Goal: Communication & Community: Connect with others

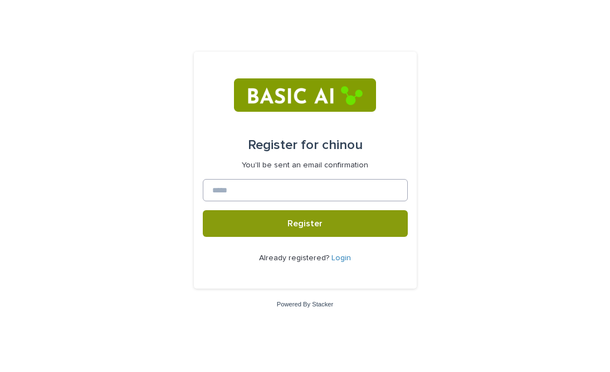
click at [272, 179] on form "Register for chinou You'll be sent an email confirmation Register Already regis…" at bounding box center [305, 170] width 205 height 219
click at [266, 186] on input at bounding box center [305, 190] width 205 height 22
type input "**********"
click at [203, 210] on button "Register" at bounding box center [305, 223] width 205 height 27
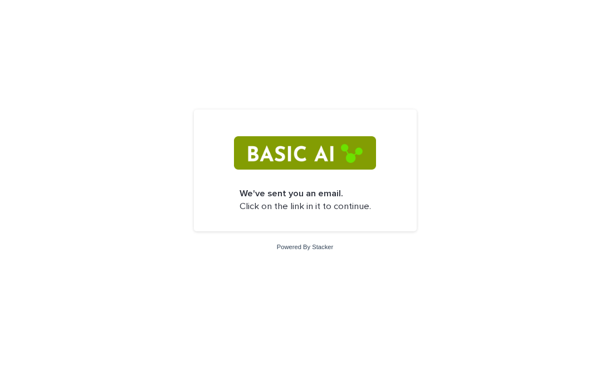
click at [318, 159] on img at bounding box center [305, 152] width 142 height 33
click at [315, 211] on p "We've sent you an email. Click on the link in it to continue." at bounding box center [304, 201] width 131 height 26
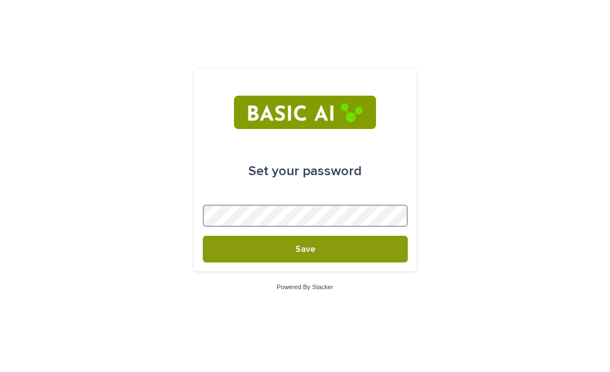
click at [203, 236] on button "Save" at bounding box center [305, 249] width 205 height 27
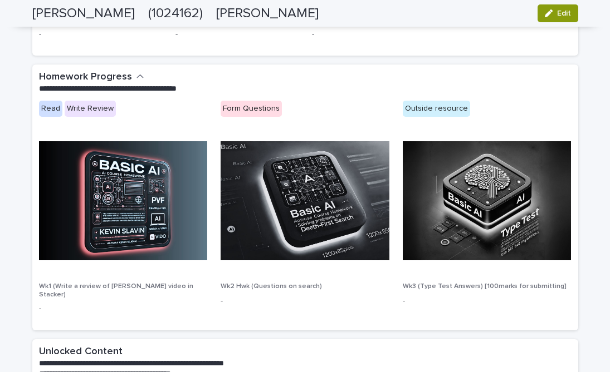
scroll to position [500, 0]
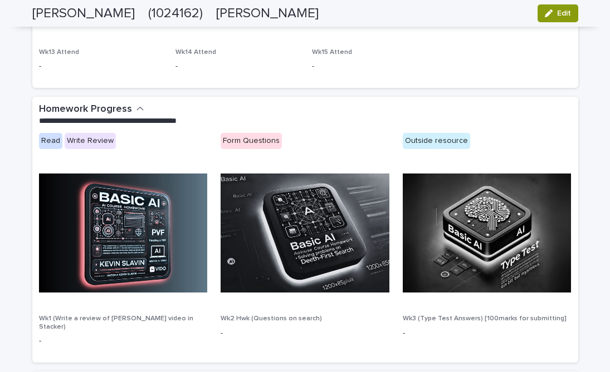
click at [119, 250] on img at bounding box center [123, 233] width 169 height 119
click at [44, 142] on div "Read" at bounding box center [50, 141] width 23 height 16
click at [55, 142] on div "Read" at bounding box center [50, 141] width 23 height 16
click at [136, 116] on p "**********" at bounding box center [303, 121] width 528 height 11
click at [136, 114] on icon "button" at bounding box center [140, 109] width 8 height 10
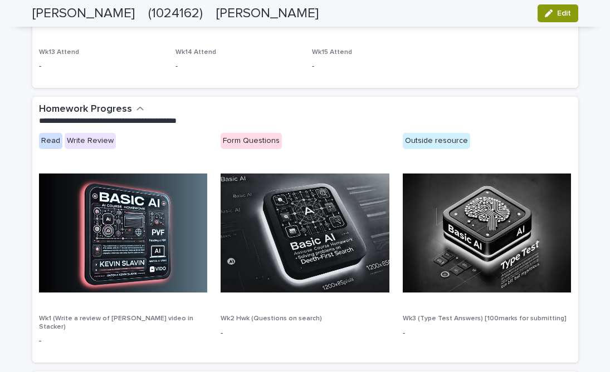
scroll to position [454, 0]
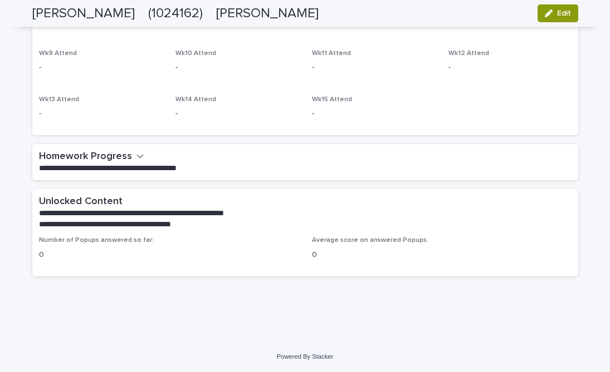
click at [141, 159] on icon "button" at bounding box center [140, 156] width 8 height 10
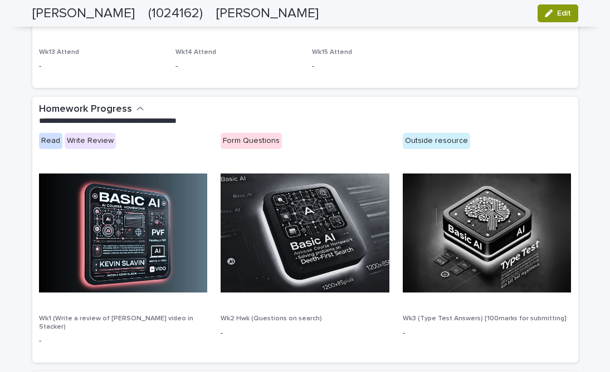
scroll to position [505, 0]
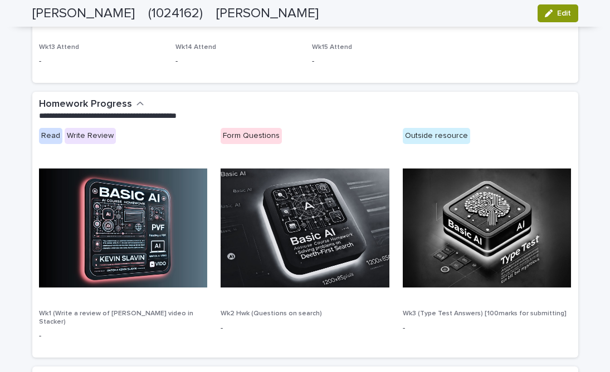
click at [122, 275] on img at bounding box center [123, 228] width 169 height 119
click at [284, 238] on img at bounding box center [304, 228] width 169 height 119
click at [463, 250] on img at bounding box center [486, 228] width 169 height 119
click at [454, 137] on div "Outside resource" at bounding box center [435, 136] width 67 height 16
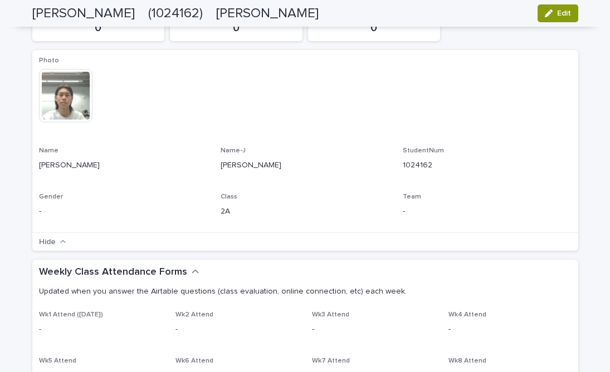
scroll to position [0, 0]
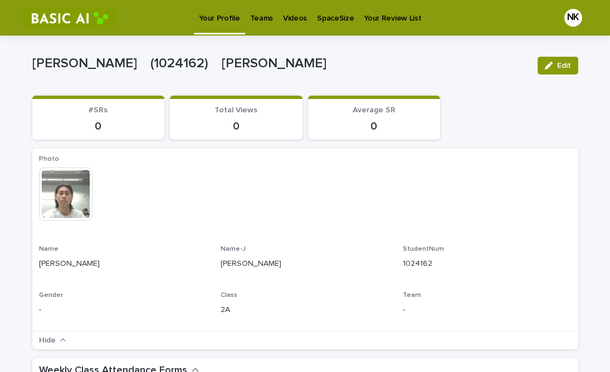
click at [341, 115] on div "Average SR 0" at bounding box center [374, 119] width 119 height 27
click at [247, 116] on div "Total Views 0" at bounding box center [235, 119] width 119 height 27
click at [263, 34] on link "Teams" at bounding box center [261, 17] width 33 height 35
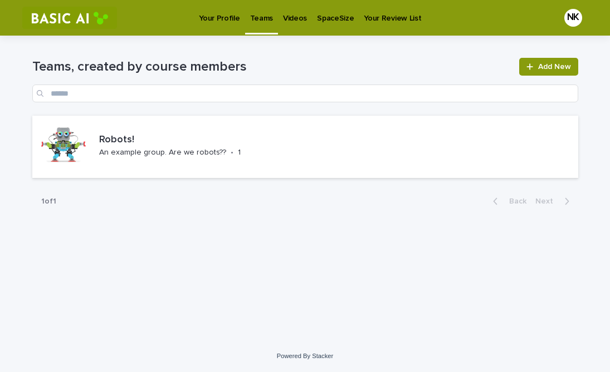
click at [296, 25] on link "Videos" at bounding box center [295, 17] width 34 height 35
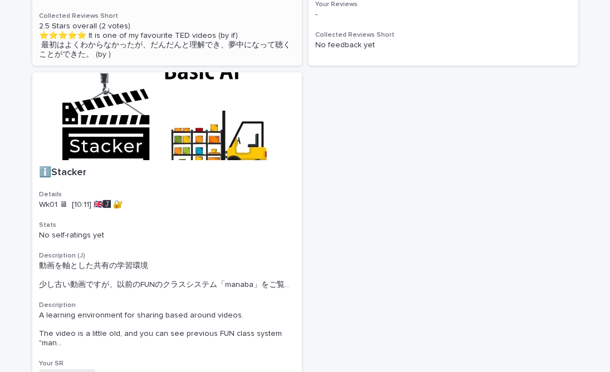
scroll to position [448, 0]
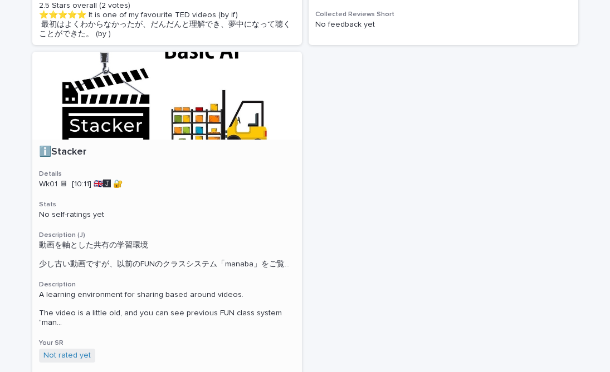
click at [119, 209] on h3 "Stats" at bounding box center [167, 204] width 256 height 9
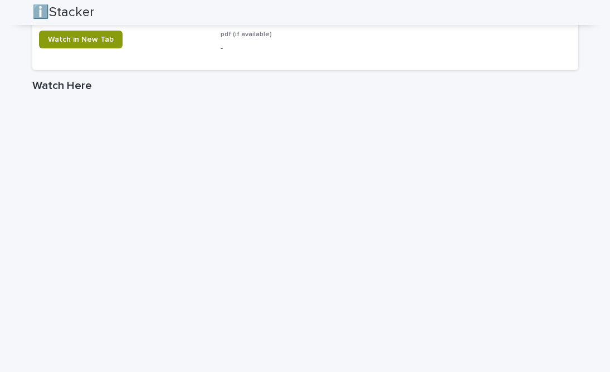
scroll to position [794, 0]
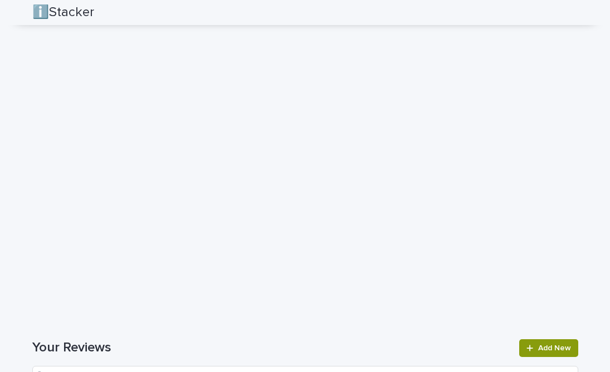
click at [386, 348] on div "Your Reviews Add New" at bounding box center [305, 362] width 546 height 45
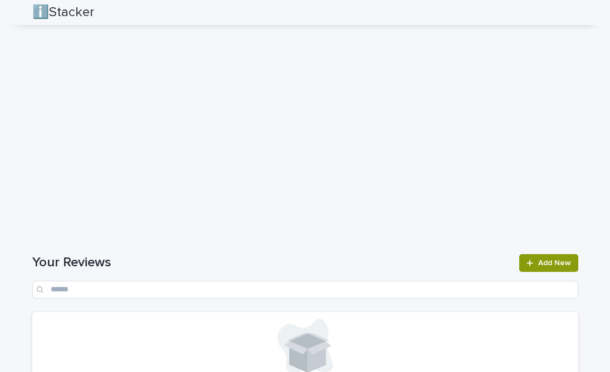
scroll to position [882, 0]
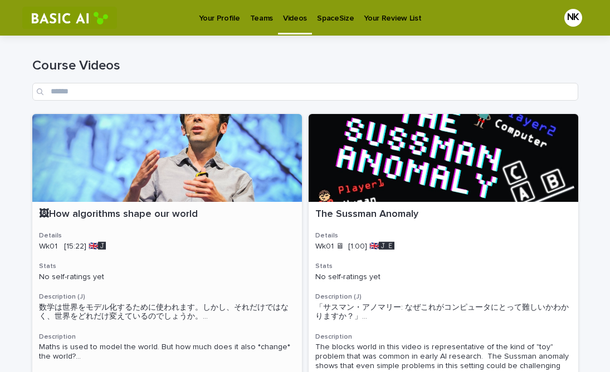
click at [191, 187] on div at bounding box center [166, 158] width 269 height 88
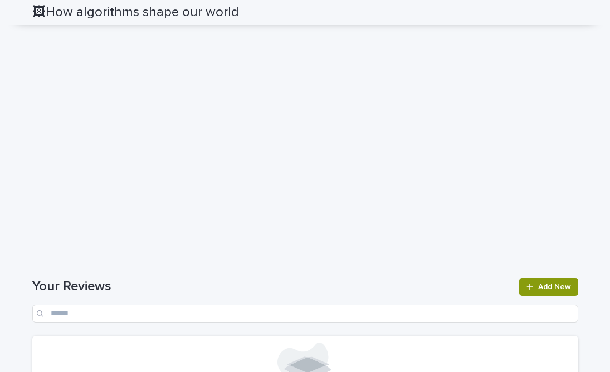
scroll to position [751, 0]
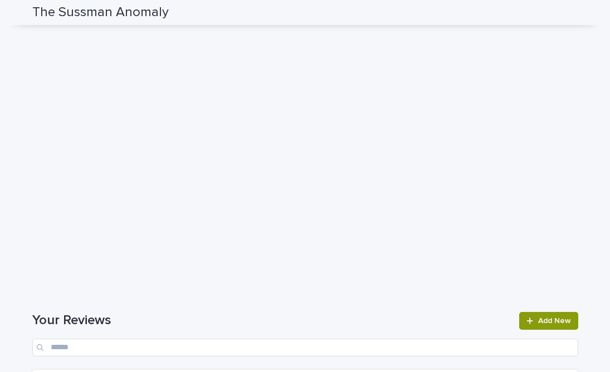
scroll to position [706, 0]
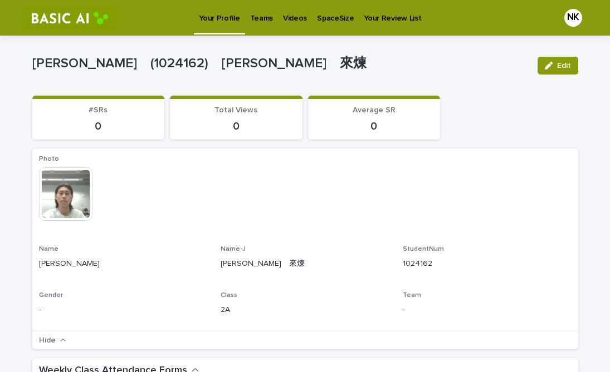
click at [301, 24] on link "Videos" at bounding box center [295, 17] width 34 height 35
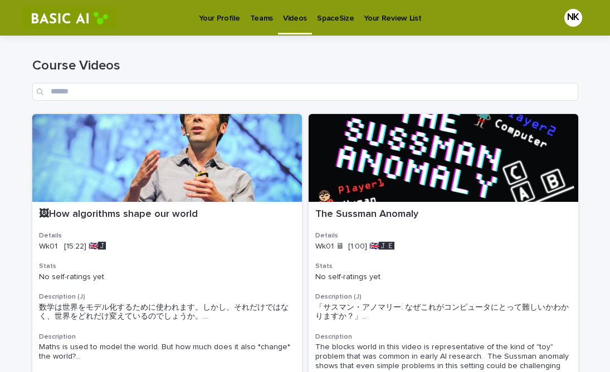
click at [332, 26] on link "SpaceSize" at bounding box center [335, 17] width 47 height 35
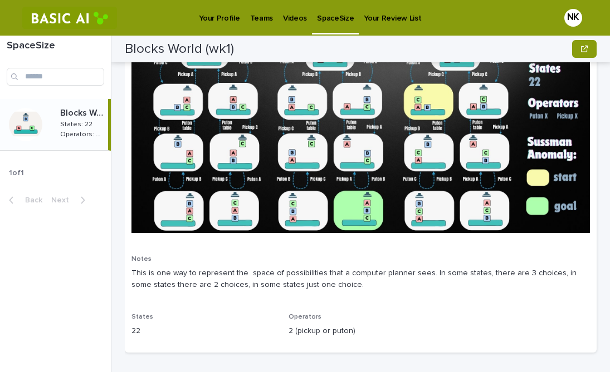
scroll to position [63, 0]
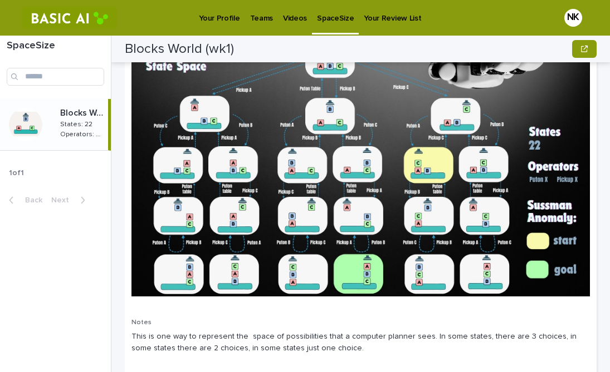
click at [377, 17] on p "Your Review List" at bounding box center [392, 11] width 57 height 23
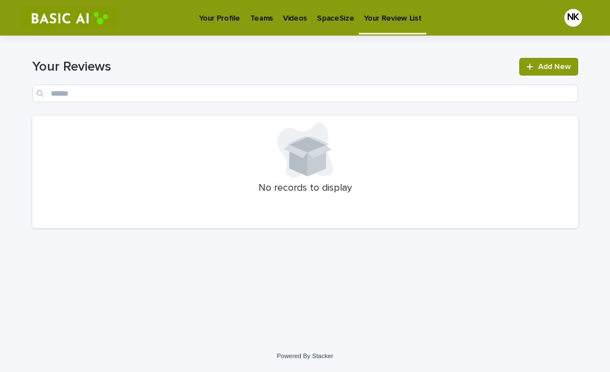
click at [263, 19] on p "Teams" at bounding box center [261, 11] width 23 height 23
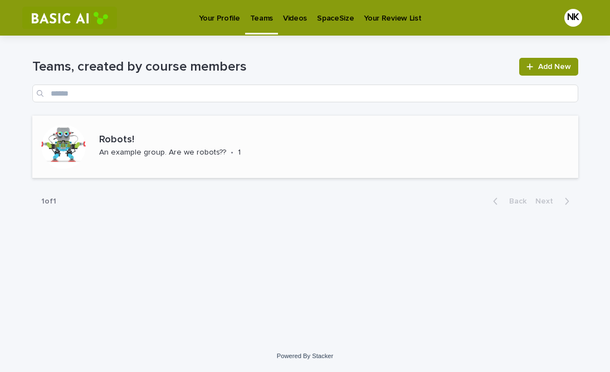
click at [203, 154] on p "An example group. Are we robots??" at bounding box center [162, 152] width 127 height 9
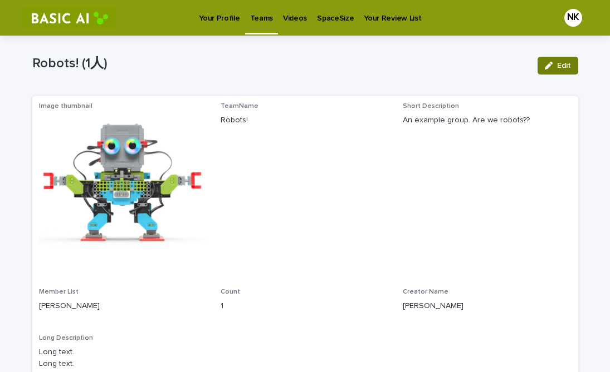
click at [543, 63] on button "Edit" at bounding box center [557, 66] width 41 height 18
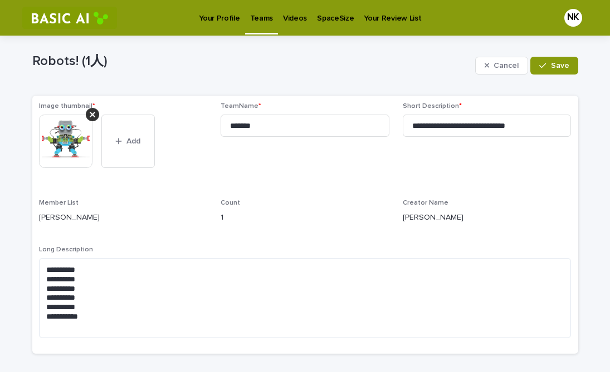
click at [301, 81] on div "Robots! (1人) Cancel Save" at bounding box center [305, 65] width 546 height 33
click at [209, 10] on p "Your Profile" at bounding box center [219, 11] width 41 height 23
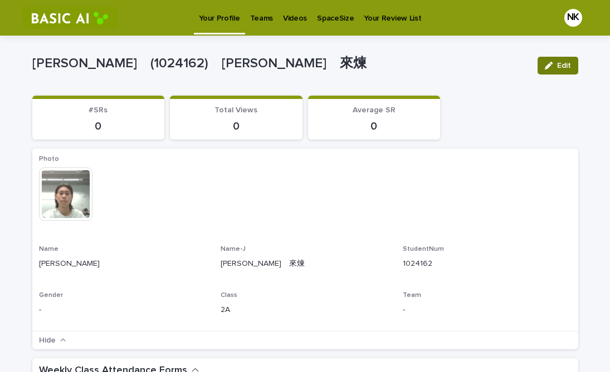
click at [541, 73] on button "Edit" at bounding box center [557, 66] width 41 height 18
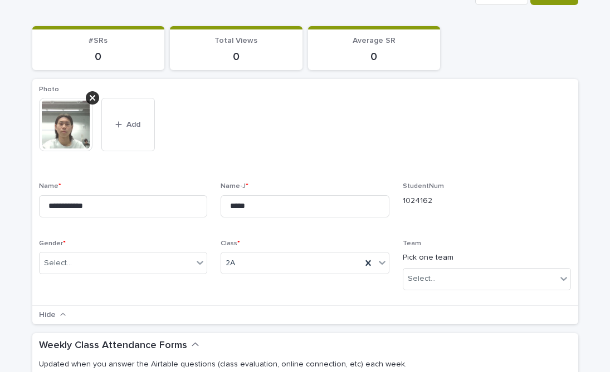
scroll to position [71, 0]
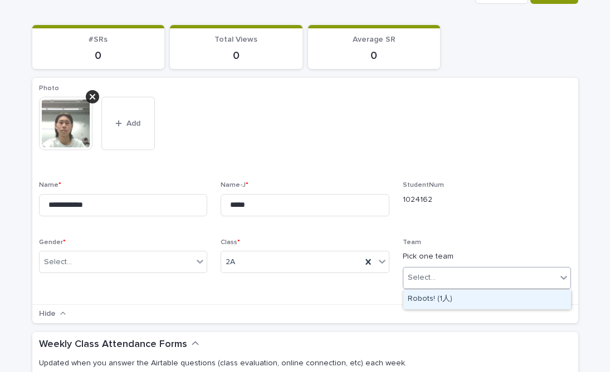
click at [430, 274] on div "Select..." at bounding box center [421, 278] width 28 height 12
click at [416, 294] on div "Robots! (1人)" at bounding box center [487, 299] width 168 height 19
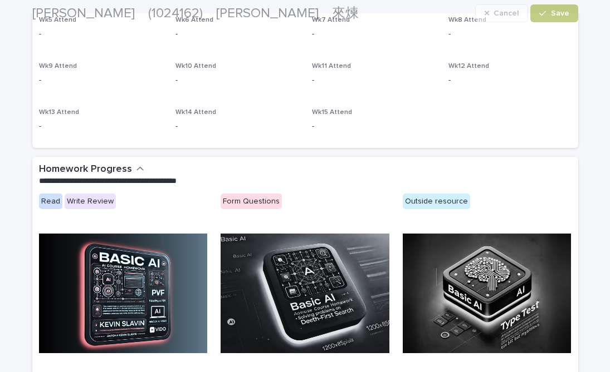
scroll to position [509, 0]
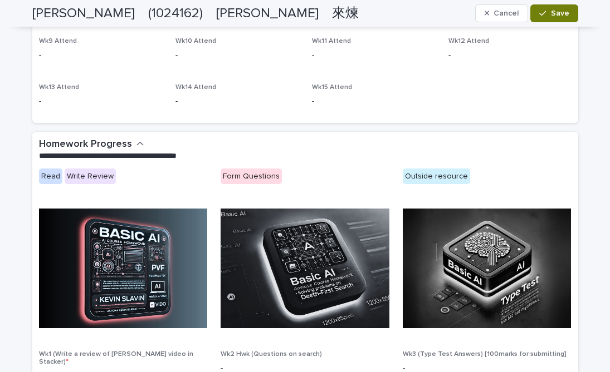
click at [556, 22] on button "Save" at bounding box center [553, 13] width 47 height 18
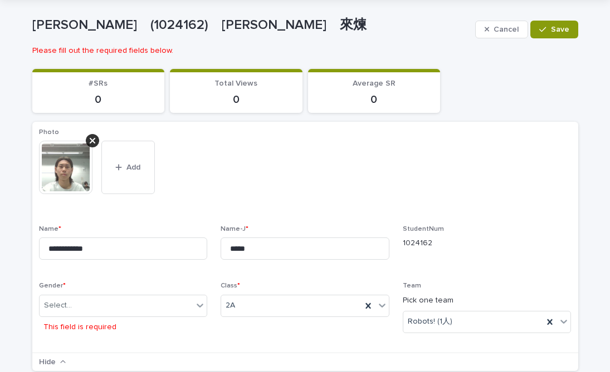
scroll to position [37, 0]
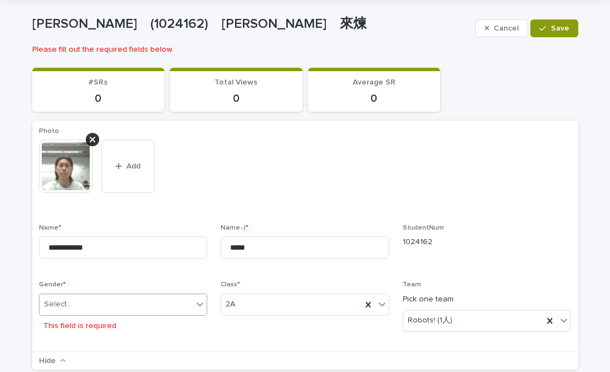
click at [149, 308] on div "Select..." at bounding box center [117, 305] width 154 height 18
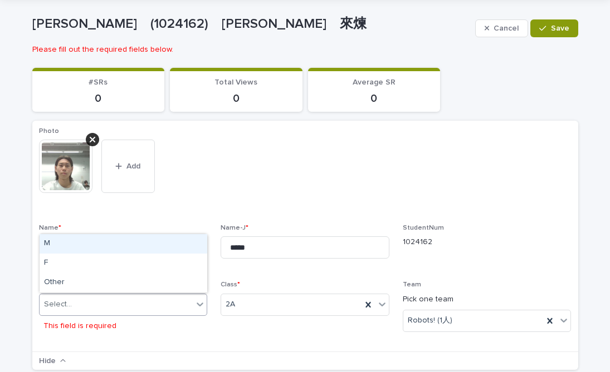
click at [131, 247] on div "M" at bounding box center [124, 243] width 168 height 19
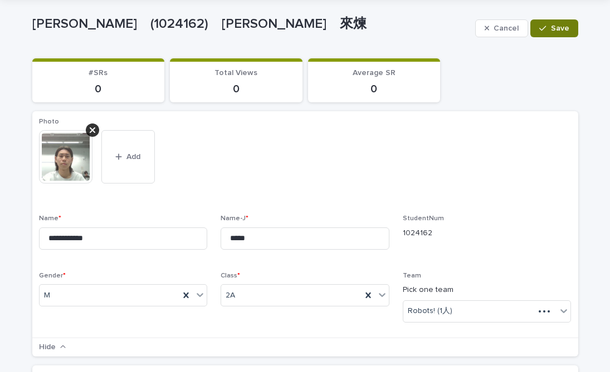
click at [569, 23] on button "Save" at bounding box center [553, 28] width 47 height 18
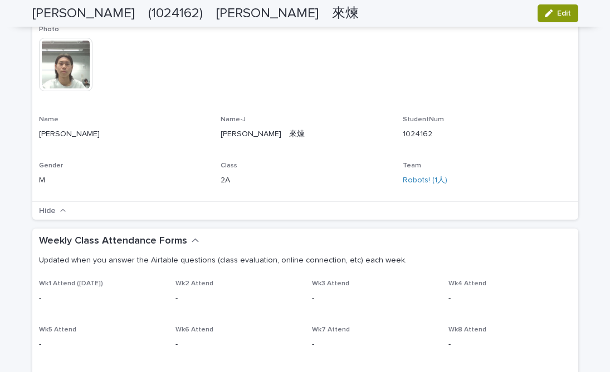
scroll to position [0, 0]
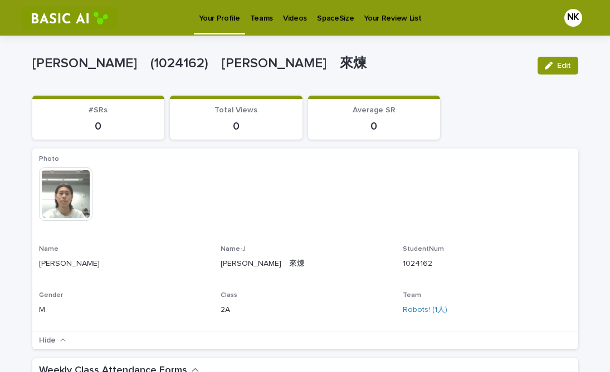
click at [256, 21] on p "Teams" at bounding box center [261, 11] width 23 height 23
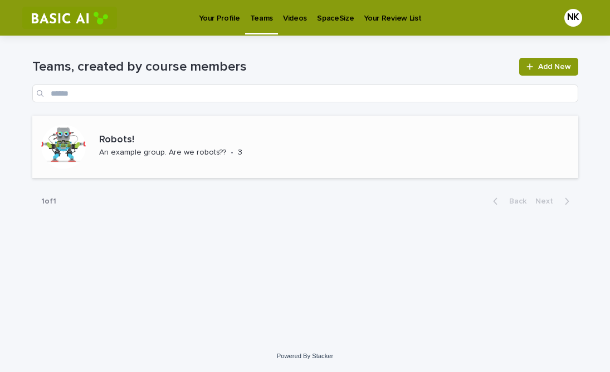
click at [248, 140] on p "Robots!" at bounding box center [188, 140] width 178 height 12
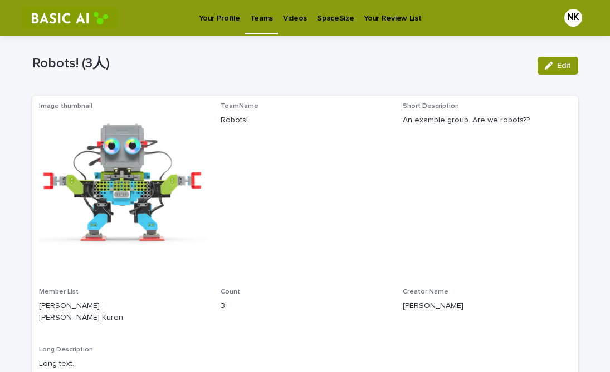
click at [290, 24] on link "Videos" at bounding box center [295, 17] width 34 height 35
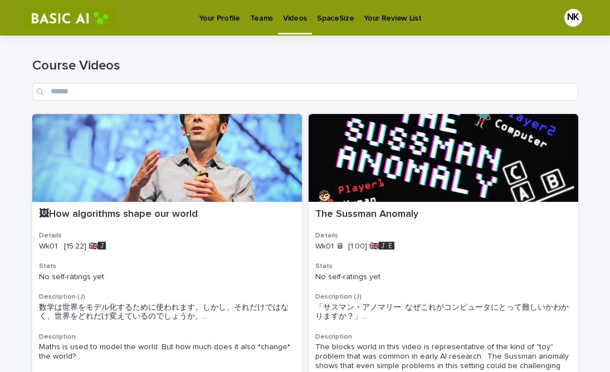
click at [256, 21] on p "Teams" at bounding box center [261, 11] width 23 height 23
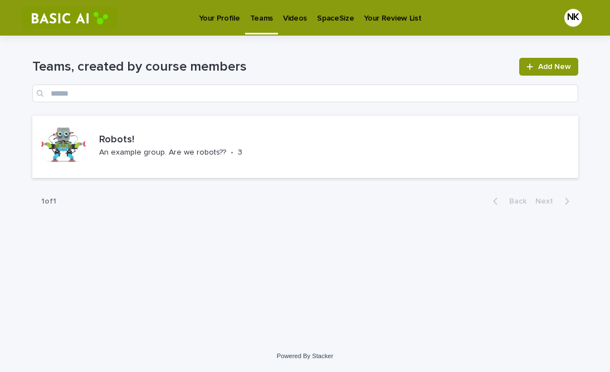
click at [220, 21] on p "Your Profile" at bounding box center [219, 11] width 41 height 23
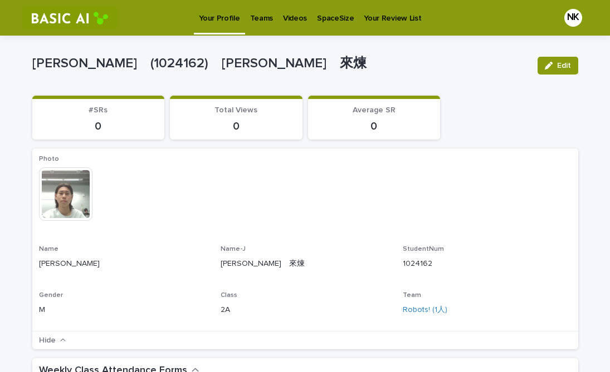
click at [361, 120] on p "0" at bounding box center [374, 126] width 119 height 13
click at [572, 64] on button "Edit" at bounding box center [557, 66] width 41 height 18
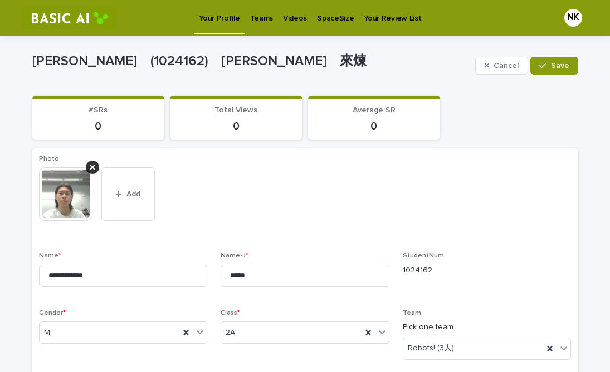
scroll to position [17, 0]
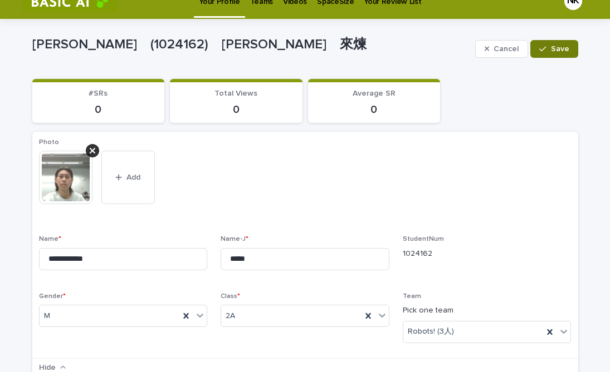
click at [554, 50] on span "Save" at bounding box center [560, 49] width 18 height 8
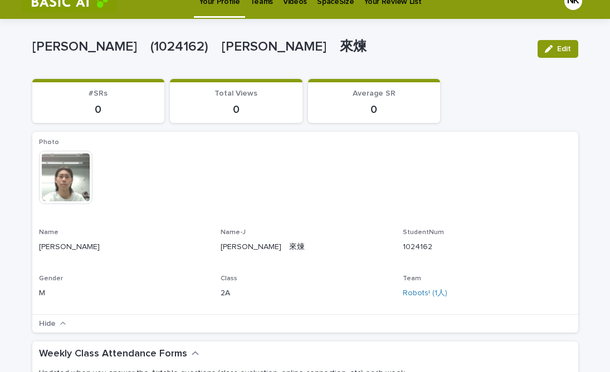
scroll to position [0, 0]
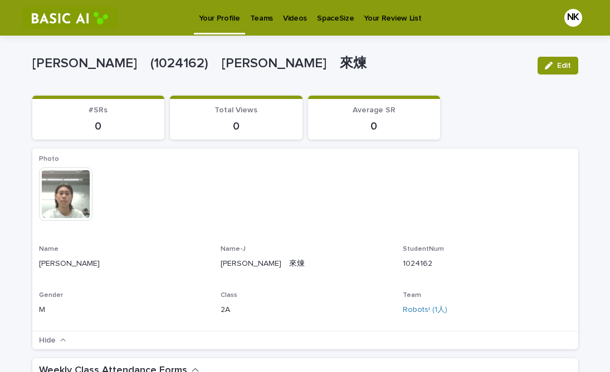
click at [344, 162] on p "Photo" at bounding box center [305, 159] width 532 height 8
click at [261, 28] on link "Teams" at bounding box center [261, 17] width 33 height 35
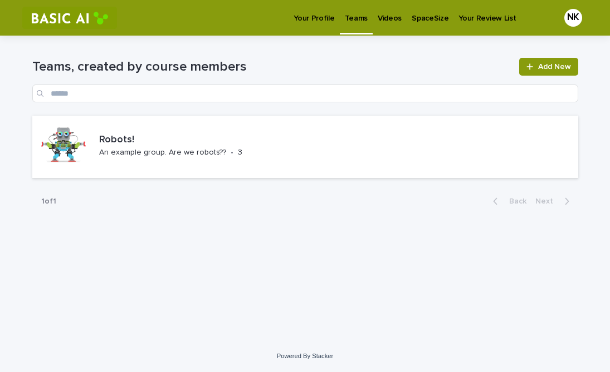
click at [135, 191] on div "1 of 1 Back Next" at bounding box center [305, 202] width 546 height 28
click at [154, 167] on div "Robots! An example group. Are we robots?? • 3" at bounding box center [156, 147] width 249 height 62
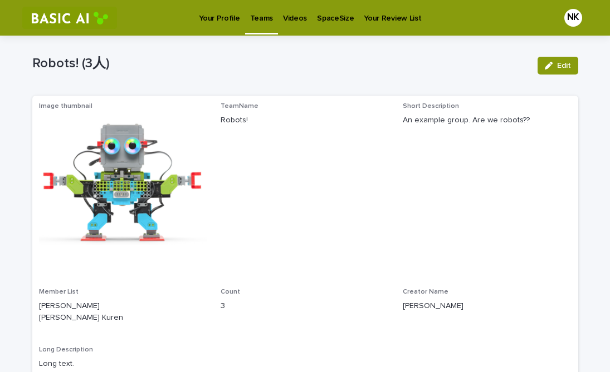
click at [297, 17] on p "Videos" at bounding box center [295, 11] width 24 height 23
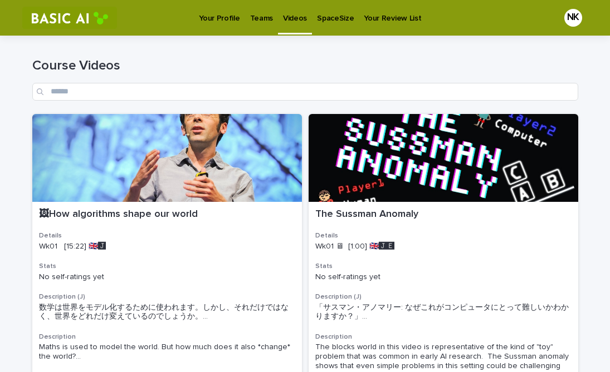
click at [322, 30] on link "SpaceSize" at bounding box center [335, 17] width 47 height 35
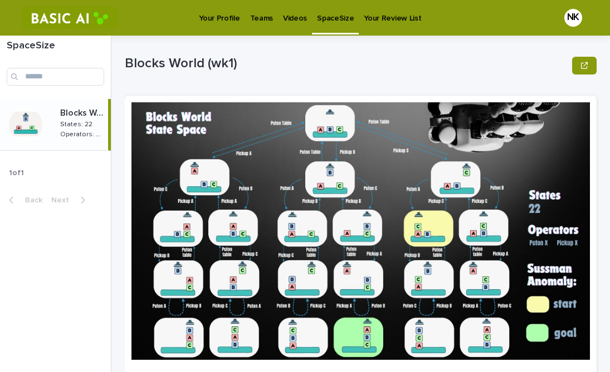
click at [214, 124] on img at bounding box center [360, 231] width 458 height 258
click at [235, 122] on img at bounding box center [360, 231] width 458 height 258
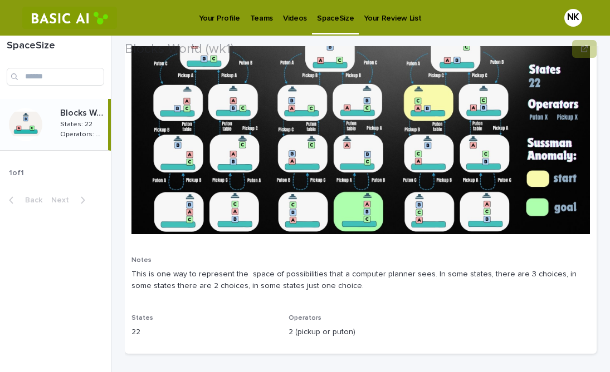
scroll to position [148, 0]
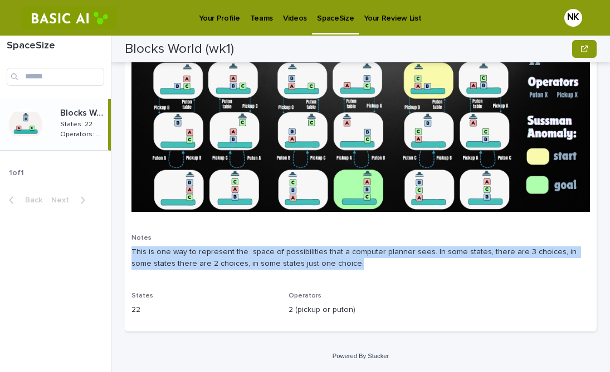
drag, startPoint x: 132, startPoint y: 252, endPoint x: 341, endPoint y: 264, distance: 208.6
click at [341, 264] on p "This is one way to represent the space of possibilities that a computer planner…" at bounding box center [360, 258] width 458 height 23
click at [328, 268] on div at bounding box center [328, 268] width 0 height 0
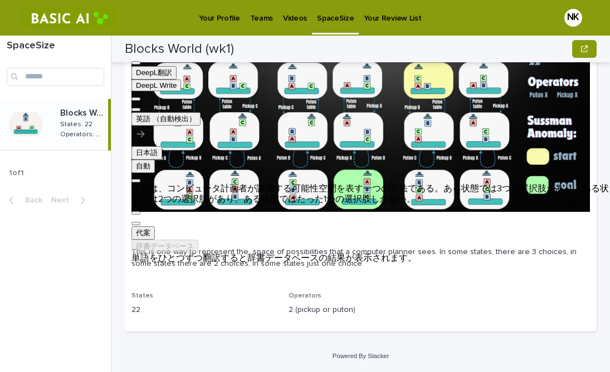
click at [310, 238] on p "Notes" at bounding box center [360, 238] width 458 height 8
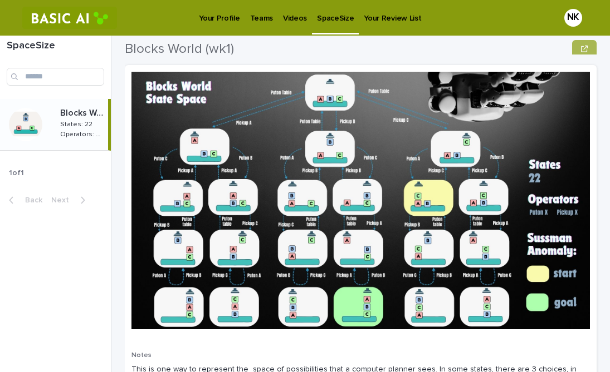
scroll to position [0, 0]
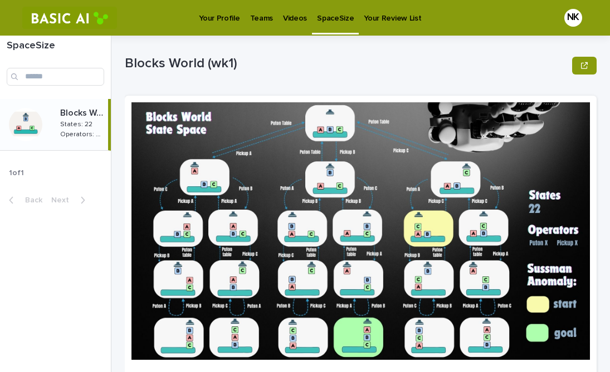
click at [395, 14] on p "Your Review List" at bounding box center [392, 11] width 57 height 23
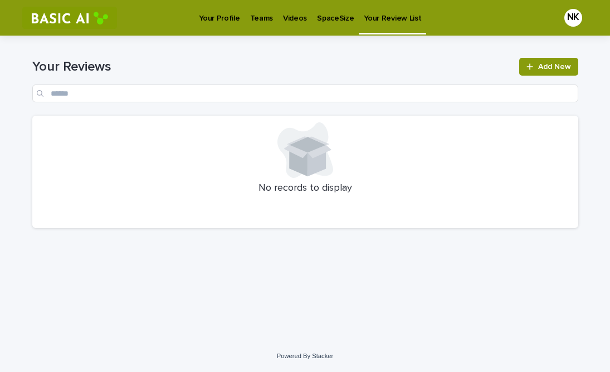
click at [303, 140] on icon at bounding box center [307, 145] width 37 height 16
click at [218, 22] on p "Your Profile" at bounding box center [219, 11] width 41 height 23
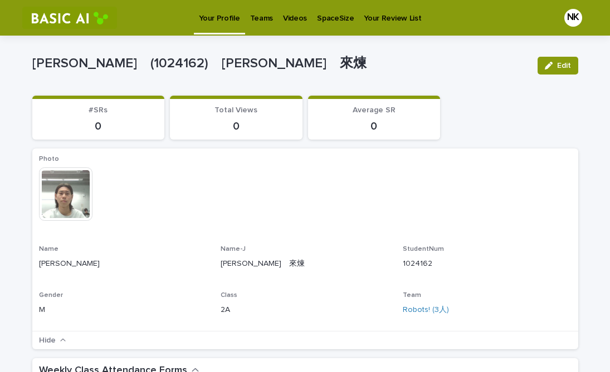
click at [288, 16] on p "Videos" at bounding box center [295, 11] width 24 height 23
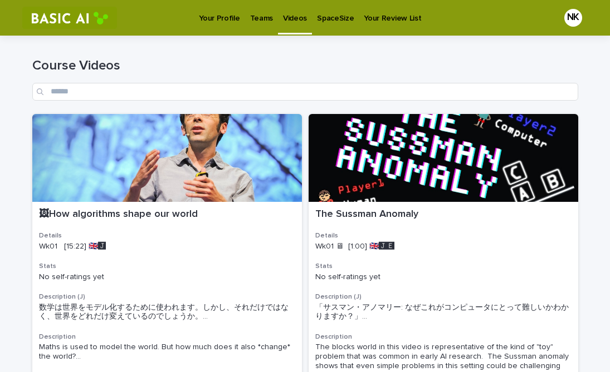
click at [336, 24] on link "SpaceSize" at bounding box center [335, 17] width 47 height 35
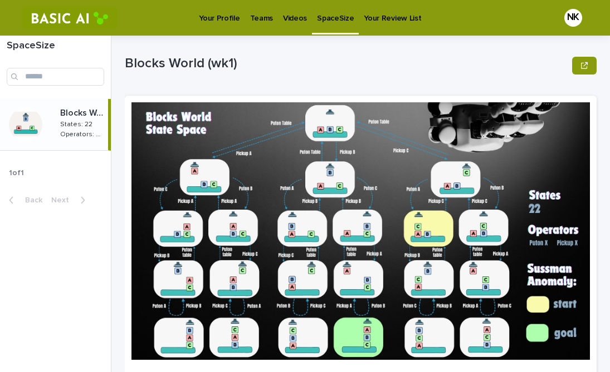
click at [64, 125] on p "States: 22" at bounding box center [77, 124] width 35 height 10
click at [145, 124] on img at bounding box center [360, 231] width 458 height 258
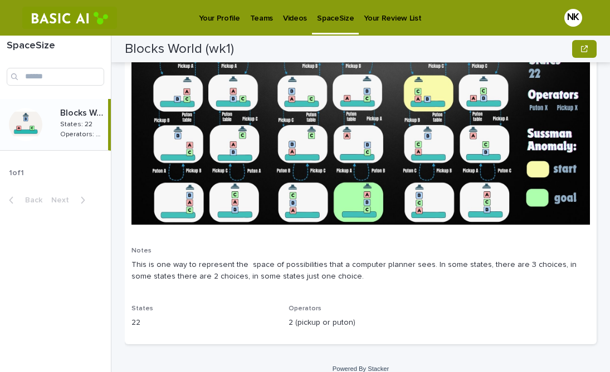
scroll to position [130, 0]
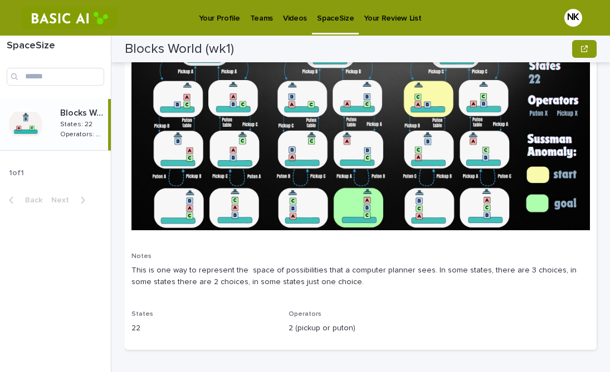
click at [386, 27] on link "Your Review List" at bounding box center [391, 17] width 67 height 35
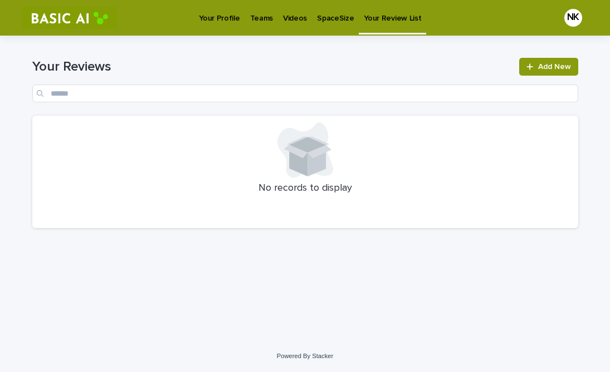
click at [203, 29] on link "Your Profile" at bounding box center [219, 17] width 51 height 35
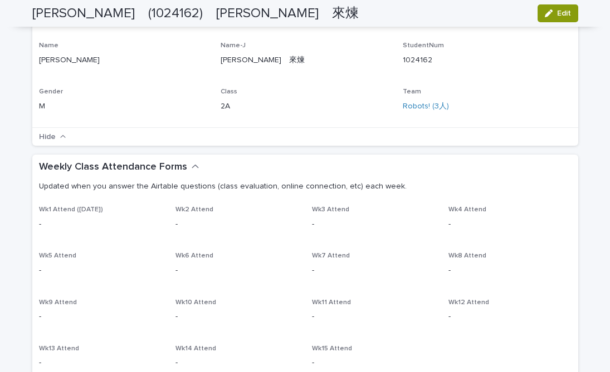
scroll to position [204, 0]
click at [73, 223] on p "-" at bounding box center [100, 224] width 123 height 12
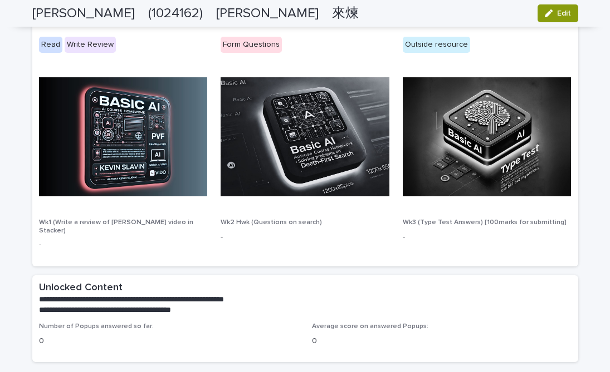
scroll to position [590, 0]
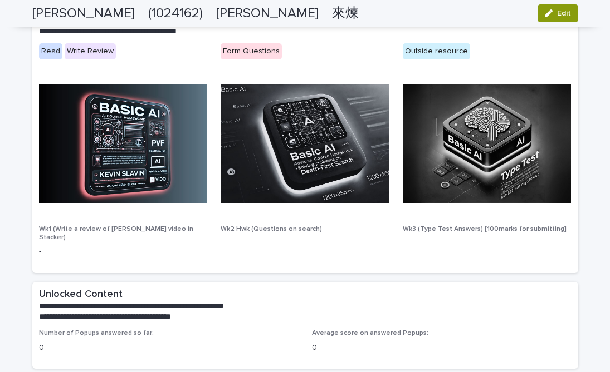
click at [126, 169] on img at bounding box center [123, 143] width 169 height 119
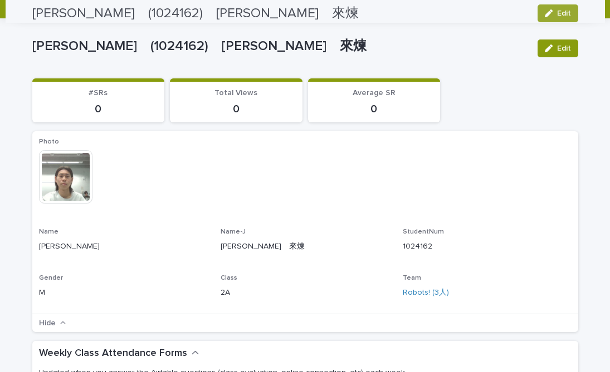
scroll to position [0, 0]
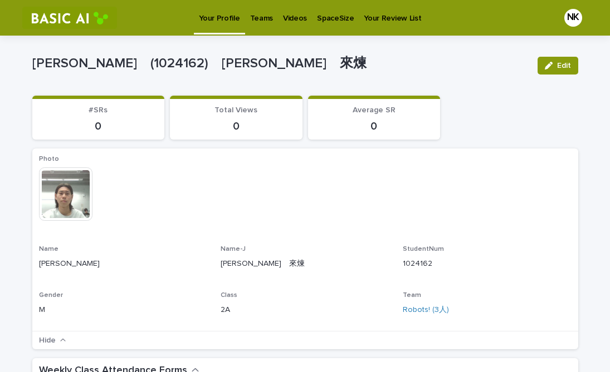
click at [290, 14] on p "Videos" at bounding box center [295, 11] width 24 height 23
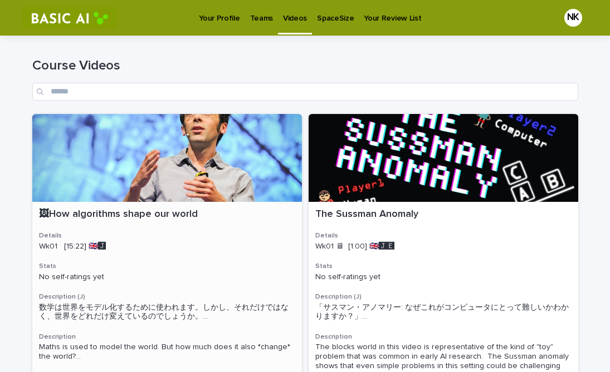
click at [225, 121] on div at bounding box center [166, 158] width 269 height 88
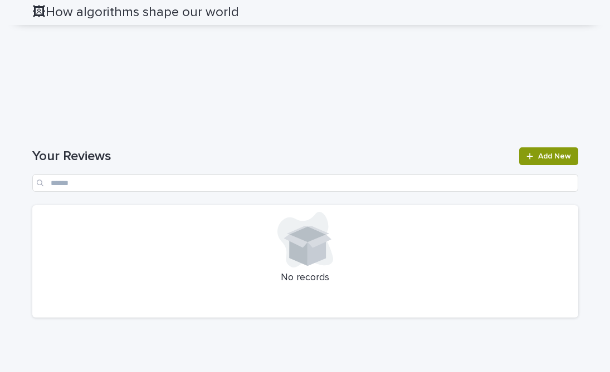
scroll to position [994, 0]
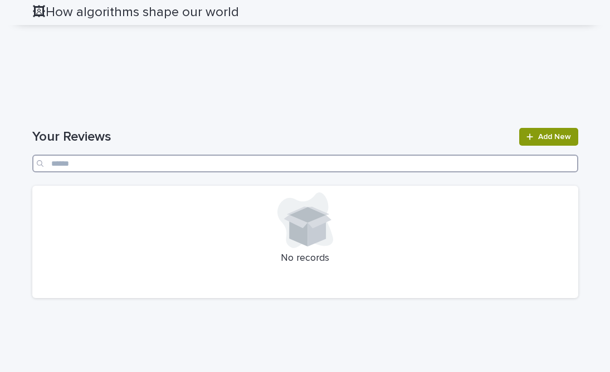
click at [339, 158] on input "Search" at bounding box center [305, 164] width 546 height 18
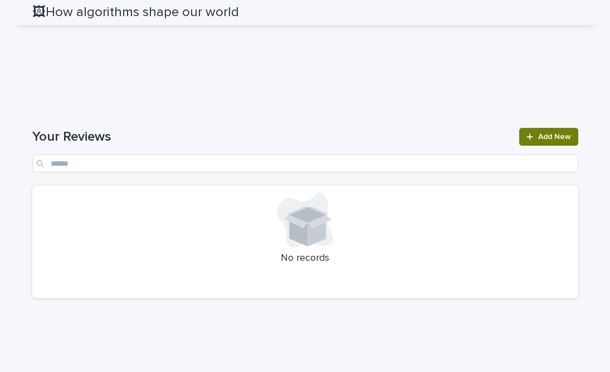
click at [559, 143] on link "Add New" at bounding box center [548, 137] width 58 height 18
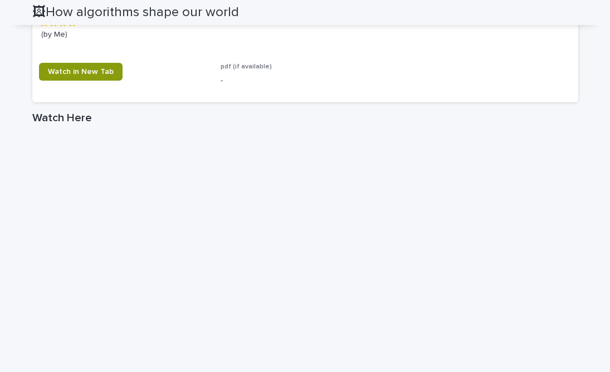
scroll to position [749, 0]
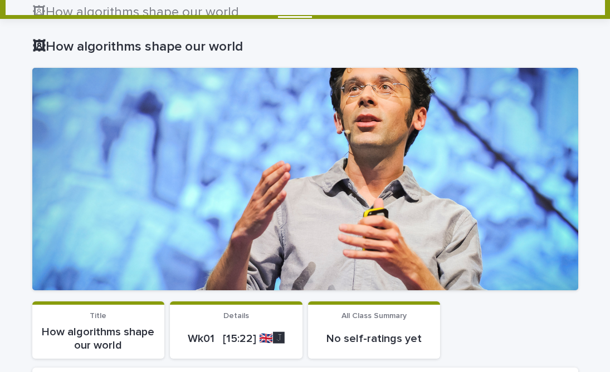
scroll to position [0, 0]
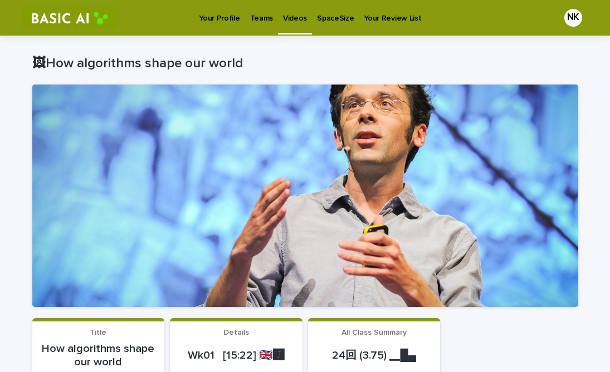
click at [295, 22] on p "Videos" at bounding box center [295, 11] width 24 height 23
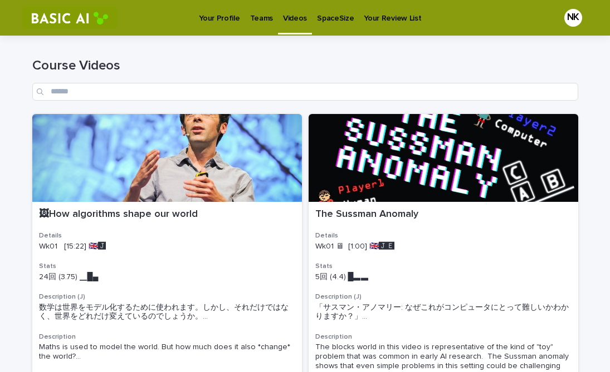
click at [226, 19] on p "Your Profile" at bounding box center [219, 11] width 41 height 23
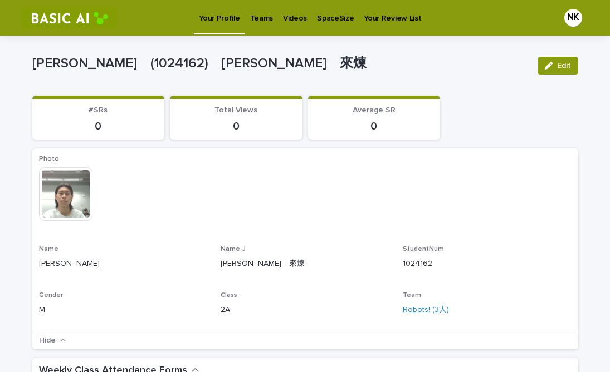
click at [285, 21] on p "Videos" at bounding box center [295, 11] width 24 height 23
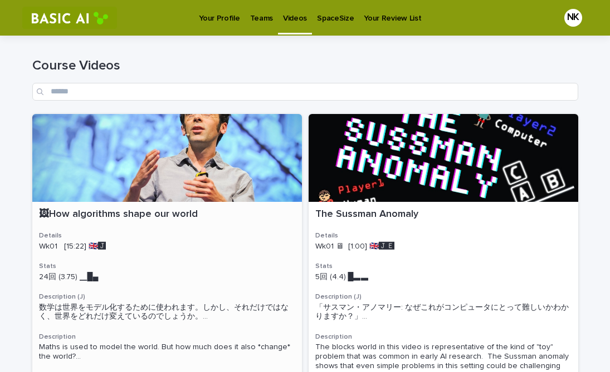
click at [219, 172] on div at bounding box center [166, 158] width 269 height 88
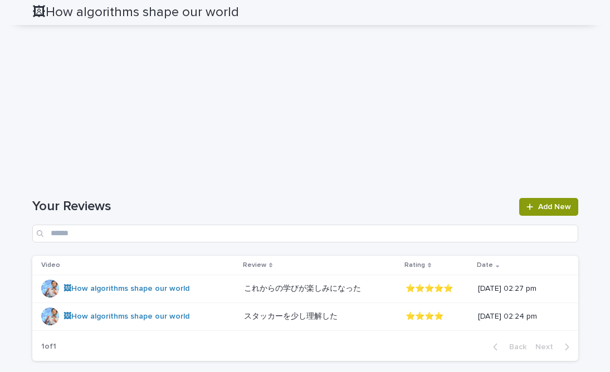
scroll to position [1808, 0]
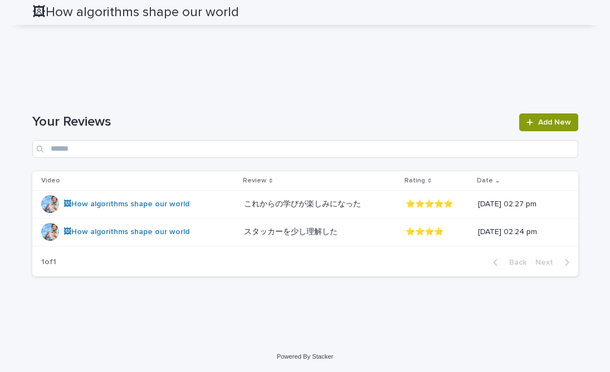
click at [140, 266] on div "1 of 1 Back Next" at bounding box center [305, 263] width 546 height 28
click at [259, 230] on p "スタッカーを少し理解した" at bounding box center [292, 231] width 96 height 12
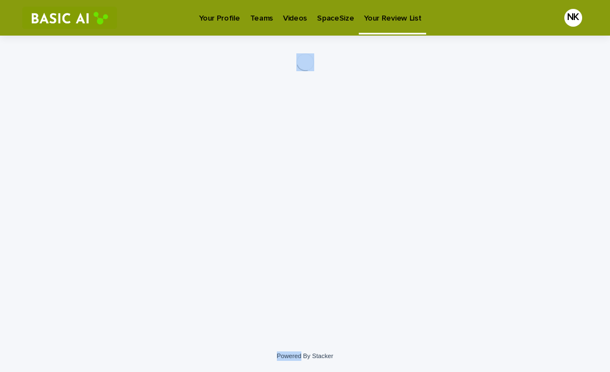
click at [259, 230] on div "Loading... Saving… Loading... Saving…" at bounding box center [305, 174] width 557 height 277
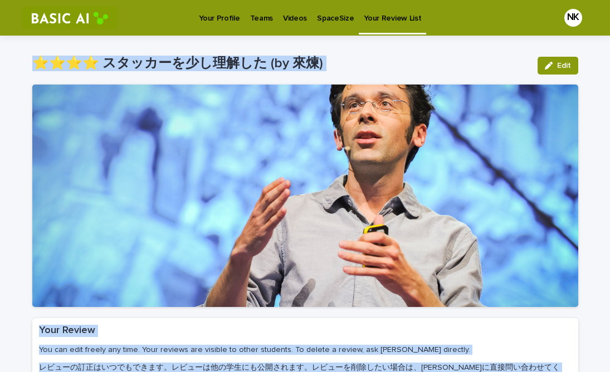
scroll to position [197, 0]
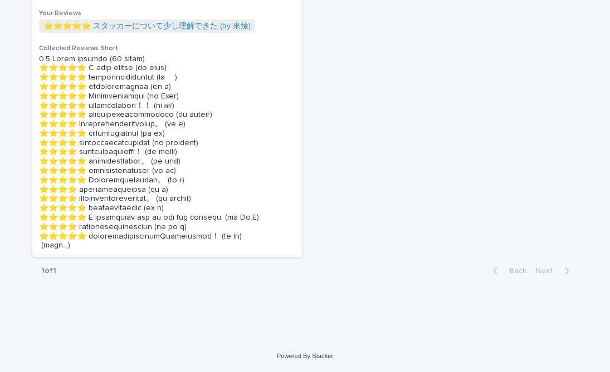
scroll to position [995, 0]
click at [287, 223] on p at bounding box center [167, 153] width 256 height 197
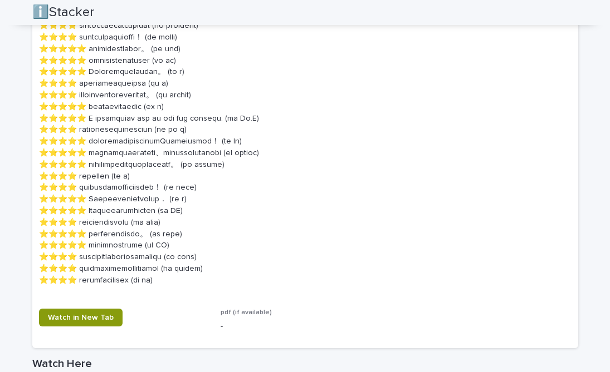
scroll to position [858, 0]
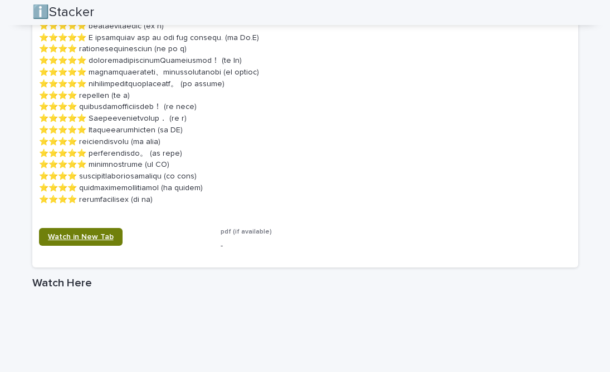
click at [111, 228] on link "Watch in New Tab" at bounding box center [81, 237] width 84 height 18
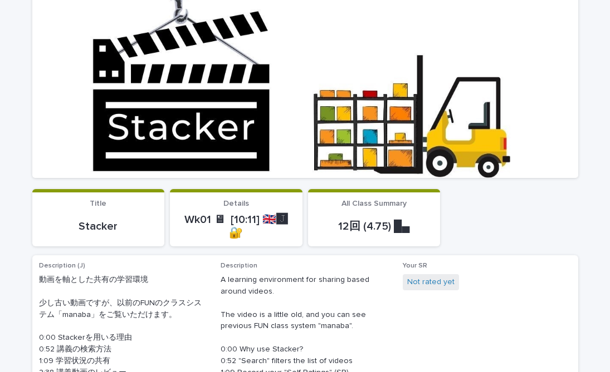
scroll to position [151, 0]
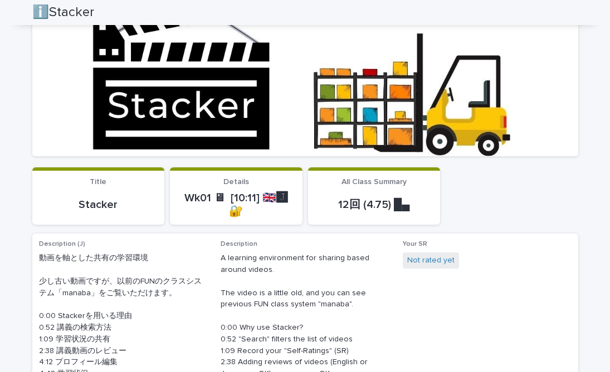
click at [340, 186] on p "All Class Summary" at bounding box center [374, 182] width 119 height 9
click at [425, 255] on link "Not rated yet" at bounding box center [430, 261] width 47 height 12
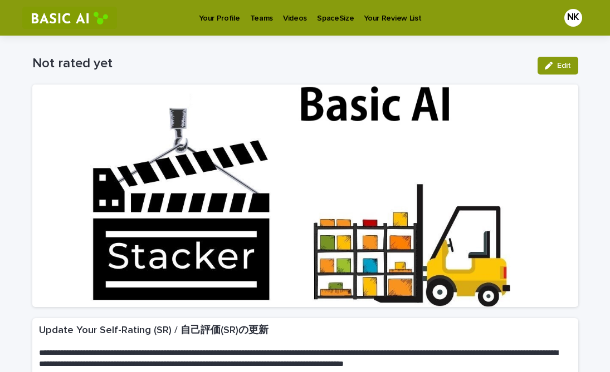
scroll to position [184, 0]
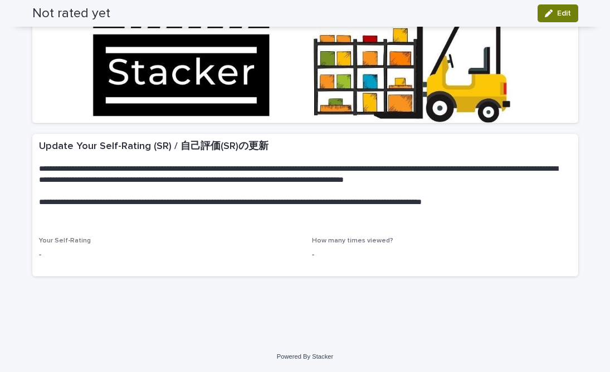
click at [556, 21] on button "Edit" at bounding box center [557, 13] width 41 height 18
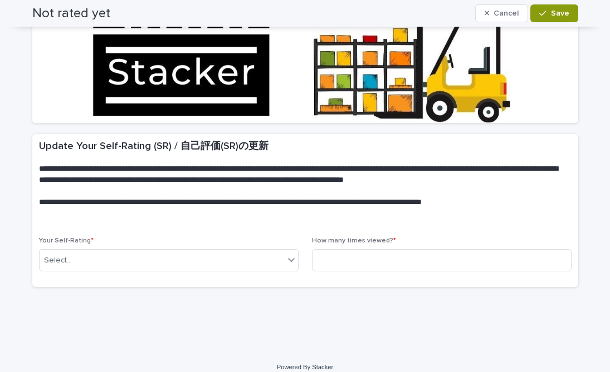
scroll to position [190, 0]
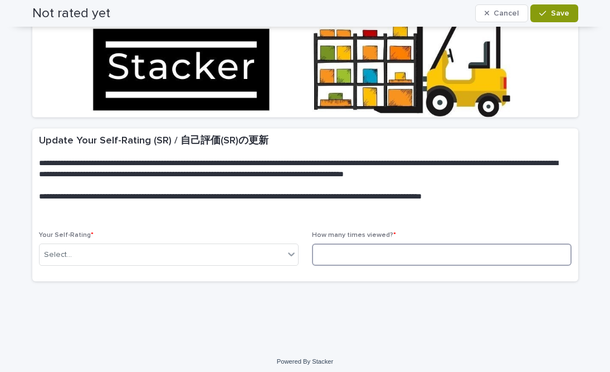
click at [393, 263] on input at bounding box center [441, 255] width 259 height 22
click at [287, 258] on icon at bounding box center [291, 254] width 11 height 11
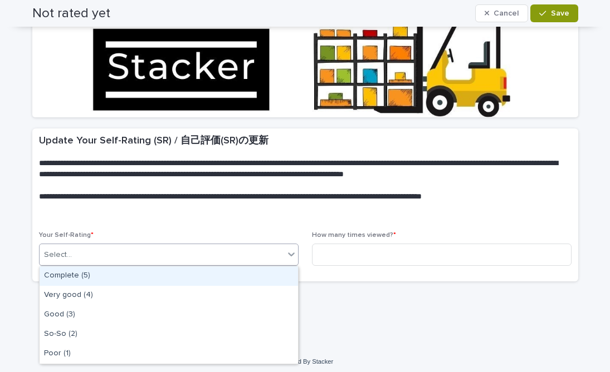
click at [256, 274] on div "Complete (5)" at bounding box center [169, 276] width 258 height 19
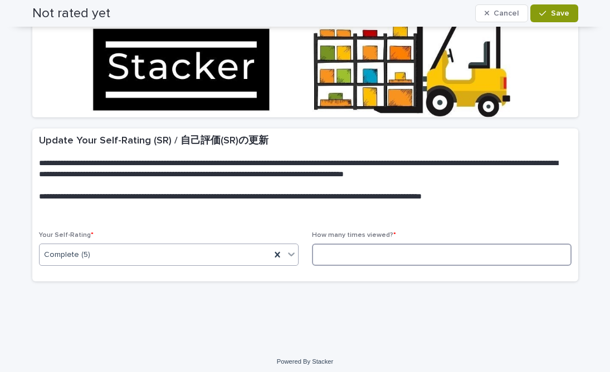
click at [351, 250] on input at bounding box center [441, 255] width 259 height 22
type input "*"
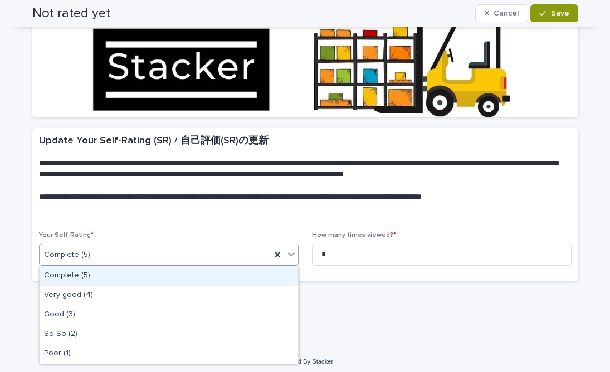
click at [293, 255] on icon at bounding box center [291, 254] width 11 height 11
click at [402, 200] on span "**********" at bounding box center [290, 197] width 262 height 8
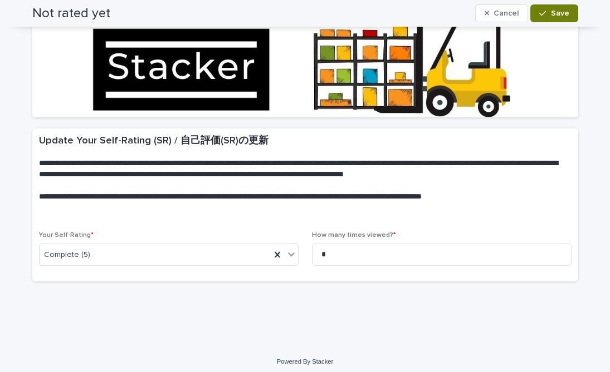
click at [553, 15] on span "Save" at bounding box center [560, 13] width 18 height 8
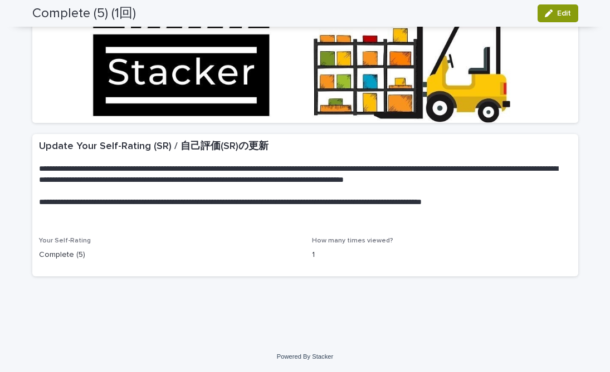
scroll to position [0, 0]
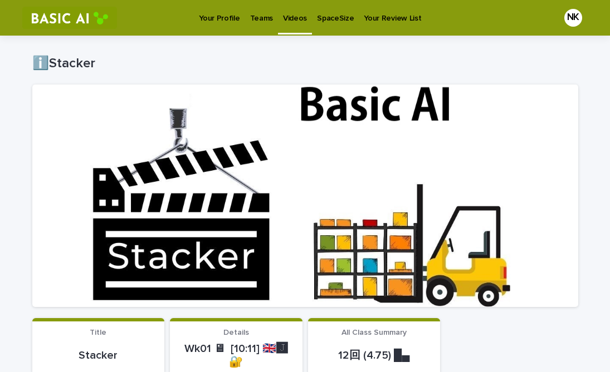
click at [290, 23] on link "Videos" at bounding box center [295, 16] width 34 height 33
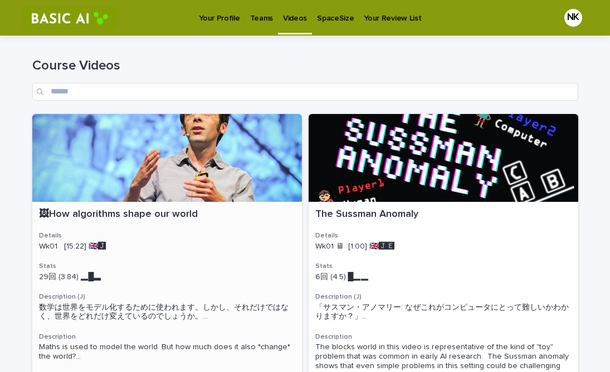
click at [237, 178] on div at bounding box center [166, 158] width 269 height 88
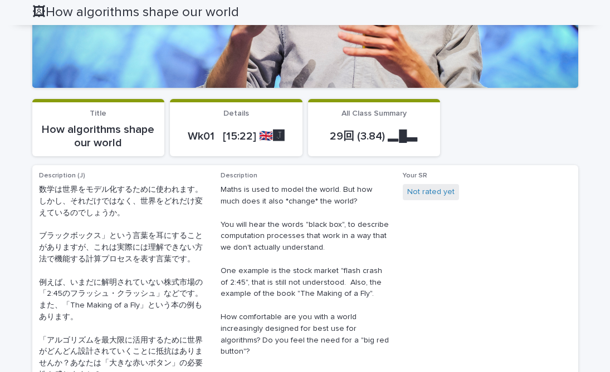
scroll to position [222, 0]
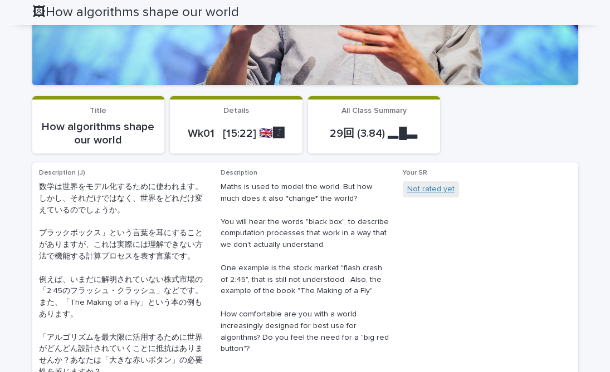
click at [441, 192] on link "Not rated yet" at bounding box center [430, 190] width 47 height 12
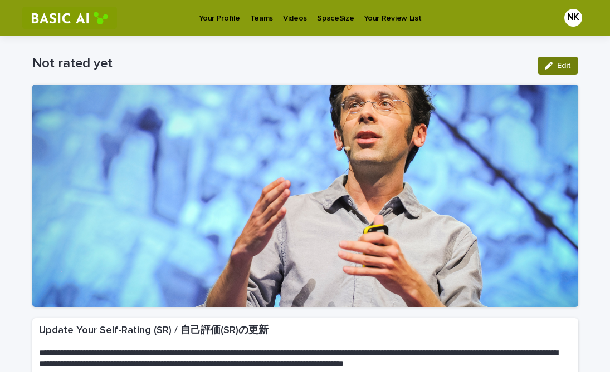
click at [545, 65] on icon "button" at bounding box center [548, 66] width 8 height 8
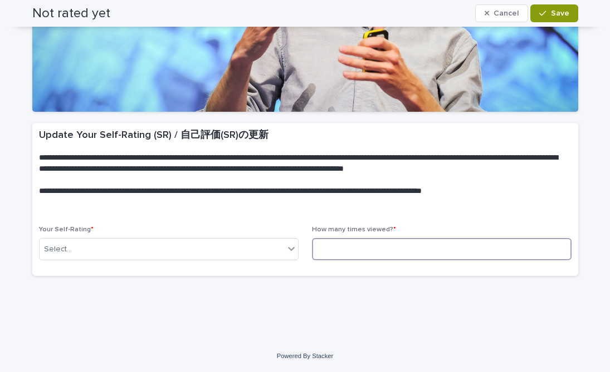
click at [345, 249] on input at bounding box center [441, 249] width 259 height 22
type input "*"
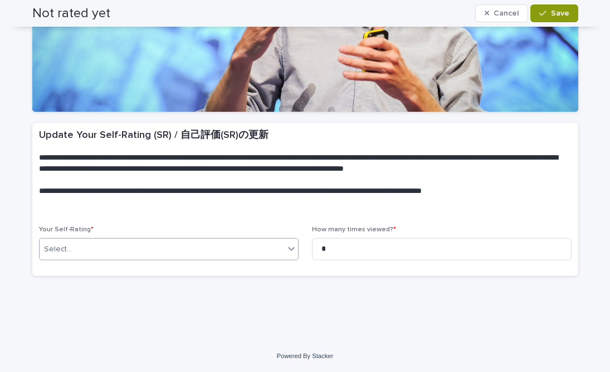
click at [283, 253] on div "Select..." at bounding box center [168, 249] width 259 height 22
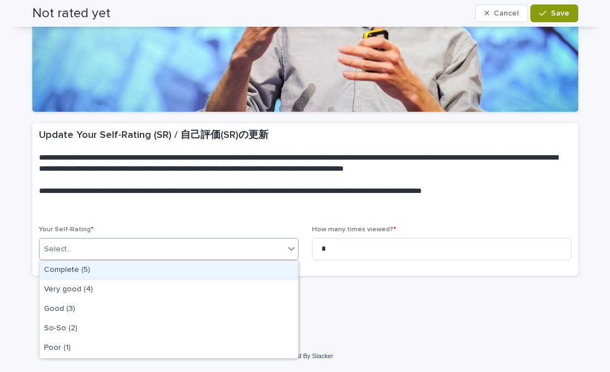
click at [266, 265] on div "Complete (5)" at bounding box center [169, 270] width 258 height 19
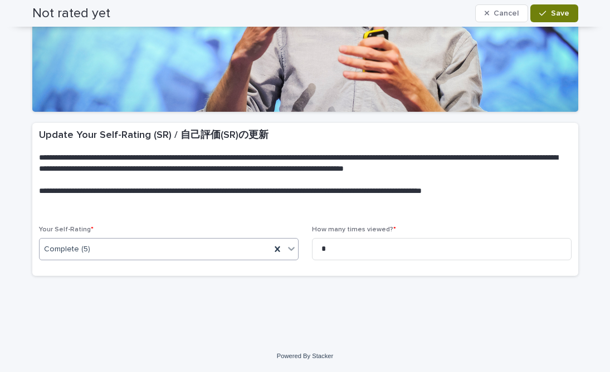
click at [556, 19] on button "Save" at bounding box center [553, 13] width 47 height 18
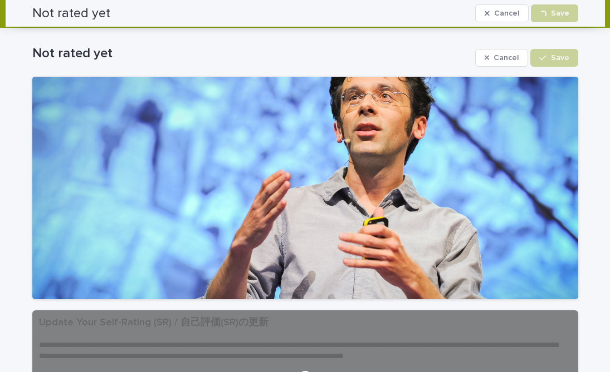
scroll to position [0, 0]
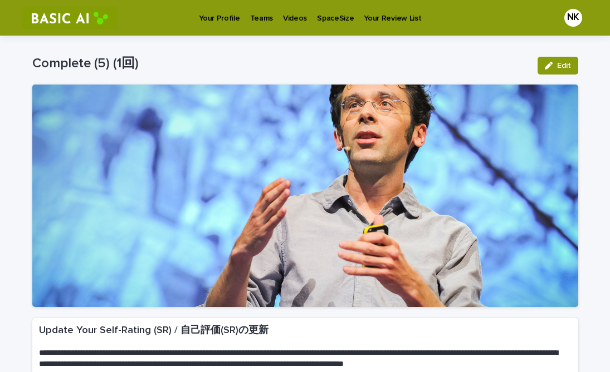
click at [298, 16] on p "Videos" at bounding box center [295, 11] width 24 height 23
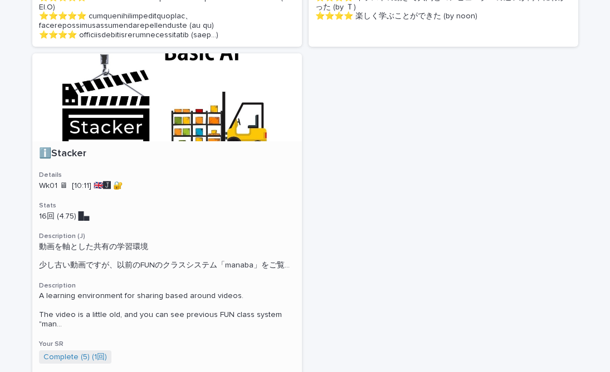
click at [241, 141] on div at bounding box center [166, 97] width 269 height 88
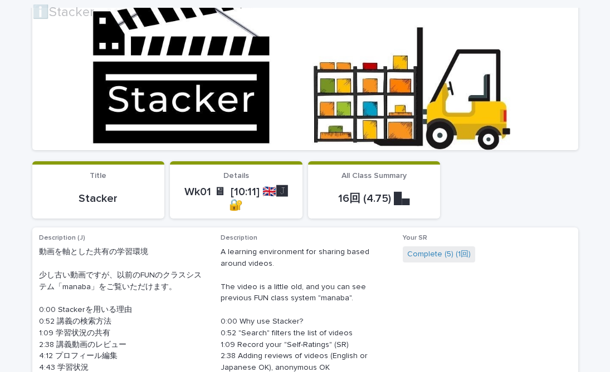
scroll to position [321, 0]
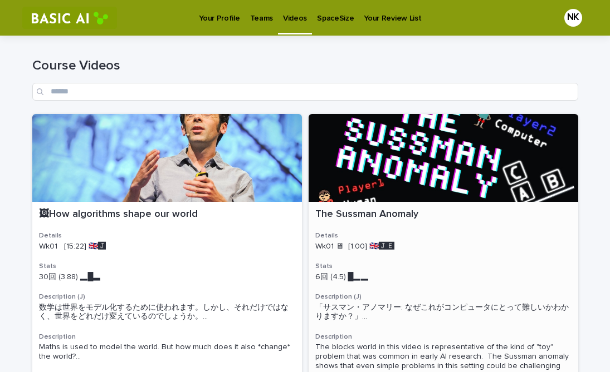
click at [402, 155] on div at bounding box center [442, 158] width 269 height 88
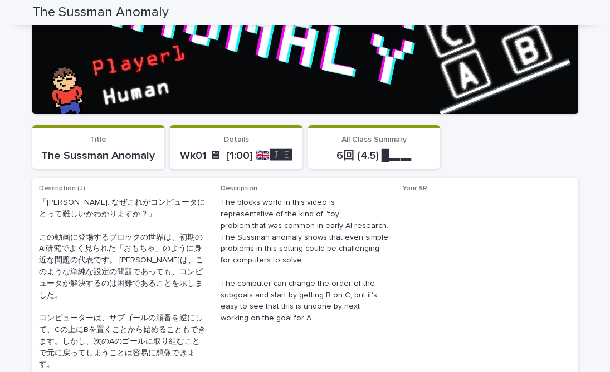
scroll to position [191, 0]
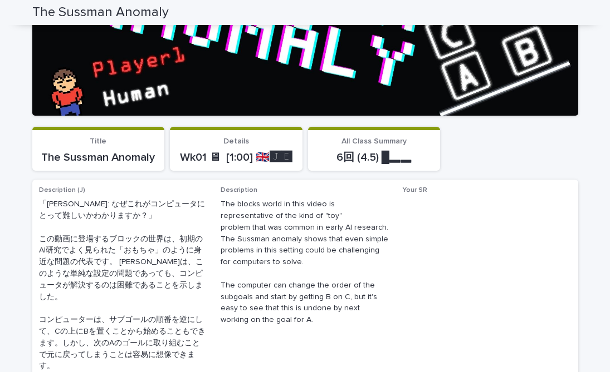
click at [414, 195] on div "Your SR" at bounding box center [486, 196] width 169 height 21
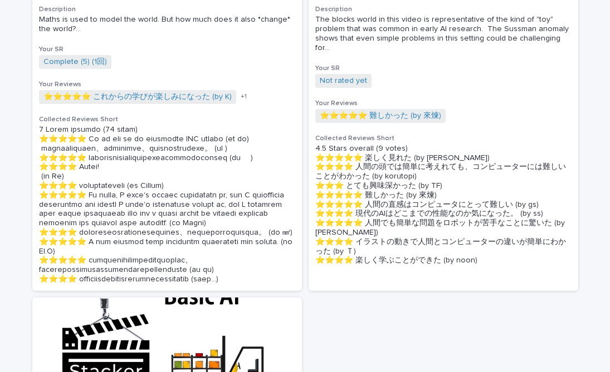
scroll to position [331, 0]
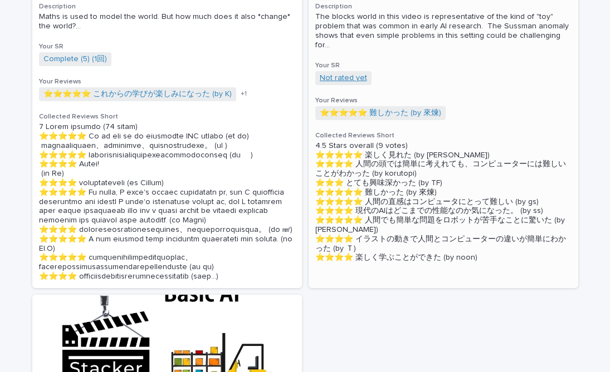
click at [352, 82] on link "Not rated yet" at bounding box center [343, 77] width 47 height 9
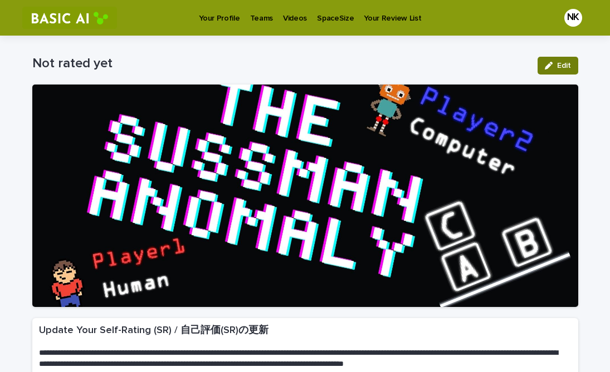
click at [546, 67] on icon "button" at bounding box center [548, 66] width 8 height 8
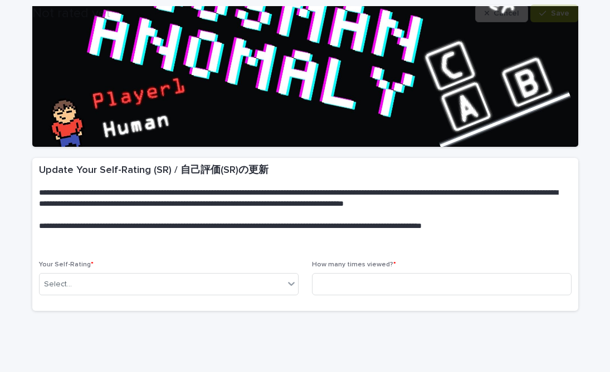
scroll to position [195, 0]
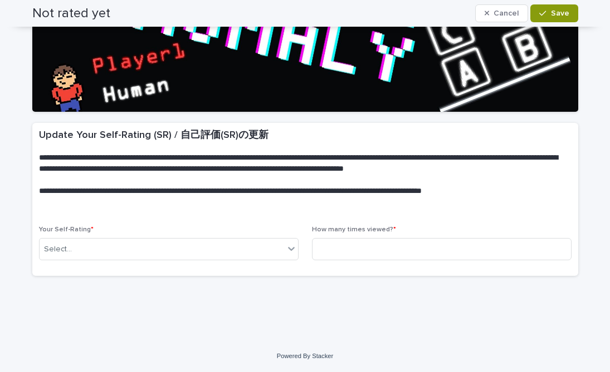
click at [351, 261] on div "How many times viewed? *" at bounding box center [441, 247] width 259 height 43
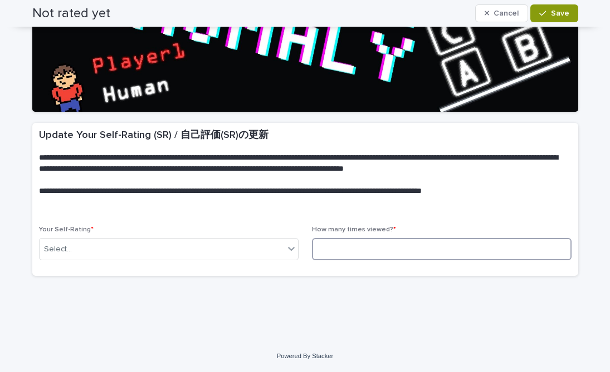
click at [355, 248] on input at bounding box center [441, 249] width 259 height 22
type input "*"
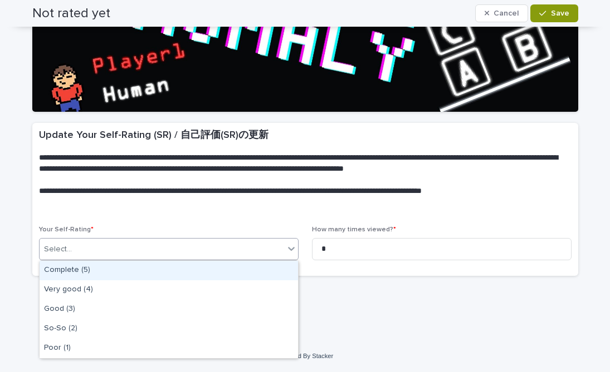
click at [287, 250] on icon at bounding box center [291, 248] width 11 height 11
click at [270, 269] on div "Complete (5)" at bounding box center [169, 270] width 258 height 19
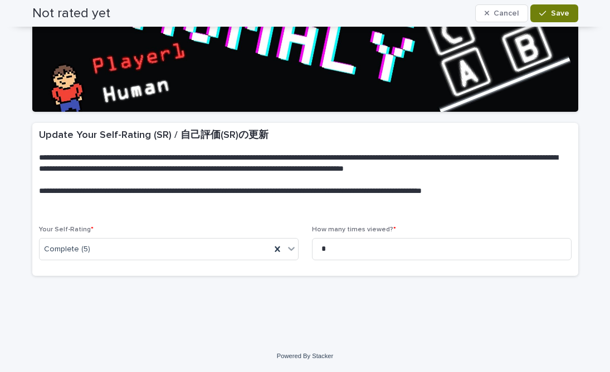
click at [548, 17] on div "button" at bounding box center [544, 13] width 11 height 8
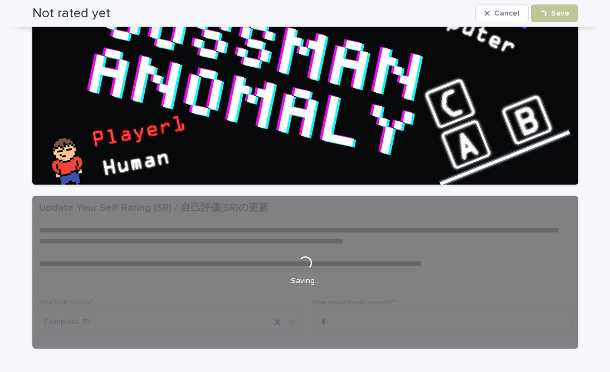
scroll to position [0, 0]
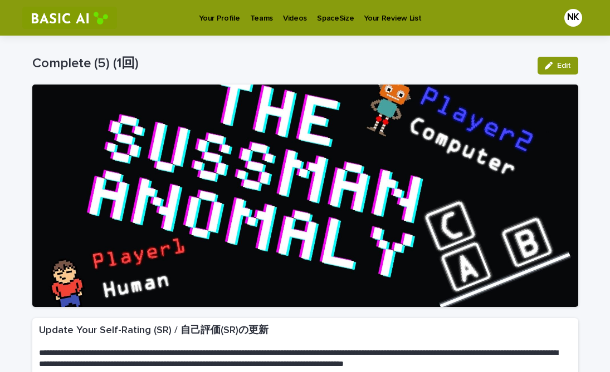
click at [221, 17] on p "Your Profile" at bounding box center [219, 11] width 41 height 23
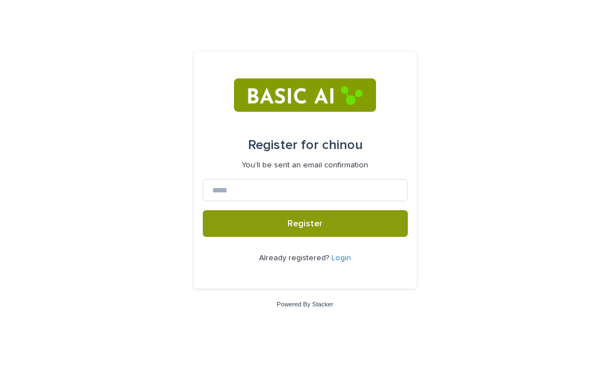
click at [258, 176] on form "Register for chinou You'll be sent an email confirmation Register Already regis…" at bounding box center [305, 170] width 205 height 219
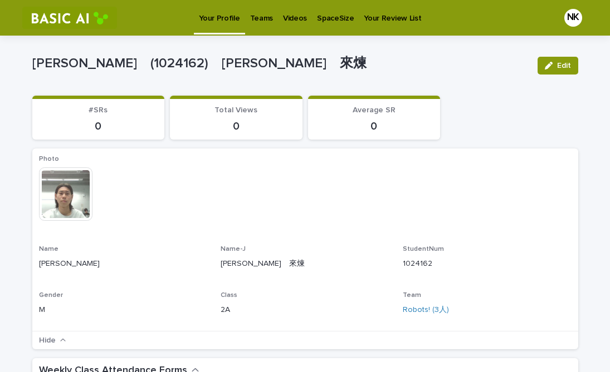
click at [409, 57] on p "[PERSON_NAME]　(1024162)　[PERSON_NAME]　來煉" at bounding box center [280, 64] width 496 height 16
click at [264, 27] on link "Teams" at bounding box center [261, 17] width 33 height 35
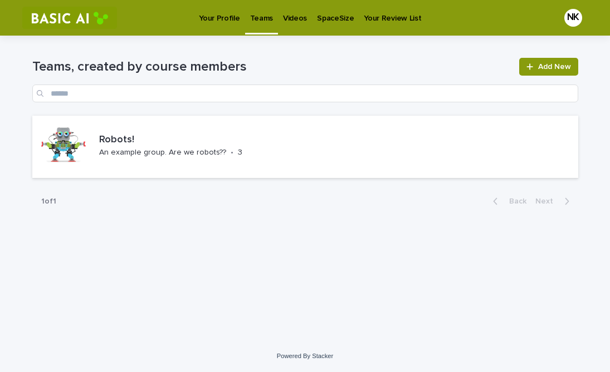
click at [297, 24] on link "Videos" at bounding box center [295, 17] width 34 height 35
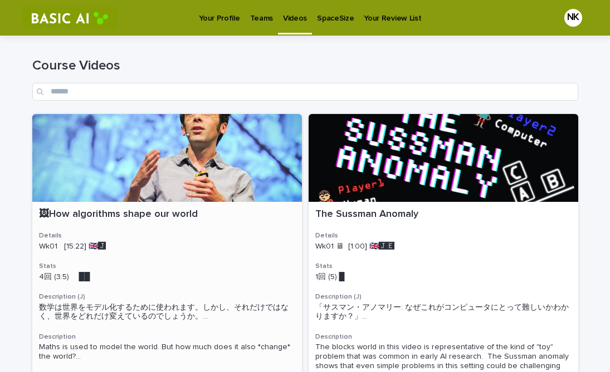
click at [199, 207] on div "🖼How algorithms shape our world" at bounding box center [167, 214] width 256 height 14
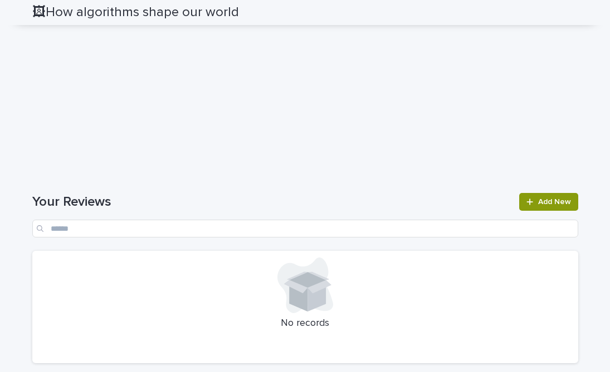
scroll to position [1153, 0]
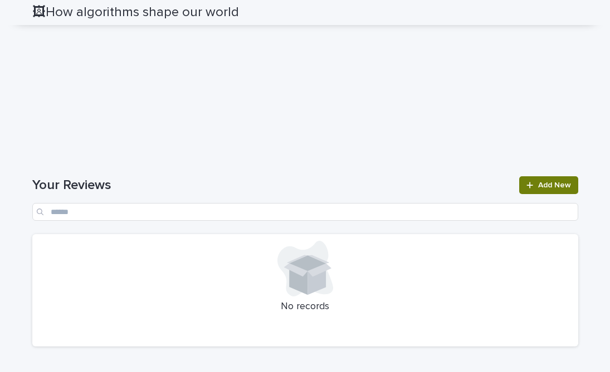
click at [529, 189] on icon at bounding box center [529, 185] width 7 height 8
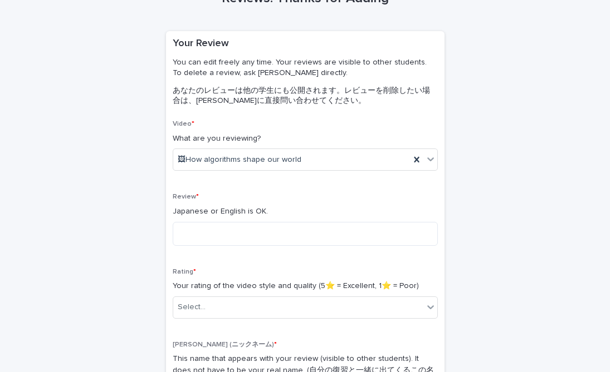
scroll to position [63, 0]
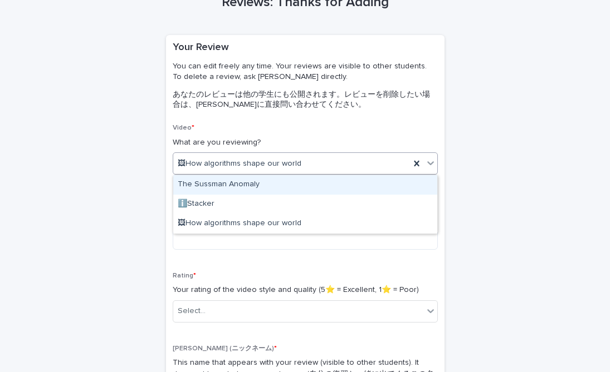
click at [425, 167] on icon at bounding box center [430, 163] width 11 height 11
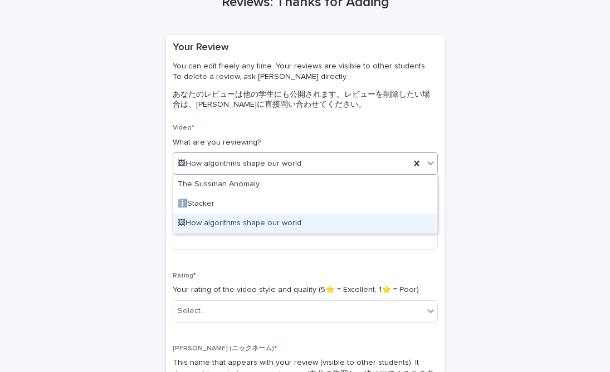
click at [291, 219] on div "🖼How algorithms shape our world" at bounding box center [305, 223] width 264 height 19
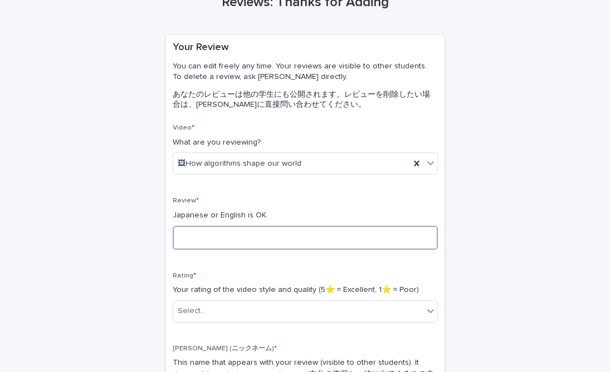
click at [264, 227] on textarea at bounding box center [305, 238] width 265 height 24
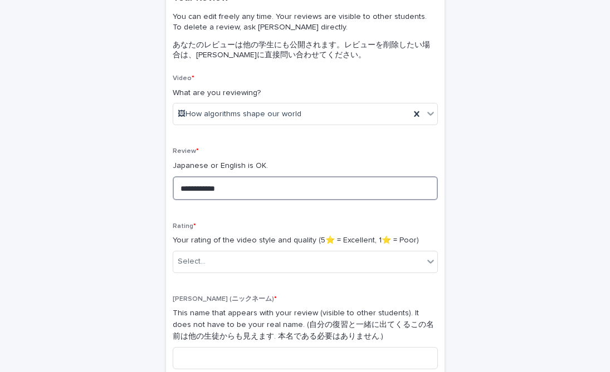
scroll to position [114, 0]
type textarea "**********"
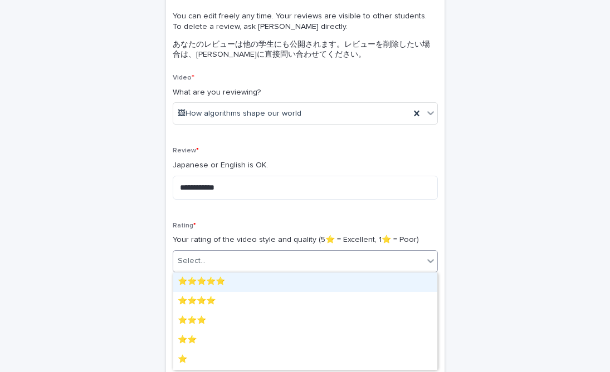
click at [269, 265] on div "Select..." at bounding box center [298, 261] width 250 height 18
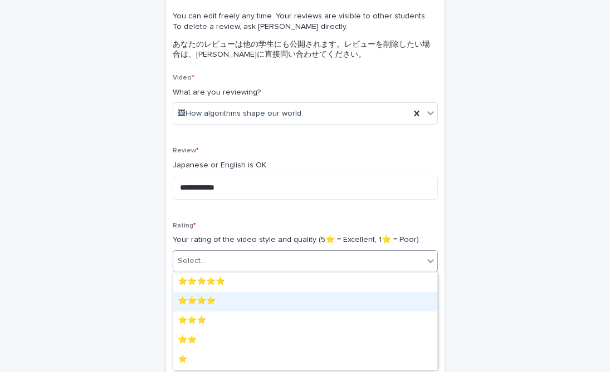
click at [249, 305] on div "⭐️⭐️⭐️⭐️" at bounding box center [305, 301] width 264 height 19
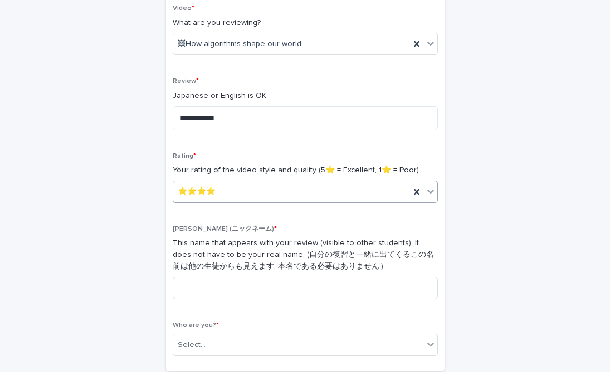
scroll to position [191, 0]
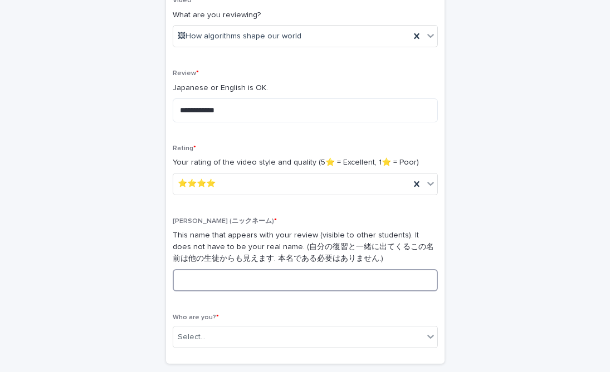
click at [252, 287] on input at bounding box center [305, 280] width 265 height 22
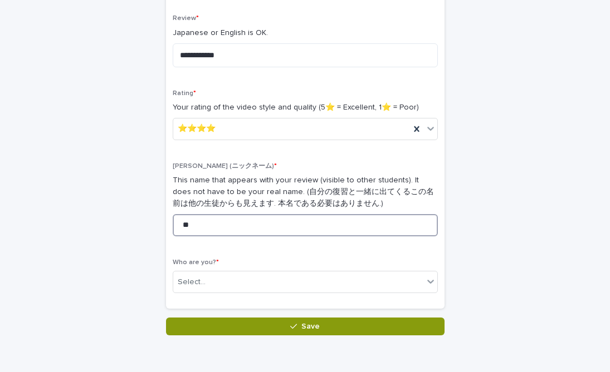
scroll to position [253, 0]
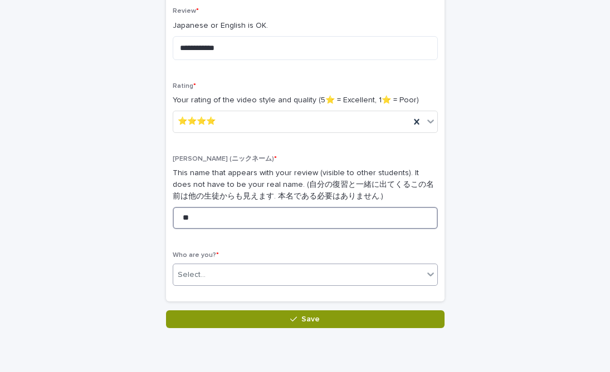
type input "**"
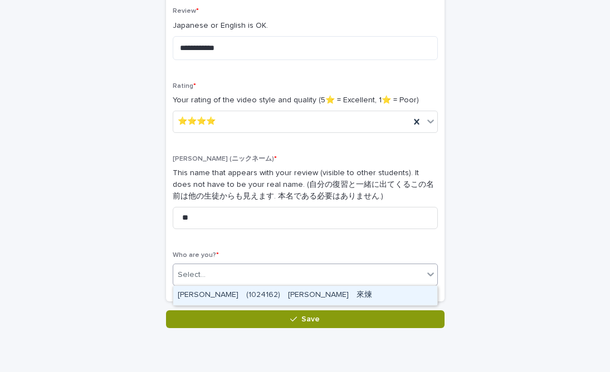
click at [261, 275] on div "Select..." at bounding box center [298, 275] width 250 height 18
click at [263, 293] on div "[PERSON_NAME]　(1024162)　[PERSON_NAME]　來煉" at bounding box center [305, 295] width 264 height 19
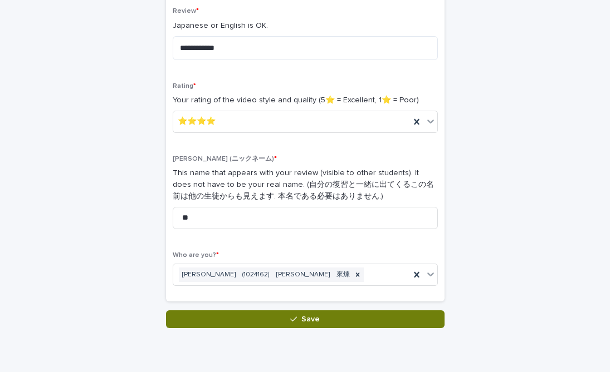
click at [266, 316] on button "Save" at bounding box center [305, 320] width 278 height 18
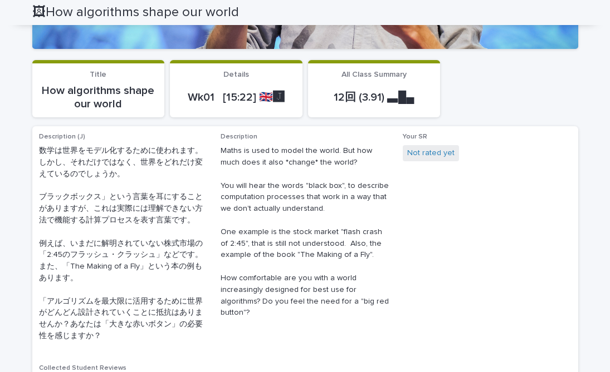
scroll to position [177, 0]
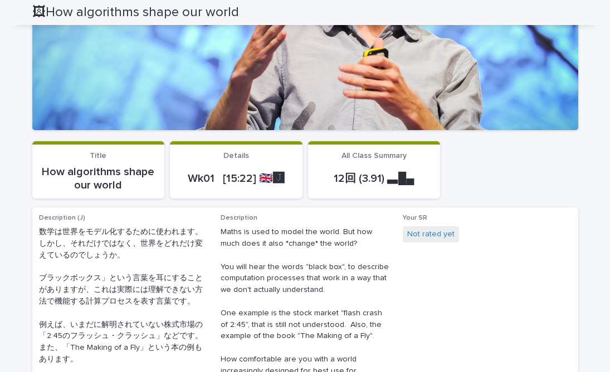
click at [241, 151] on section "Details Wk01 [15:22] 🇬🇧🅹️" at bounding box center [236, 169] width 132 height 57
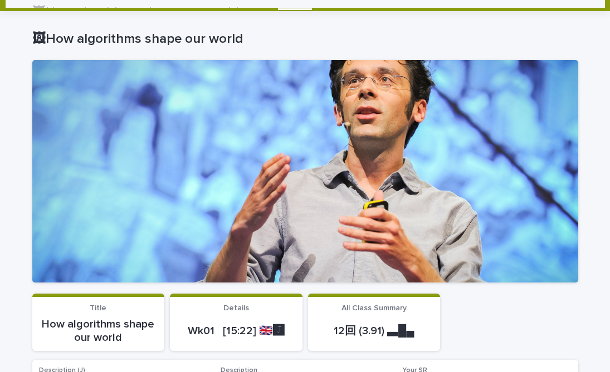
scroll to position [0, 0]
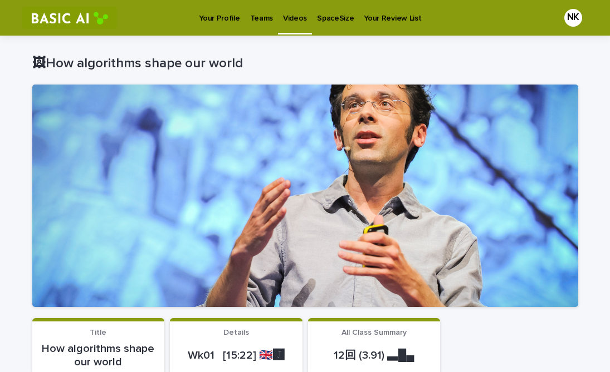
click at [292, 23] on link "Videos" at bounding box center [295, 16] width 34 height 33
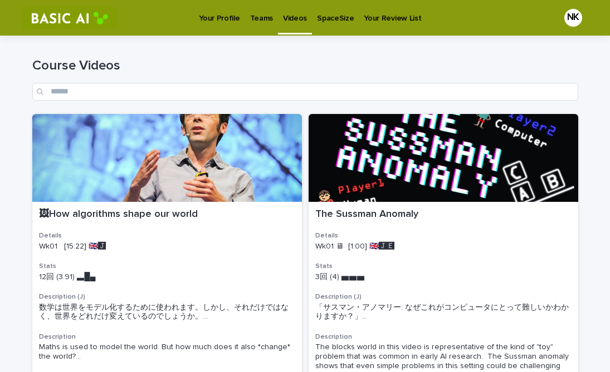
click at [380, 16] on p "Your Review List" at bounding box center [392, 11] width 57 height 23
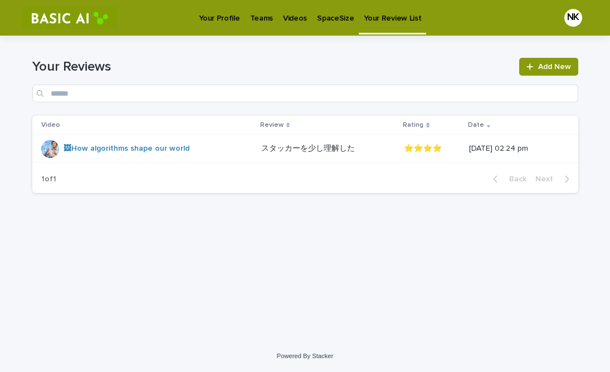
click at [284, 24] on link "Videos" at bounding box center [295, 17] width 34 height 35
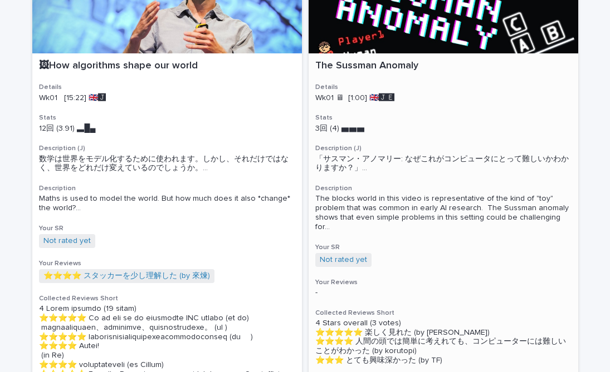
scroll to position [148, 0]
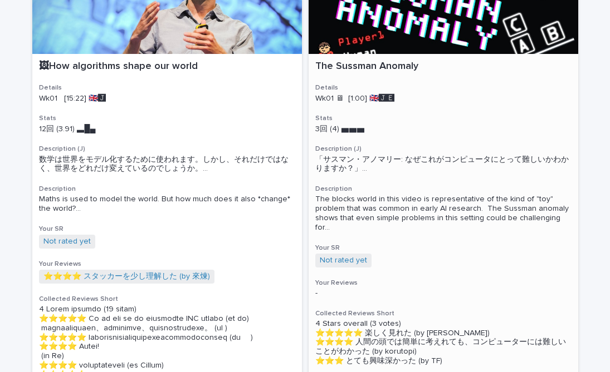
click at [426, 31] on div at bounding box center [442, 10] width 269 height 88
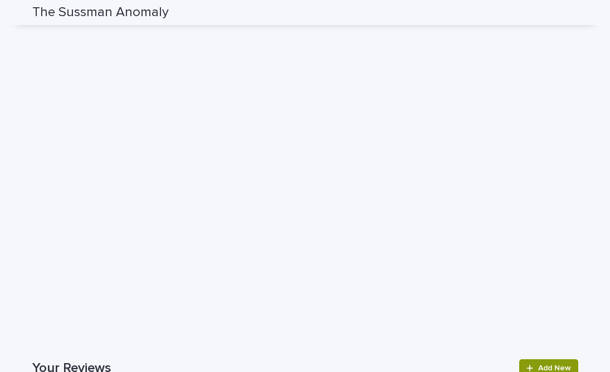
scroll to position [681, 0]
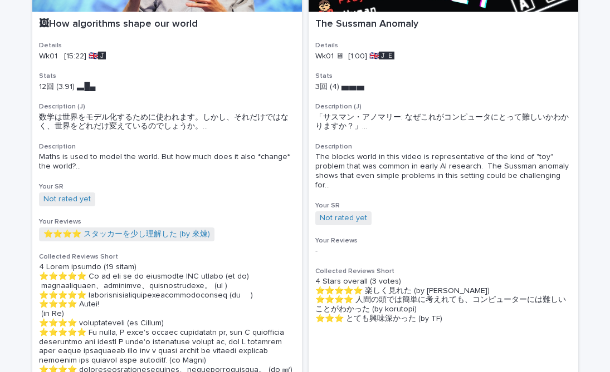
scroll to position [194, 0]
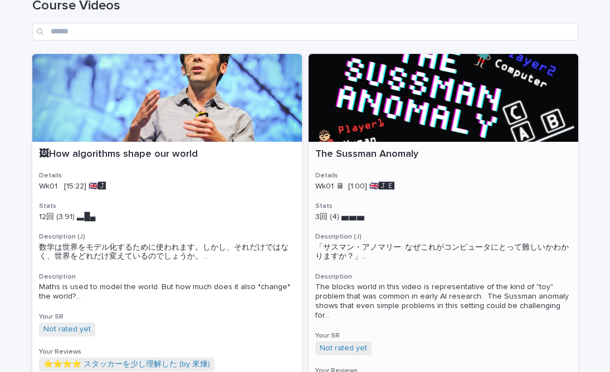
click at [388, 107] on div at bounding box center [442, 98] width 269 height 88
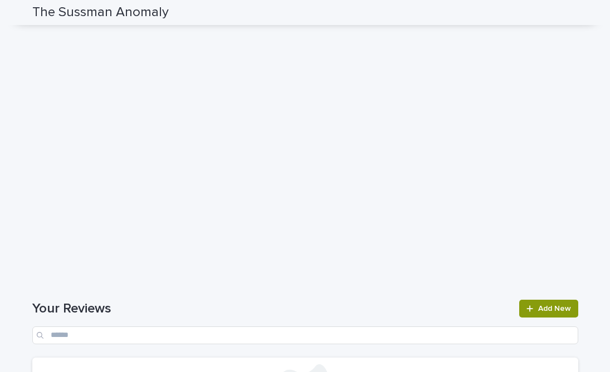
scroll to position [807, 0]
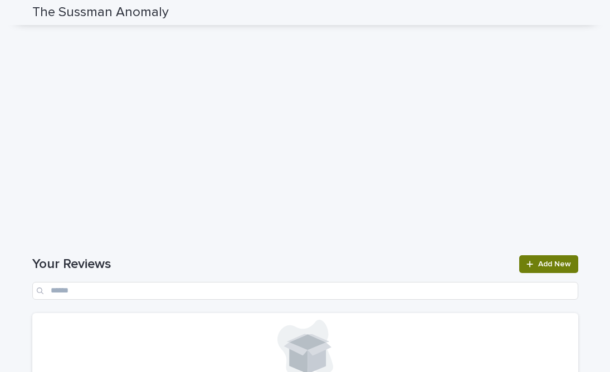
click at [551, 261] on span "Add New" at bounding box center [554, 265] width 33 height 8
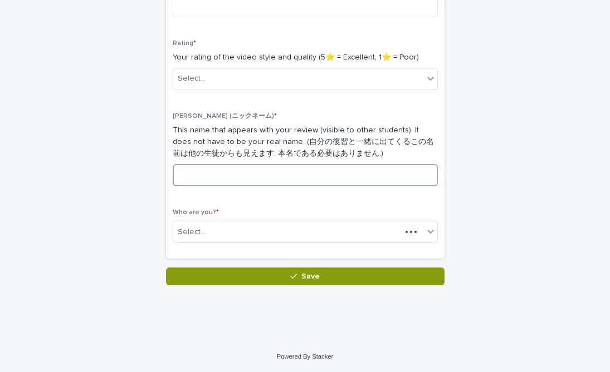
click at [269, 183] on input at bounding box center [305, 175] width 265 height 22
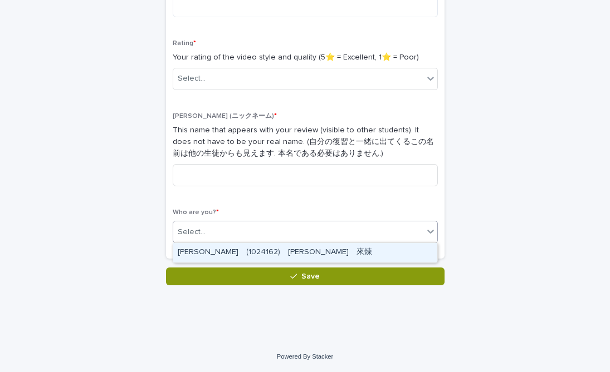
click at [267, 225] on div "Select..." at bounding box center [298, 232] width 250 height 18
click at [267, 248] on div "[PERSON_NAME]　(1024162)　[PERSON_NAME]　來煉" at bounding box center [305, 252] width 264 height 19
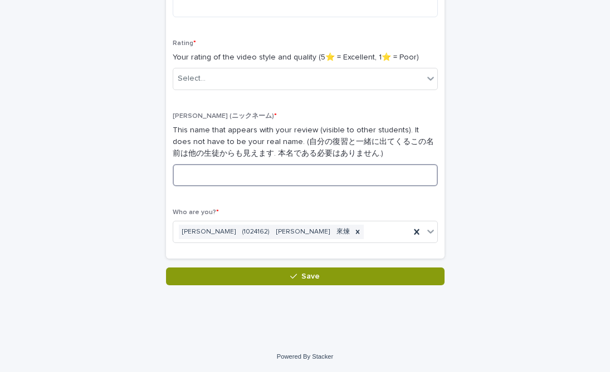
click at [267, 170] on input at bounding box center [305, 175] width 265 height 22
type input "**"
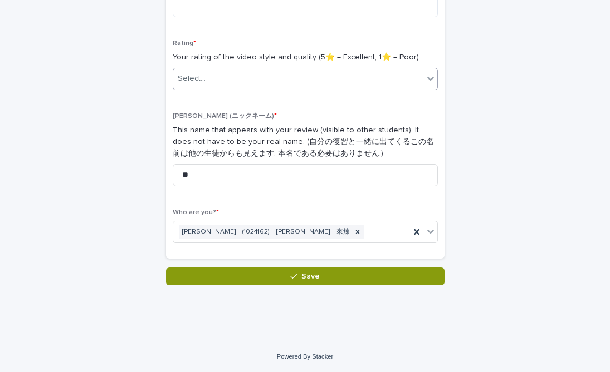
click at [223, 89] on div "Select..." at bounding box center [305, 79] width 265 height 22
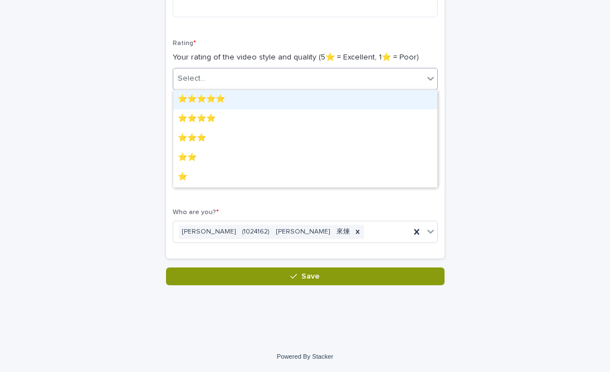
click at [227, 102] on div "⭐️⭐️⭐️⭐️⭐️" at bounding box center [305, 99] width 264 height 19
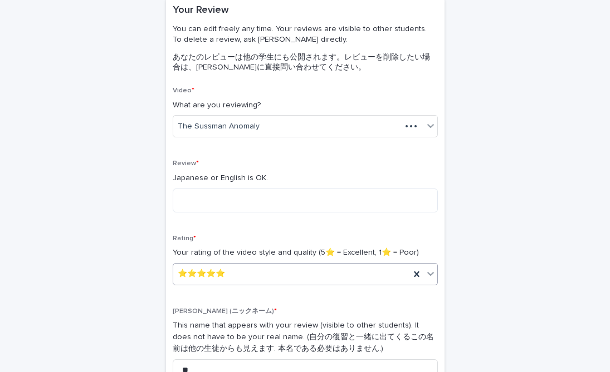
scroll to position [99, 0]
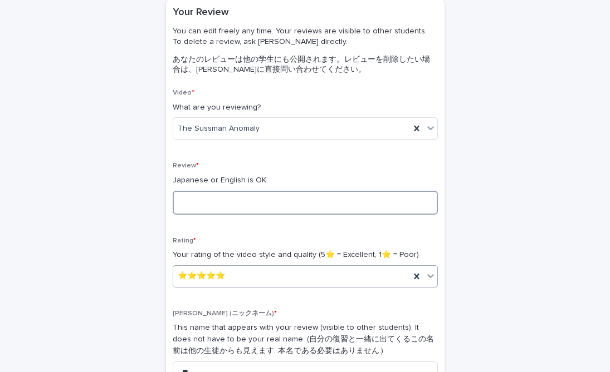
click at [230, 204] on textarea at bounding box center [305, 203] width 265 height 24
type textarea "*****"
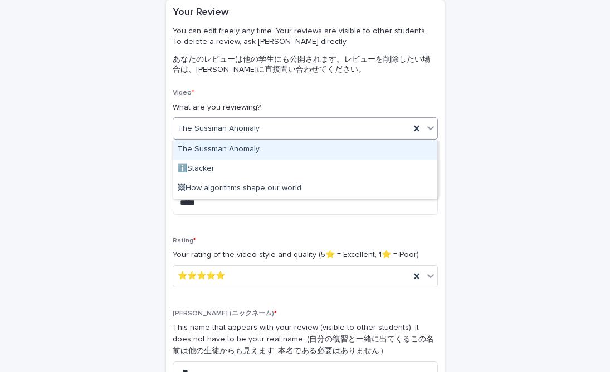
click at [261, 130] on div "The Sussman Anomaly" at bounding box center [291, 129] width 237 height 18
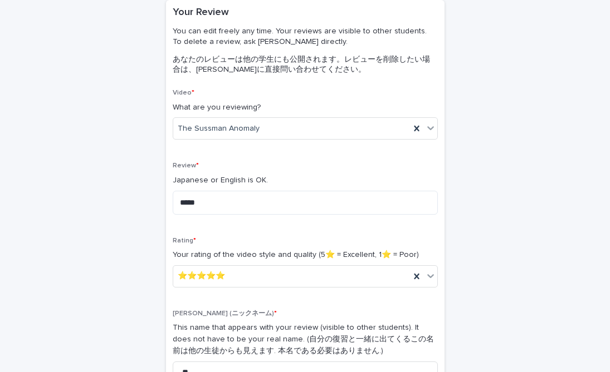
click at [272, 73] on p "あなたのレビューは他の学生にも公開されます。レビューを削除したい場合は、[PERSON_NAME]に直接問い合わせてください。" at bounding box center [303, 65] width 261 height 20
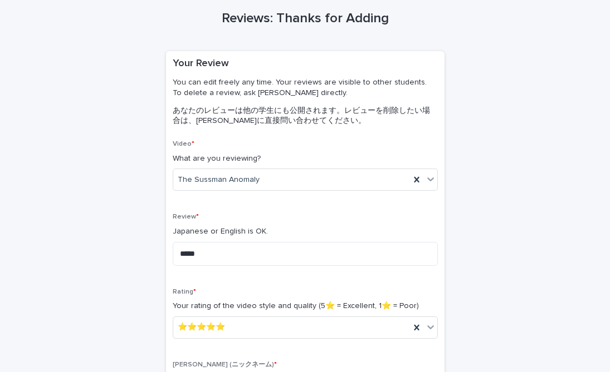
scroll to position [0, 0]
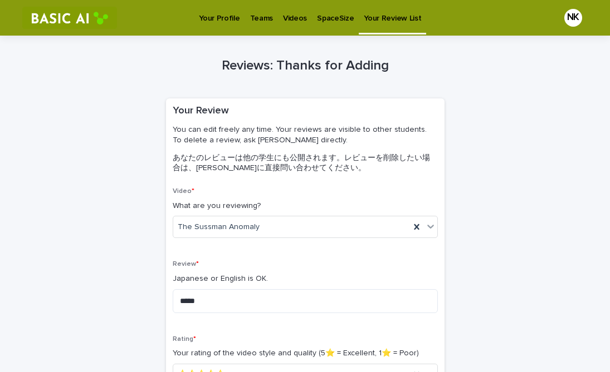
click at [283, 18] on p "Videos" at bounding box center [295, 11] width 24 height 23
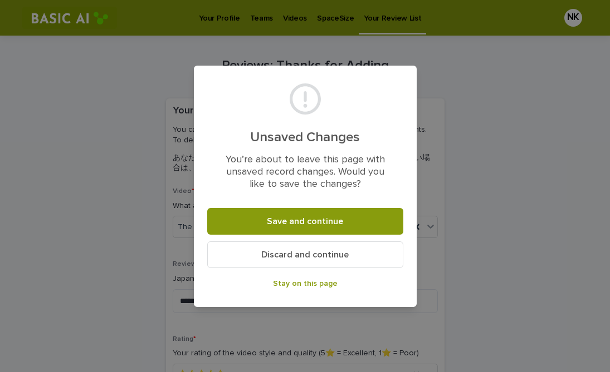
click at [330, 252] on span "Discard and continue" at bounding box center [304, 255] width 87 height 9
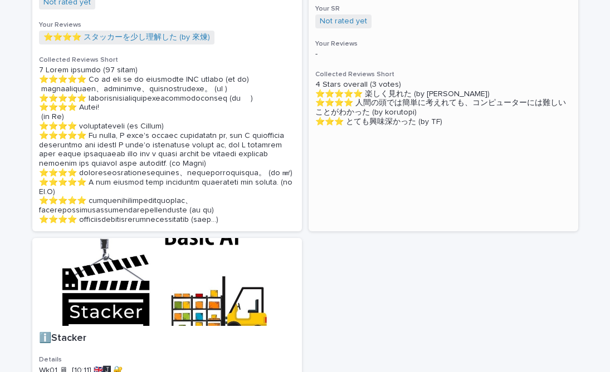
scroll to position [171, 0]
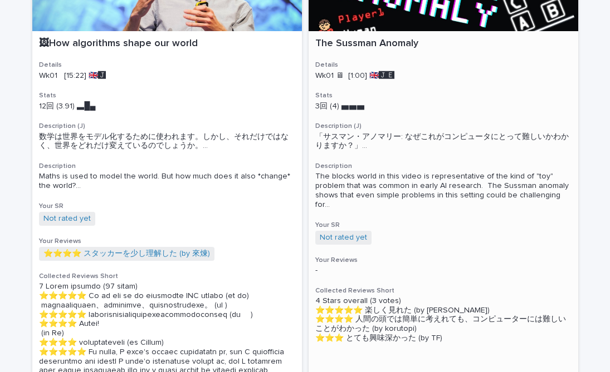
click at [361, 49] on p "The Sussman Anomaly" at bounding box center [443, 44] width 256 height 12
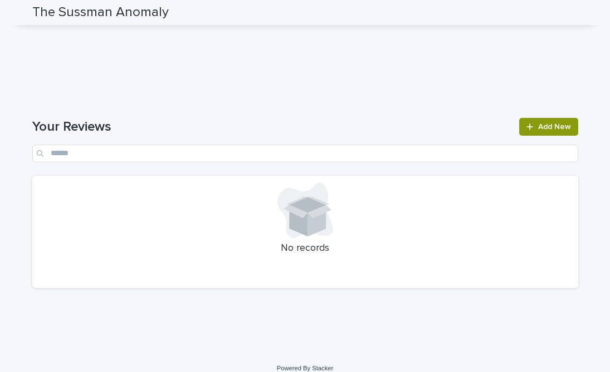
scroll to position [944, 0]
click at [528, 124] on link "Add New" at bounding box center [548, 127] width 58 height 18
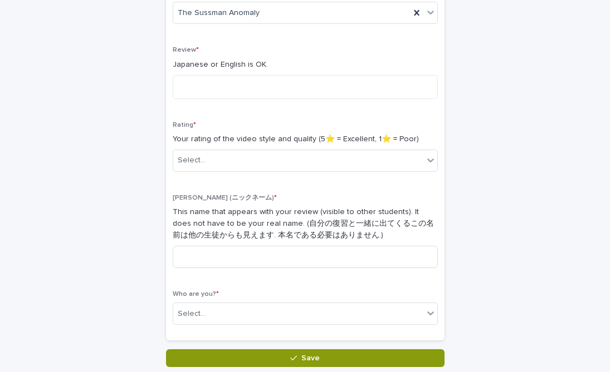
scroll to position [83, 0]
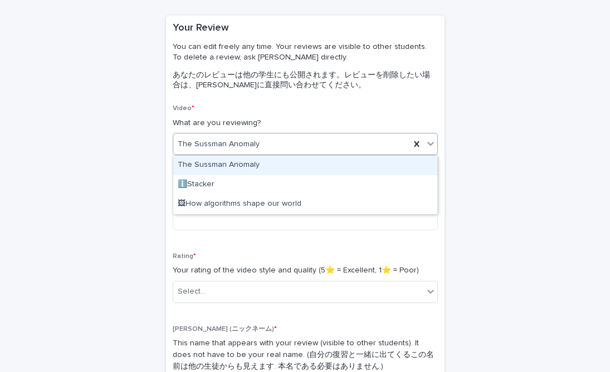
click at [291, 140] on div "The Sussman Anomaly" at bounding box center [291, 144] width 237 height 18
click at [287, 171] on div "The Sussman Anomaly" at bounding box center [305, 165] width 264 height 19
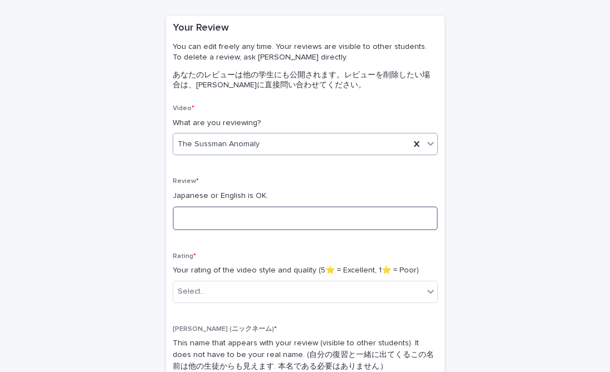
click at [275, 207] on textarea at bounding box center [305, 219] width 265 height 24
type textarea "*****"
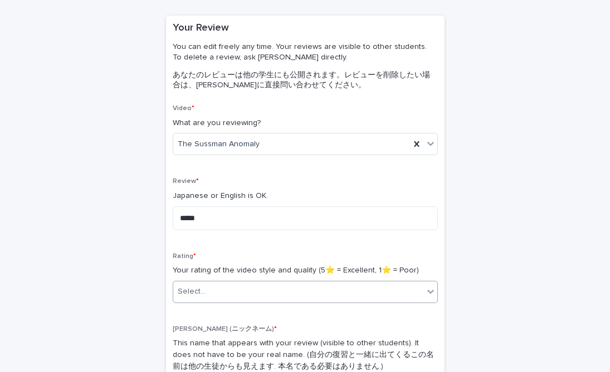
click at [220, 287] on div "Select..." at bounding box center [298, 292] width 250 height 18
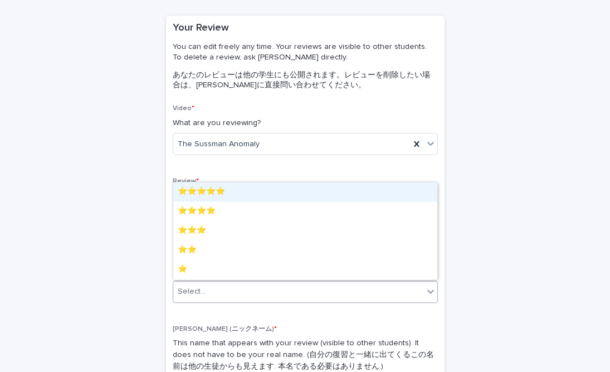
click at [249, 194] on div "⭐️⭐️⭐️⭐️⭐️" at bounding box center [305, 192] width 264 height 19
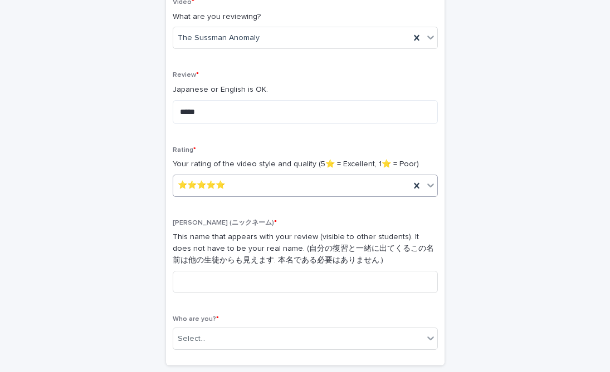
scroll to position [297, 0]
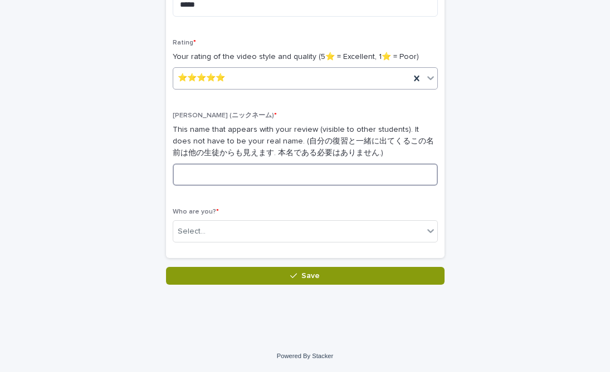
click at [249, 172] on input at bounding box center [305, 175] width 265 height 22
type input "**"
click at [293, 248] on div "Who are you? * Select..." at bounding box center [305, 229] width 265 height 43
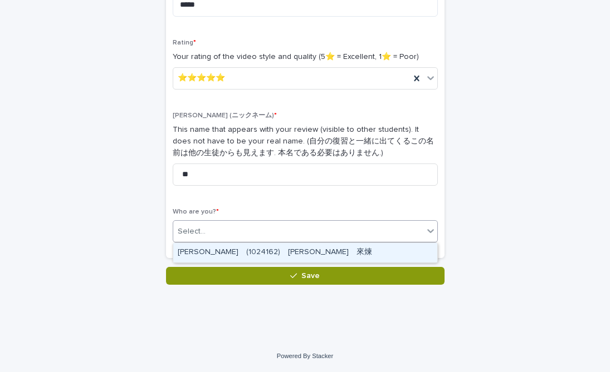
click at [293, 238] on div "Select..." at bounding box center [298, 232] width 250 height 18
click at [275, 247] on div "[PERSON_NAME]　(1024162)　[PERSON_NAME]　來煉" at bounding box center [305, 252] width 264 height 19
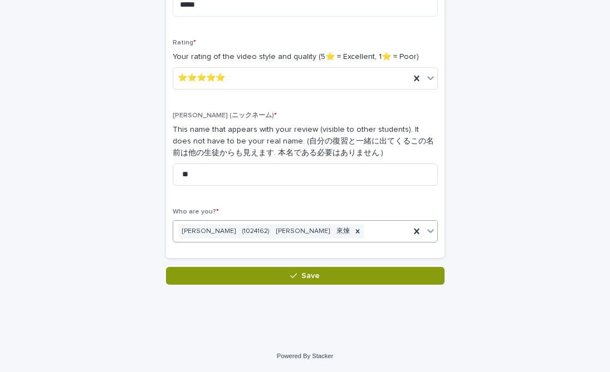
click at [275, 266] on div "Loading... Saving… Your Review You can edit freely any time. Your reviews are v…" at bounding box center [305, 34] width 278 height 465
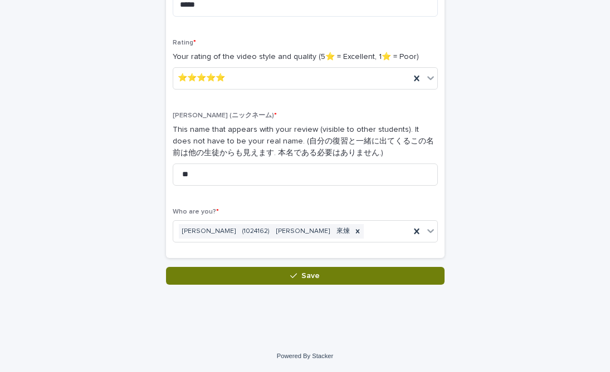
click at [273, 279] on button "Save" at bounding box center [305, 276] width 278 height 18
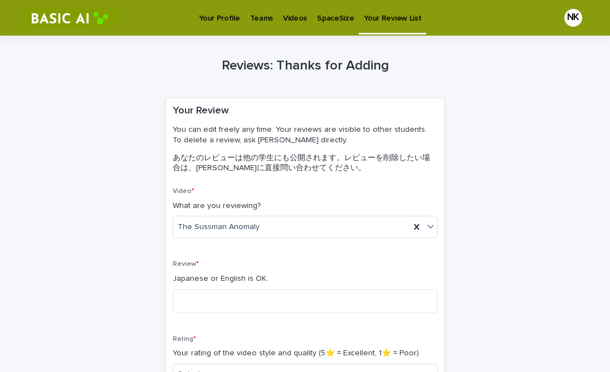
click at [278, 25] on link "Videos" at bounding box center [295, 17] width 34 height 35
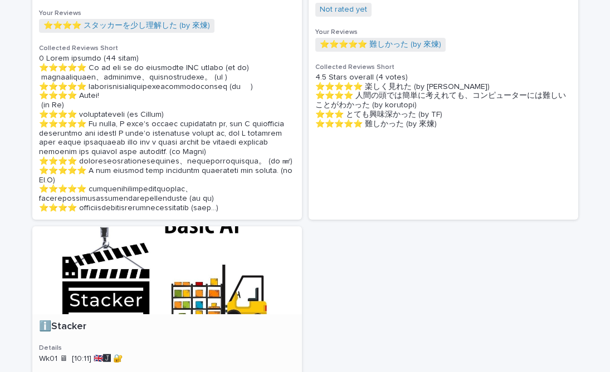
scroll to position [396, 0]
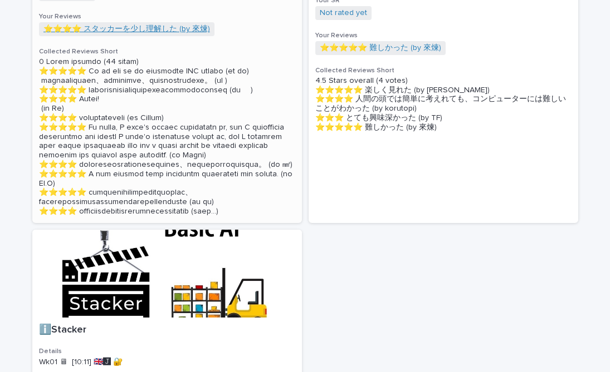
click at [167, 34] on link "⭐️⭐️⭐️⭐️ スタッカーを少し理解した (by 來煉)" at bounding box center [126, 28] width 166 height 9
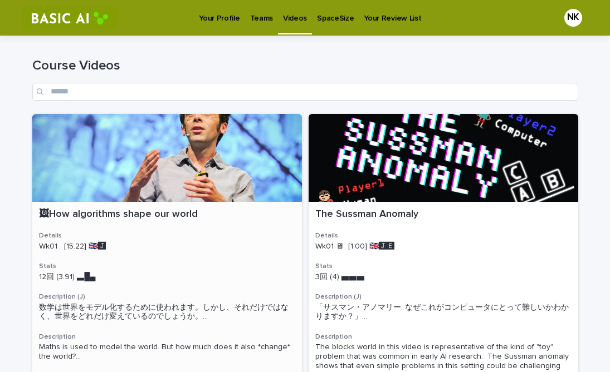
click at [163, 120] on div at bounding box center [166, 158] width 269 height 88
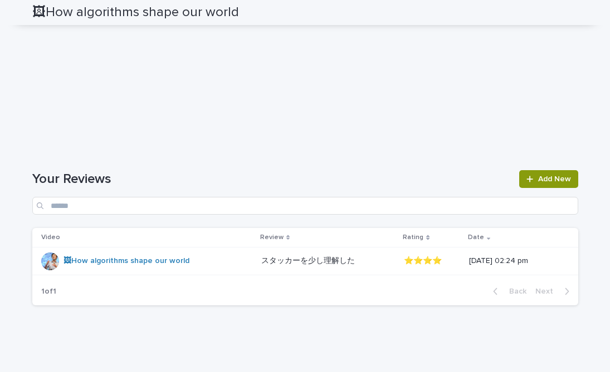
scroll to position [1249, 0]
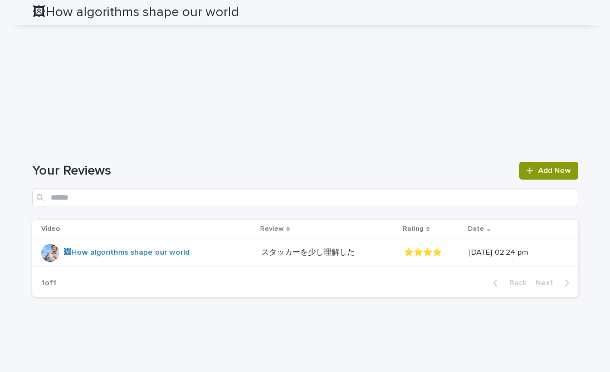
click at [426, 297] on div "1 of 1 Back Next" at bounding box center [305, 283] width 546 height 28
click at [531, 174] on icon at bounding box center [530, 171] width 6 height 6
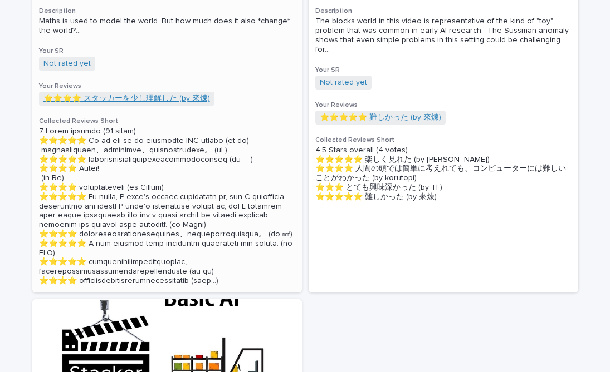
click at [166, 104] on link "⭐️⭐️⭐️⭐️ スタッカーを少し理解した (by 來煉)" at bounding box center [126, 98] width 166 height 9
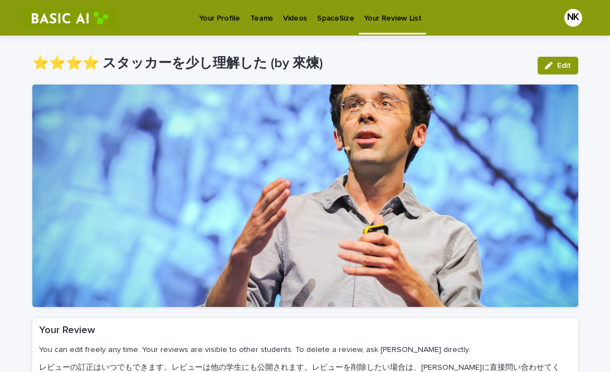
scroll to position [197, 0]
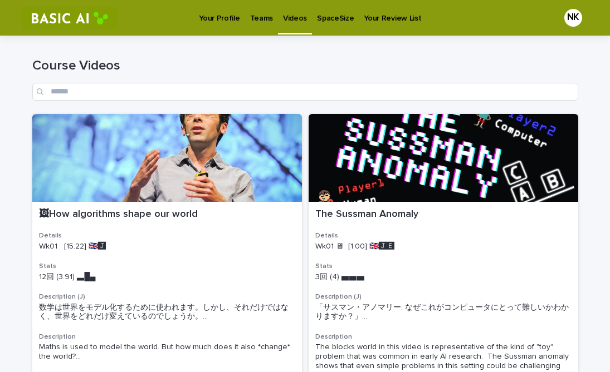
click at [229, 26] on link "Your Profile" at bounding box center [219, 17] width 51 height 35
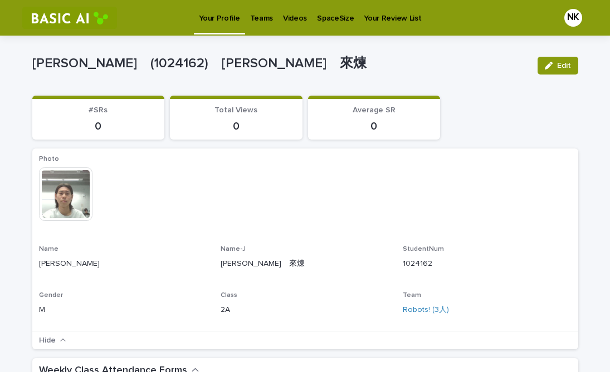
click at [300, 26] on link "Videos" at bounding box center [295, 17] width 34 height 35
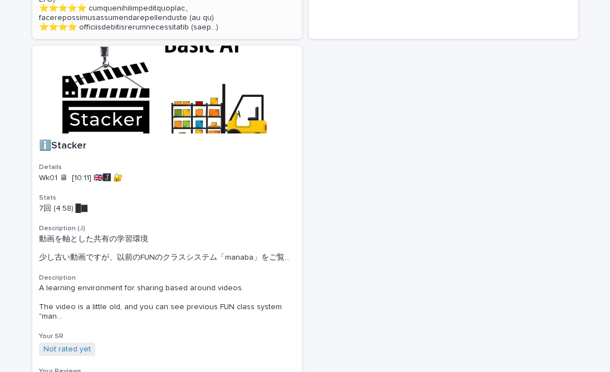
scroll to position [649, 0]
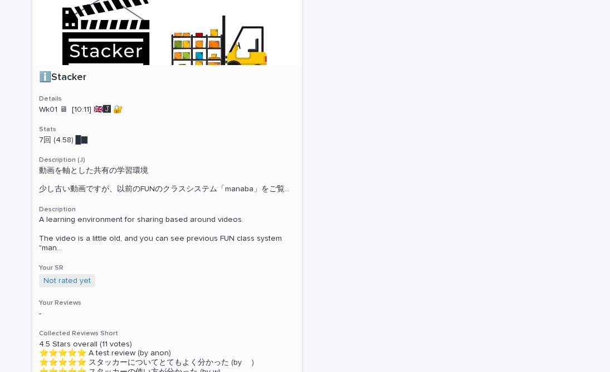
click at [206, 65] on div at bounding box center [166, 21] width 269 height 88
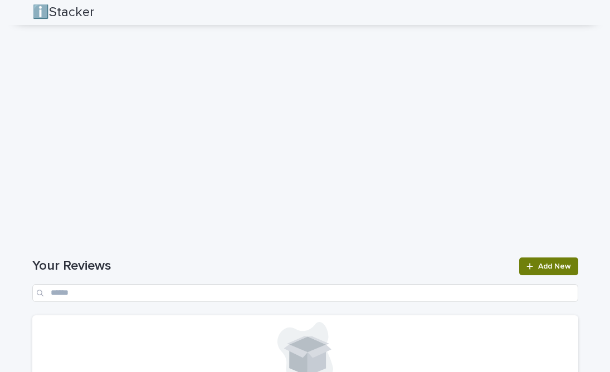
click at [532, 259] on link "Add New" at bounding box center [548, 267] width 58 height 18
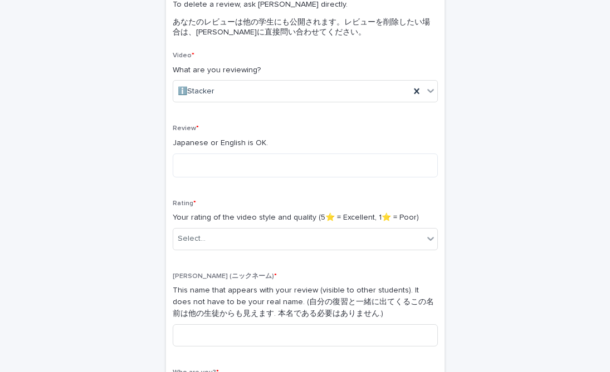
scroll to position [113, 0]
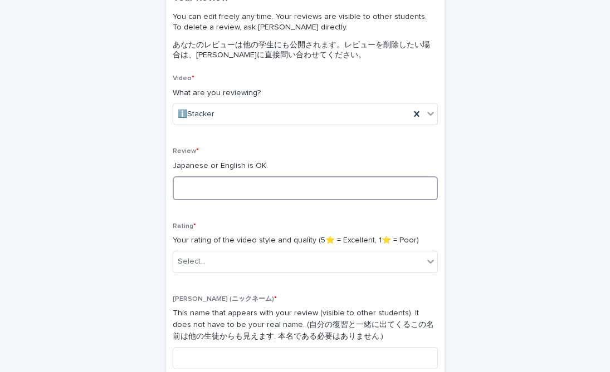
click at [252, 196] on textarea at bounding box center [305, 188] width 265 height 24
type textarea "**********"
click at [216, 257] on div "Select..." at bounding box center [298, 262] width 250 height 18
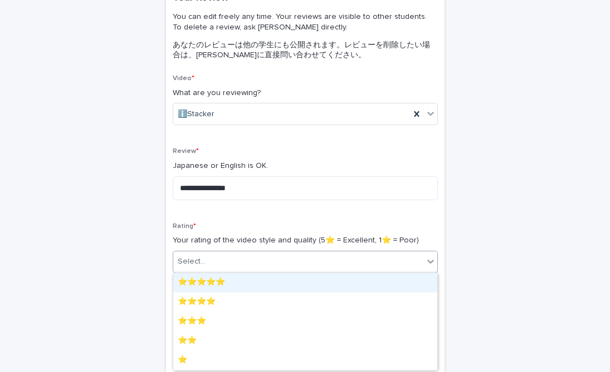
click at [216, 286] on div "⭐️⭐️⭐️⭐️⭐️" at bounding box center [305, 282] width 264 height 19
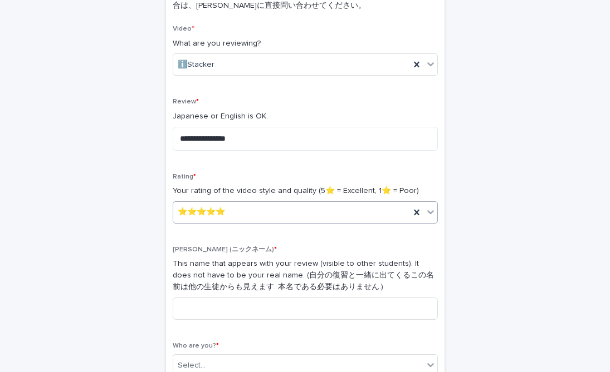
scroll to position [217, 0]
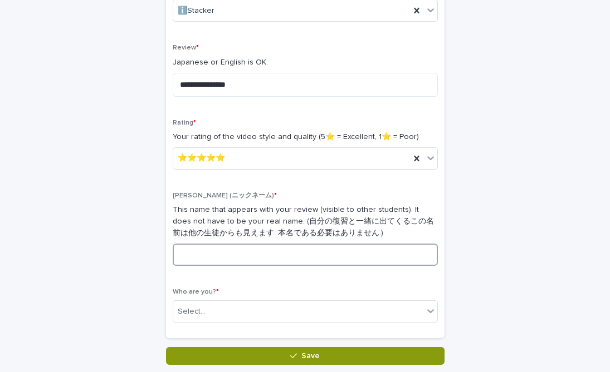
click at [227, 257] on input at bounding box center [305, 255] width 265 height 22
type input "**"
click at [221, 315] on div "Select..." at bounding box center [298, 312] width 250 height 18
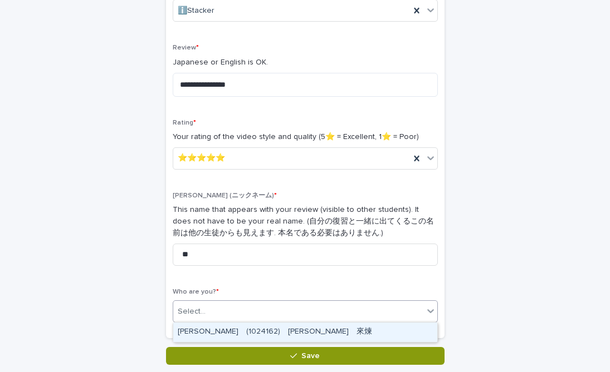
click at [229, 324] on div "[PERSON_NAME]　(1024162)　[PERSON_NAME]　來煉" at bounding box center [305, 332] width 264 height 19
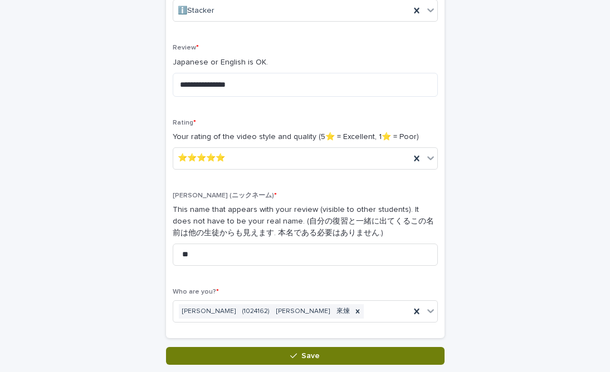
click at [236, 354] on button "Save" at bounding box center [305, 356] width 278 height 18
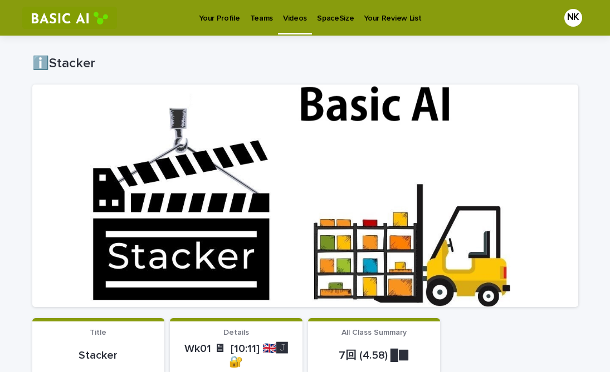
click at [291, 26] on link "Videos" at bounding box center [295, 16] width 34 height 33
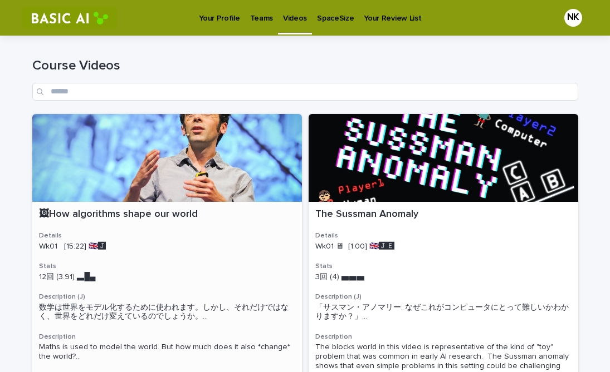
click at [190, 191] on div at bounding box center [166, 158] width 269 height 88
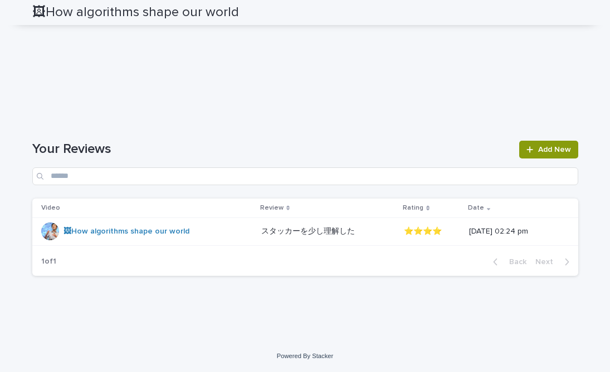
scroll to position [1409, 0]
click at [539, 155] on link "Add New" at bounding box center [548, 150] width 58 height 18
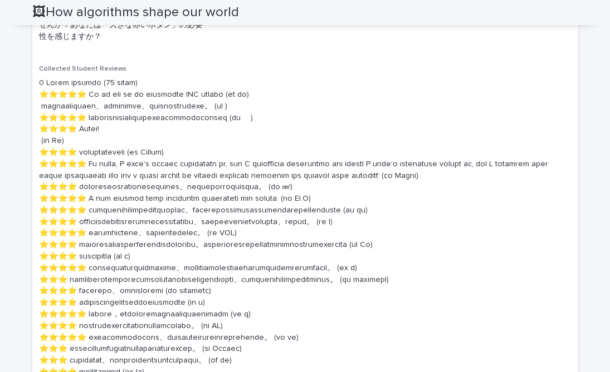
scroll to position [1432, 0]
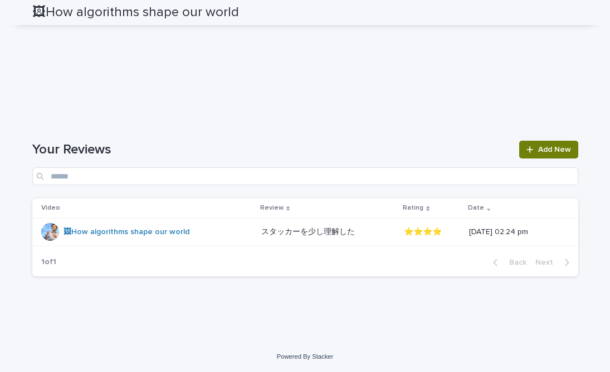
click at [537, 149] on div at bounding box center [531, 150] width 11 height 8
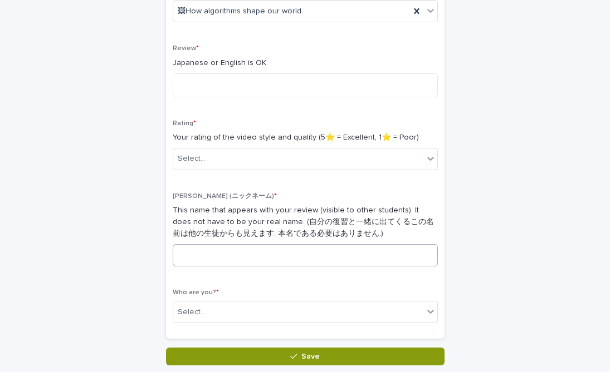
scroll to position [93, 0]
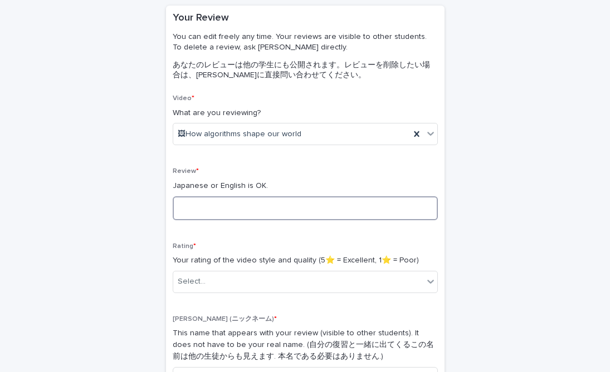
click at [322, 202] on textarea at bounding box center [305, 209] width 265 height 24
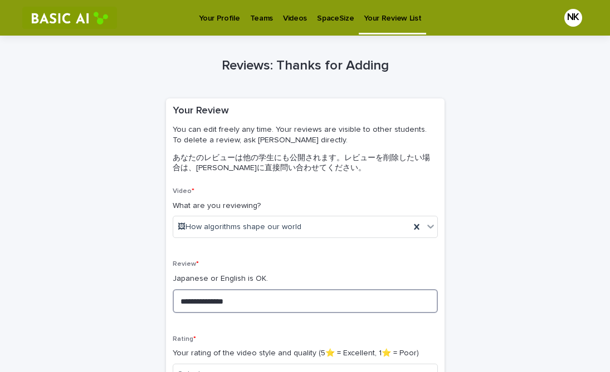
scroll to position [164, 0]
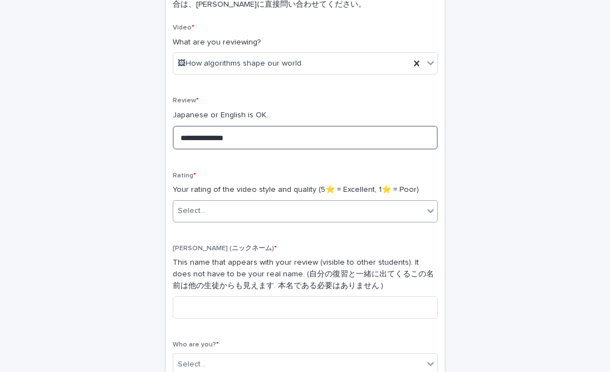
type textarea "**********"
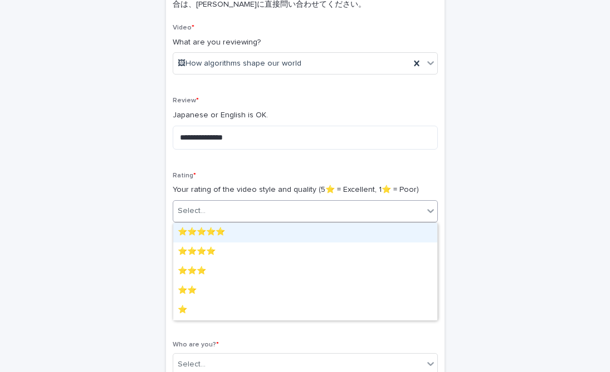
click at [288, 200] on div "Select..." at bounding box center [305, 211] width 265 height 22
click at [286, 229] on div "⭐️⭐️⭐️⭐️⭐️" at bounding box center [305, 232] width 264 height 19
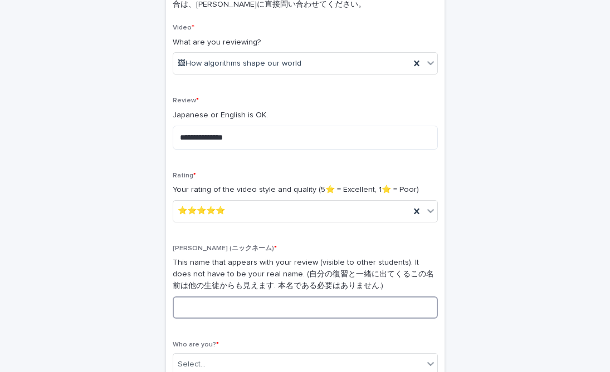
click at [259, 318] on input at bounding box center [305, 308] width 265 height 22
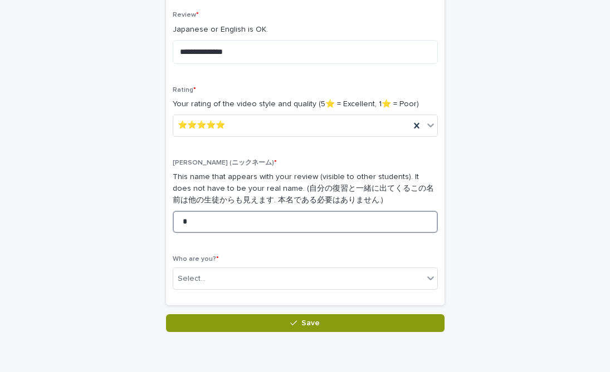
scroll to position [283, 0]
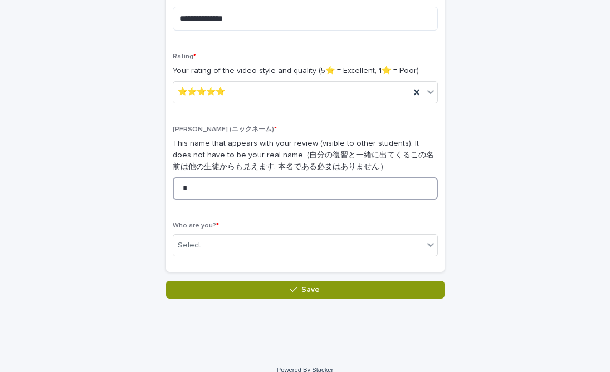
click at [266, 198] on input "*" at bounding box center [305, 189] width 265 height 22
type input "*"
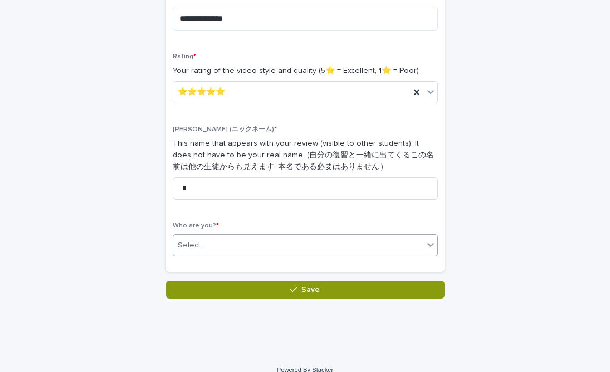
click at [266, 243] on div "Select..." at bounding box center [298, 246] width 250 height 18
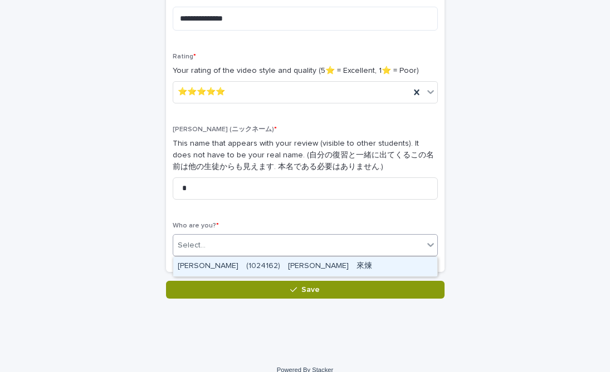
click at [264, 265] on div "[PERSON_NAME]　(1024162)　[PERSON_NAME]" at bounding box center [305, 266] width 264 height 19
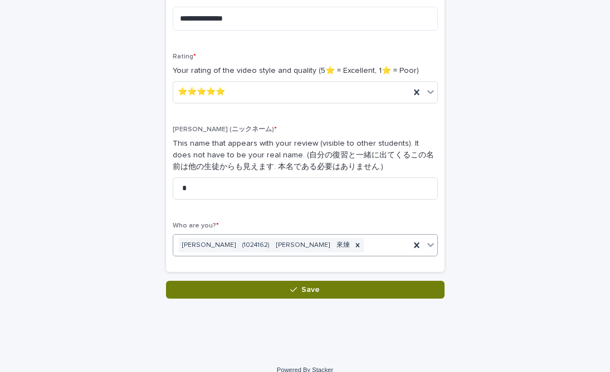
click at [264, 285] on button "Save" at bounding box center [305, 290] width 278 height 18
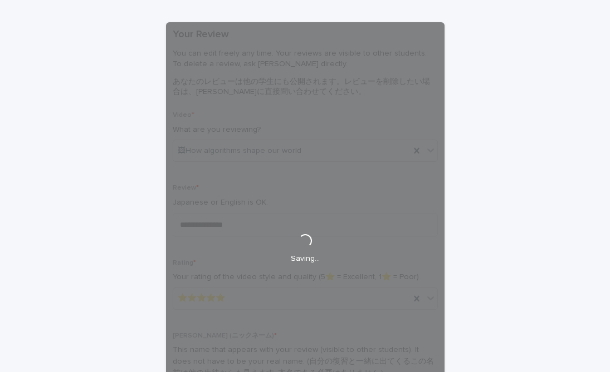
scroll to position [0, 0]
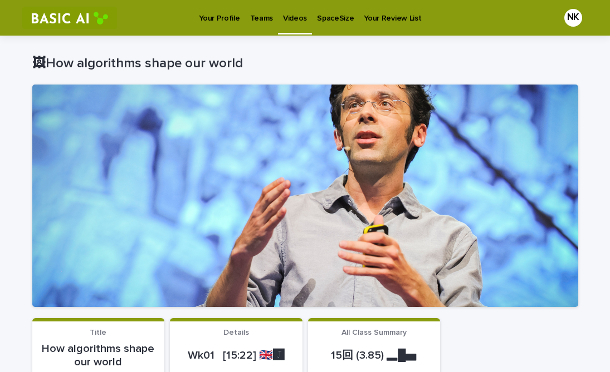
click at [283, 13] on p "Videos" at bounding box center [295, 11] width 24 height 23
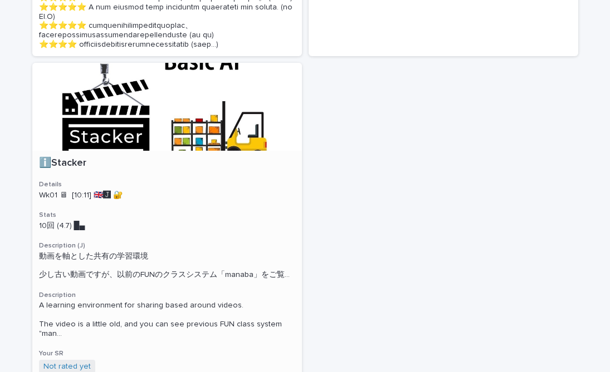
click at [193, 151] on div at bounding box center [166, 107] width 269 height 88
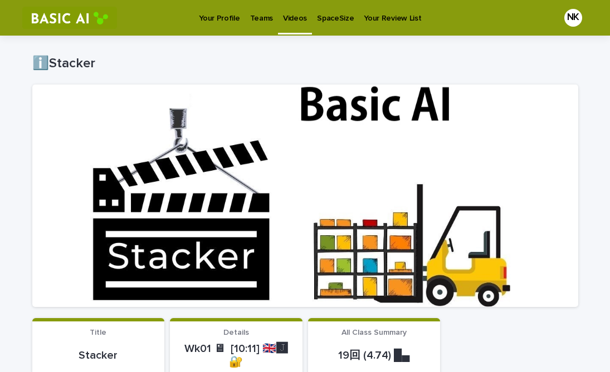
click at [245, 30] on link "Teams" at bounding box center [261, 17] width 33 height 35
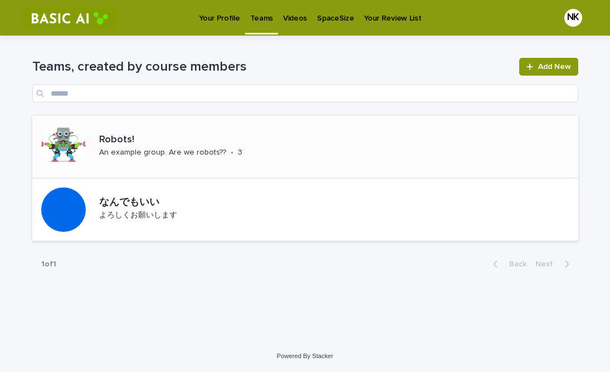
click at [238, 156] on p "3" at bounding box center [240, 152] width 4 height 9
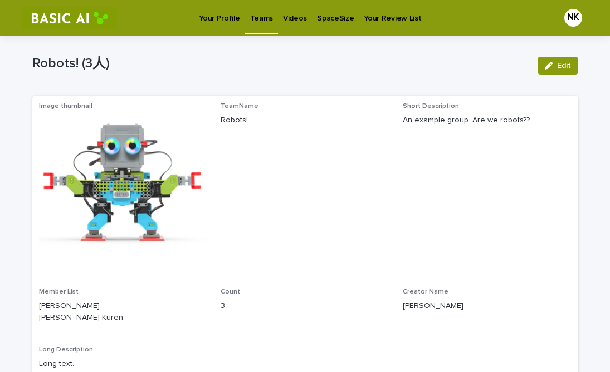
scroll to position [16, 0]
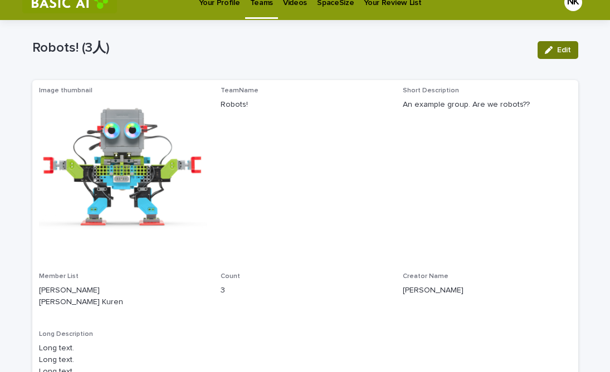
click at [549, 46] on button "Edit" at bounding box center [557, 50] width 41 height 18
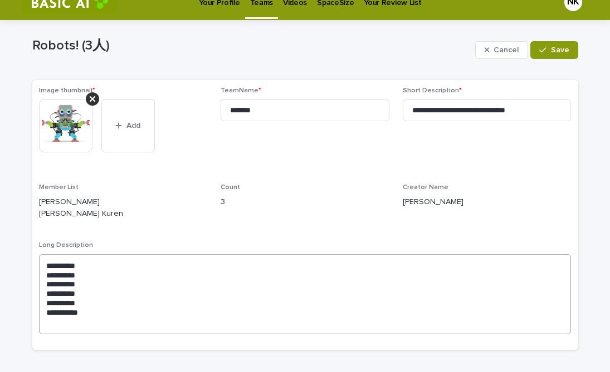
scroll to position [101, 0]
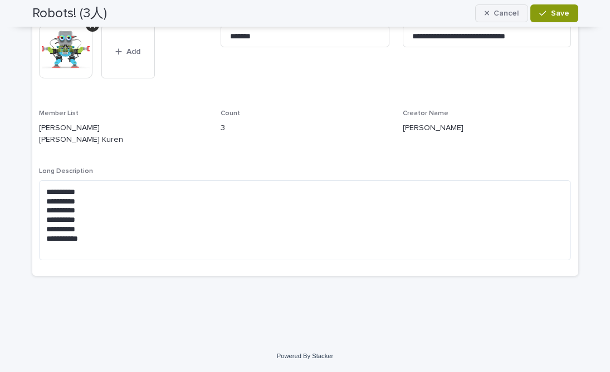
click at [518, 19] on button "Cancel" at bounding box center [501, 13] width 53 height 18
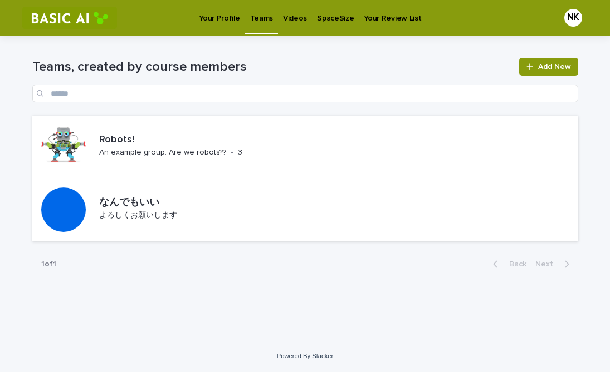
click at [214, 32] on link "Your Profile" at bounding box center [219, 17] width 51 height 35
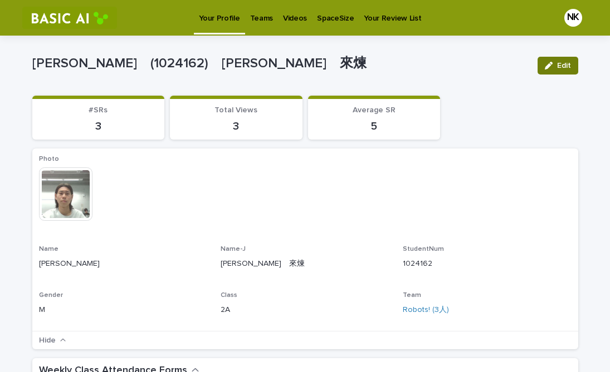
click at [552, 71] on button "Edit" at bounding box center [557, 66] width 41 height 18
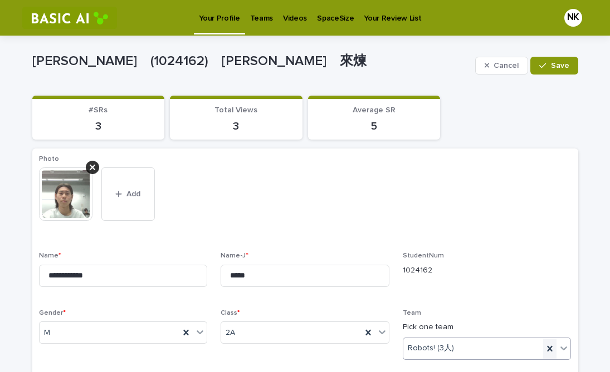
click at [551, 347] on icon at bounding box center [549, 349] width 5 height 6
click at [556, 70] on button "Save" at bounding box center [553, 66] width 47 height 18
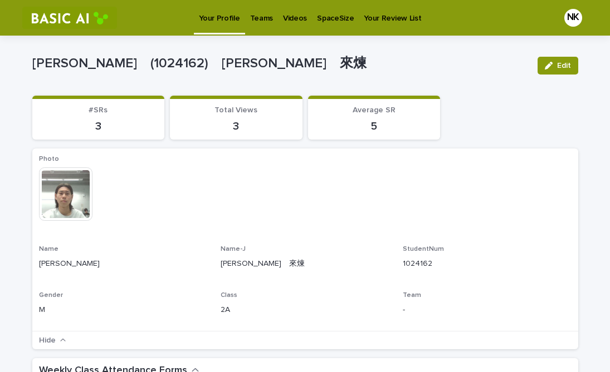
click at [250, 20] on p "Teams" at bounding box center [261, 11] width 23 height 23
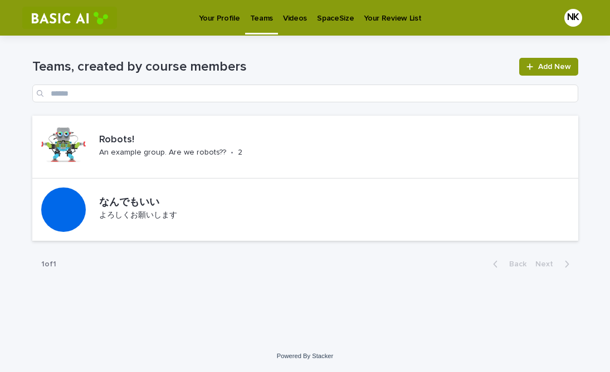
click at [225, 9] on p "Your Profile" at bounding box center [219, 11] width 41 height 23
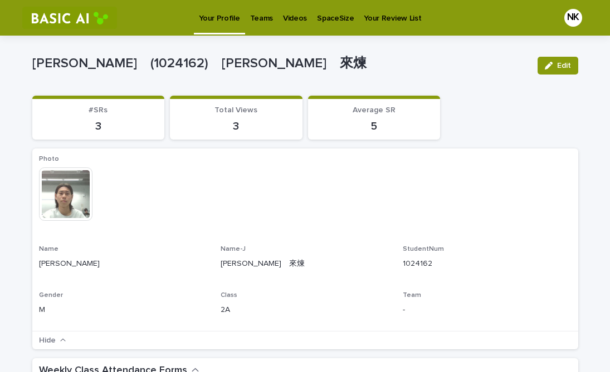
click at [262, 14] on p "Teams" at bounding box center [261, 11] width 23 height 23
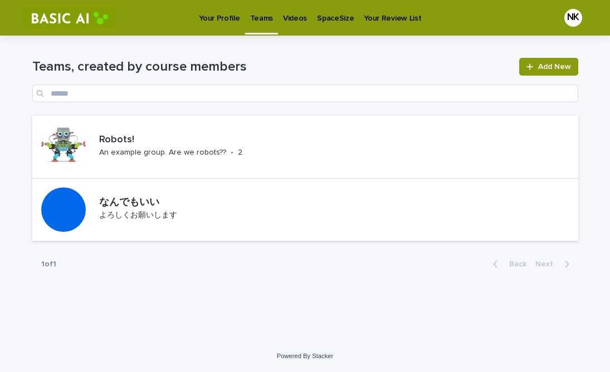
click at [288, 19] on p "Videos" at bounding box center [295, 11] width 24 height 23
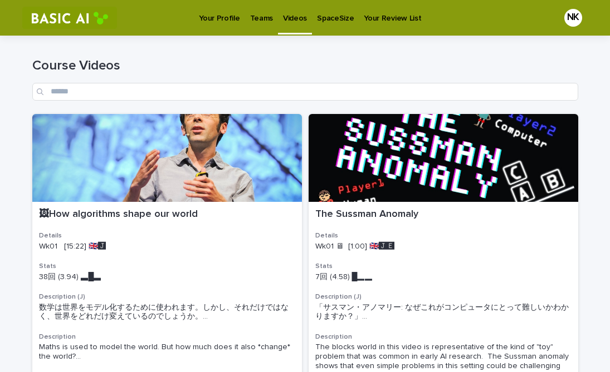
click at [338, 21] on p "SpaceSize" at bounding box center [335, 11] width 37 height 23
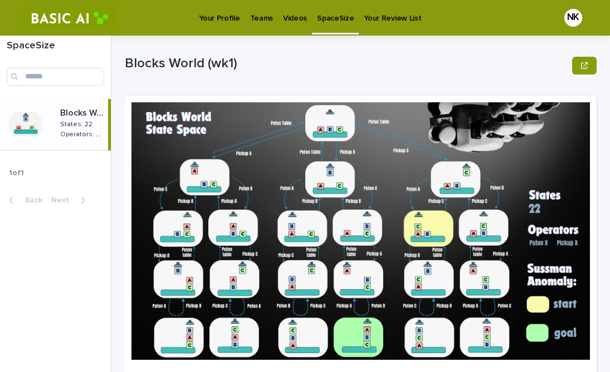
click at [390, 19] on p "Your Review List" at bounding box center [392, 11] width 57 height 23
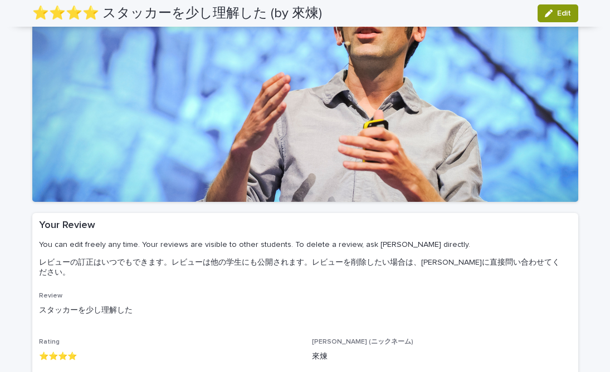
scroll to position [66, 0]
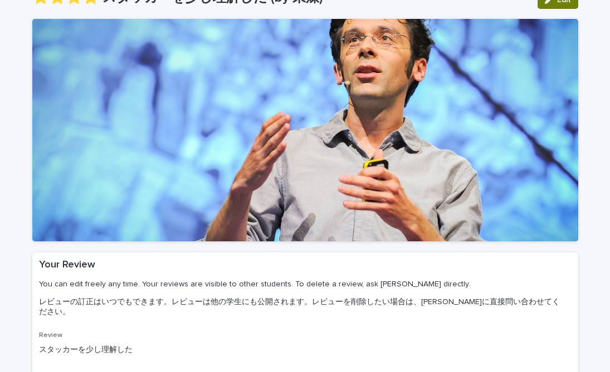
click at [552, 4] on button "Edit" at bounding box center [557, 0] width 41 height 18
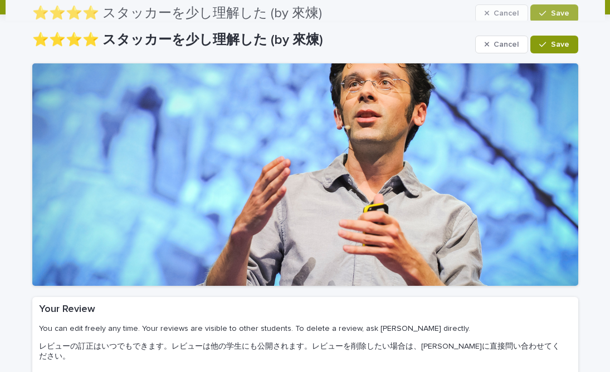
scroll to position [0, 0]
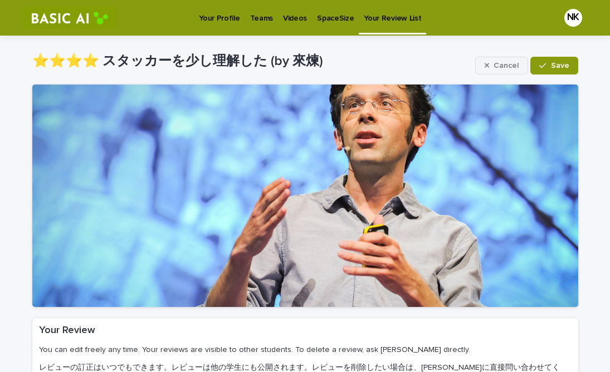
click at [501, 61] on button "Cancel" at bounding box center [501, 66] width 53 height 18
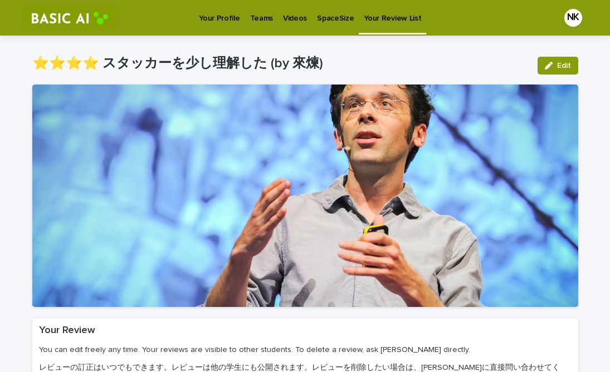
scroll to position [27, 0]
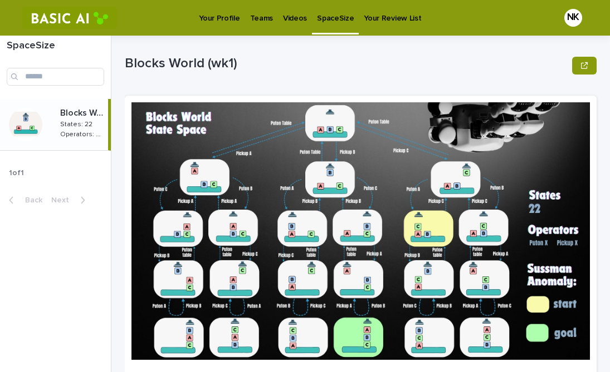
click at [209, 4] on p "Your Profile" at bounding box center [219, 11] width 41 height 23
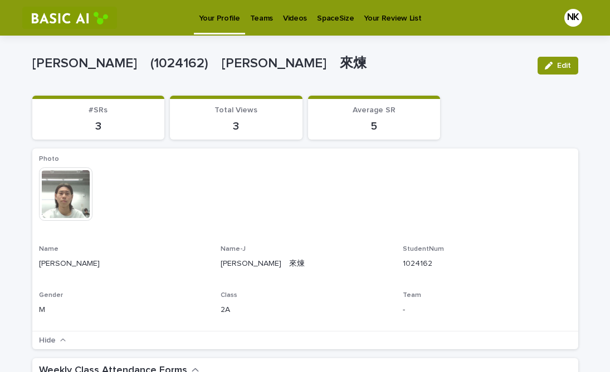
click at [262, 19] on p "Teams" at bounding box center [261, 11] width 23 height 23
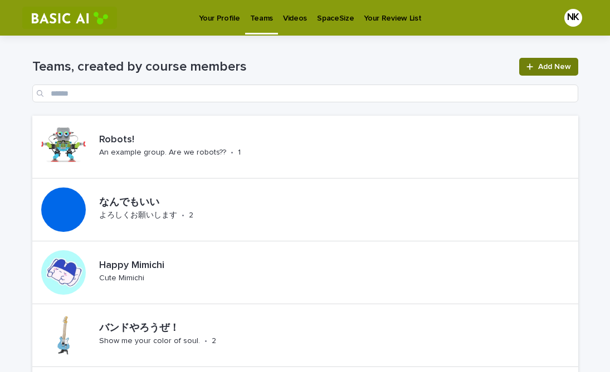
click at [550, 60] on link "Add New" at bounding box center [548, 67] width 58 height 18
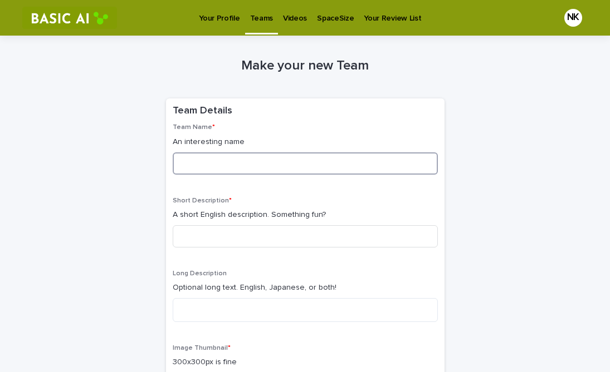
click at [336, 153] on input at bounding box center [305, 164] width 265 height 22
type input "*"
type input "**"
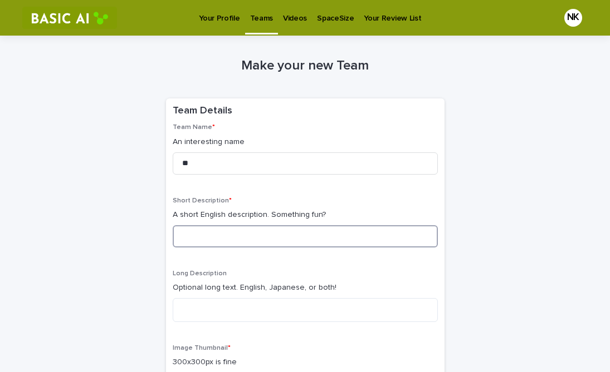
click at [205, 238] on input at bounding box center [305, 236] width 265 height 22
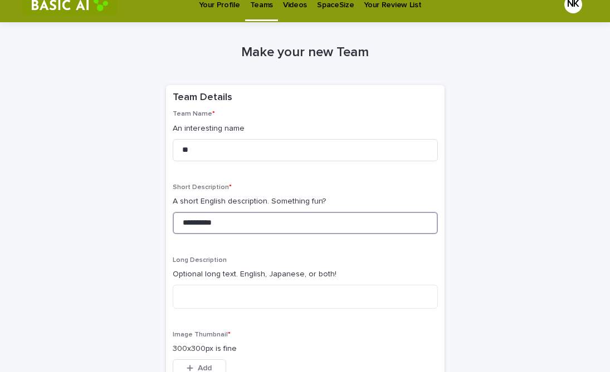
type input "**********"
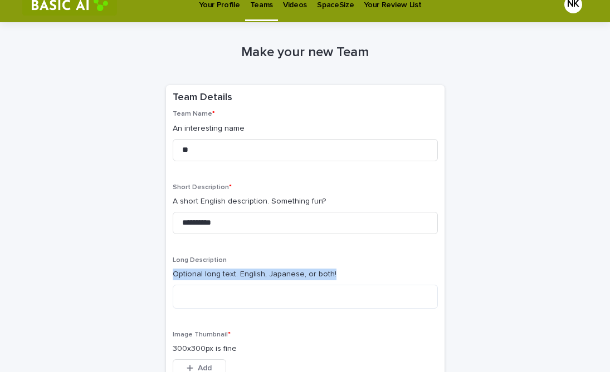
drag, startPoint x: 170, startPoint y: 277, endPoint x: 335, endPoint y: 272, distance: 164.3
click at [336, 273] on div "**********" at bounding box center [305, 282] width 278 height 344
click at [328, 278] on div at bounding box center [328, 278] width 0 height 0
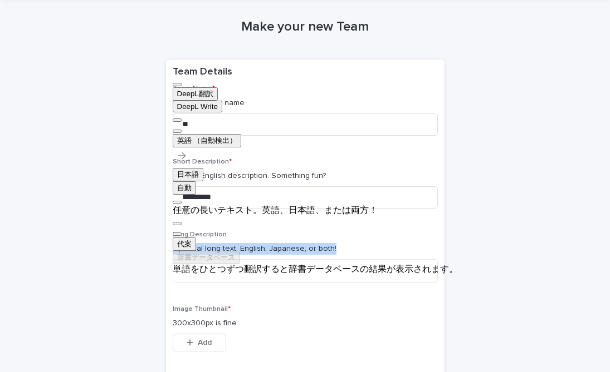
scroll to position [46, 0]
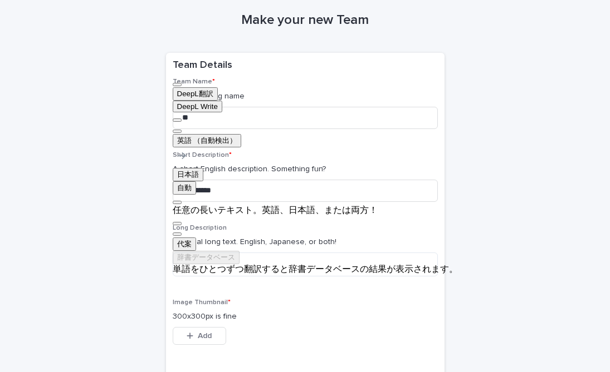
click at [332, 281] on div "Long Description Optional long text. English, Japanese, or both!" at bounding box center [305, 254] width 265 height 61
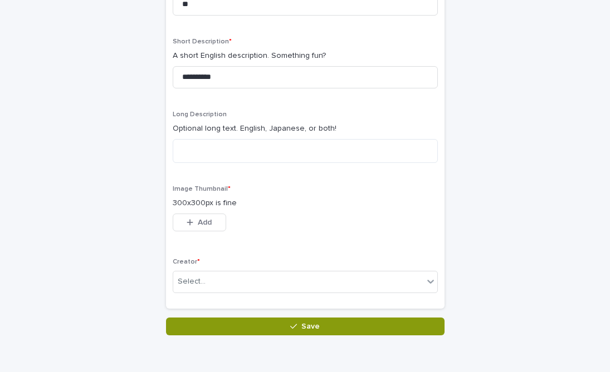
scroll to position [169, 0]
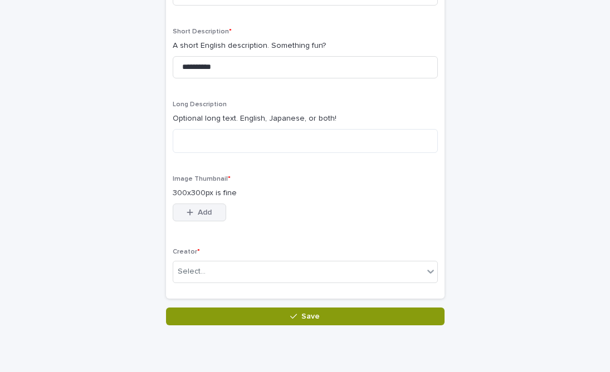
click at [211, 218] on button "Add" at bounding box center [199, 213] width 53 height 18
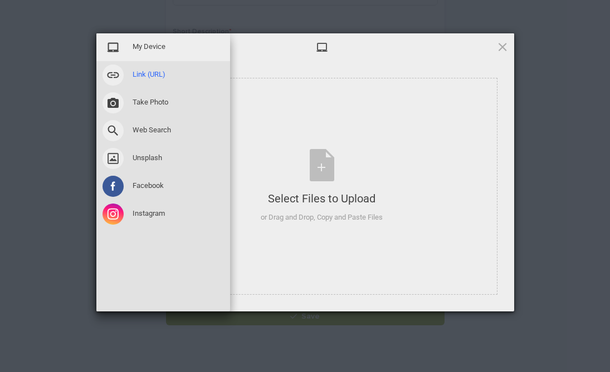
click at [106, 72] on span at bounding box center [112, 75] width 21 height 21
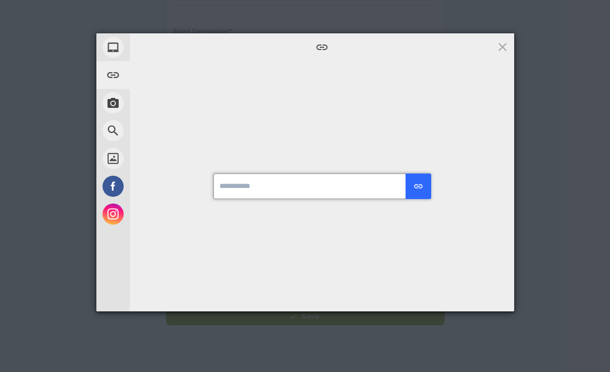
click at [267, 191] on input "url" at bounding box center [321, 187] width 217 height 26
paste input "**********"
type input "**********"
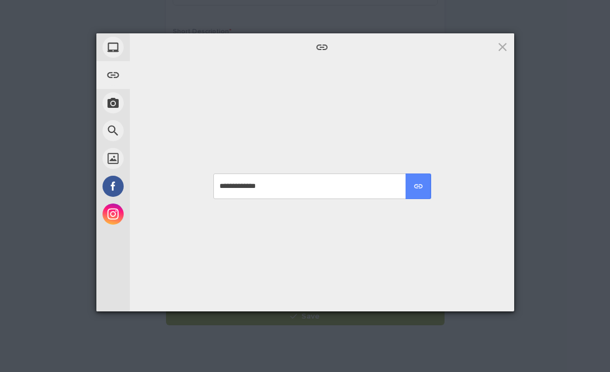
click at [421, 188] on div "submit" at bounding box center [418, 186] width 10 height 10
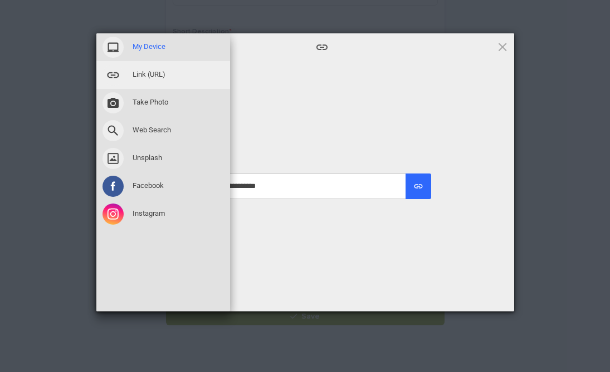
click at [117, 46] on span at bounding box center [112, 47] width 21 height 21
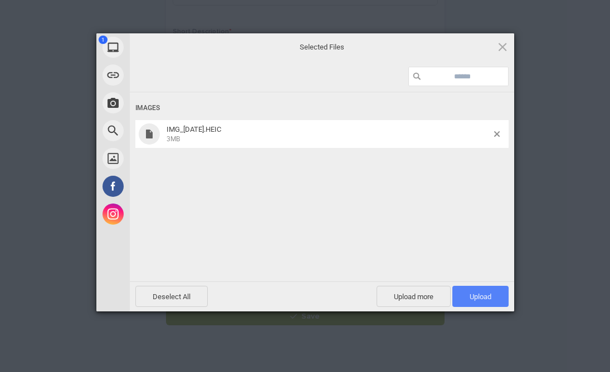
click at [473, 289] on span "Upload 1" at bounding box center [480, 296] width 56 height 21
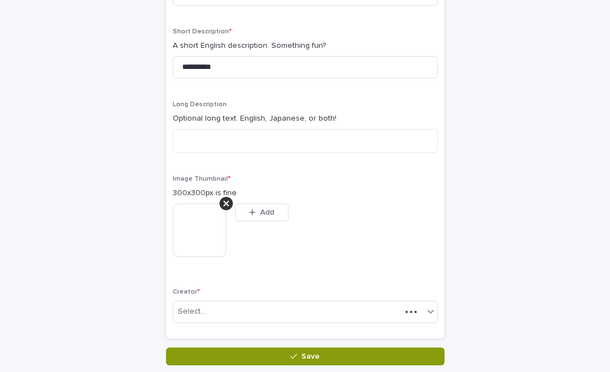
scroll to position [189, 0]
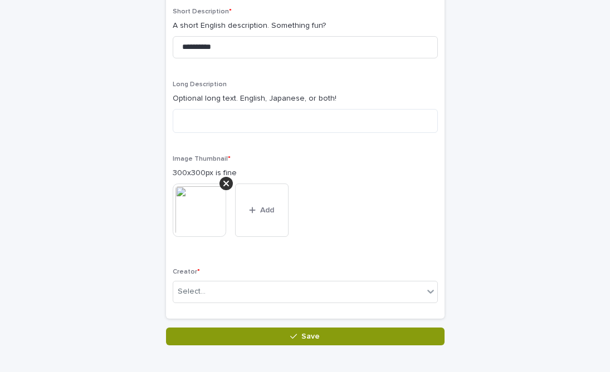
click at [201, 211] on img at bounding box center [199, 210] width 53 height 53
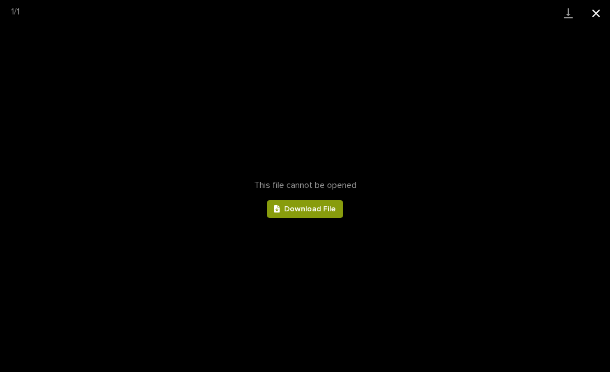
click at [596, 17] on button "Close gallery" at bounding box center [596, 13] width 28 height 26
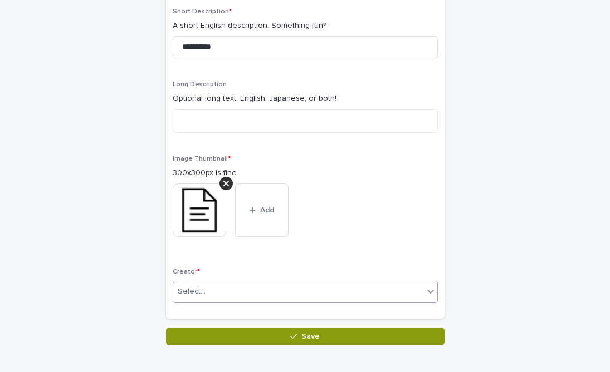
click at [305, 288] on div "Select..." at bounding box center [298, 292] width 250 height 18
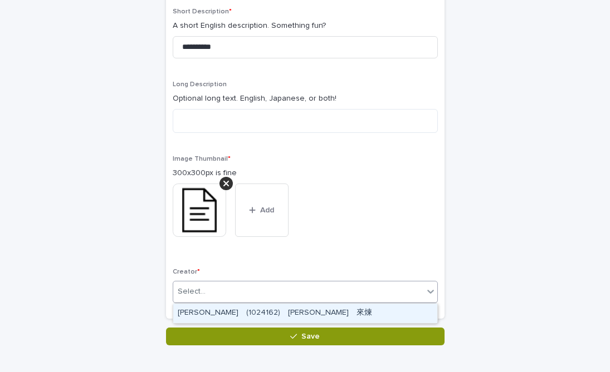
click at [313, 310] on div "[PERSON_NAME]　(1024162)　[PERSON_NAME]" at bounding box center [305, 313] width 264 height 19
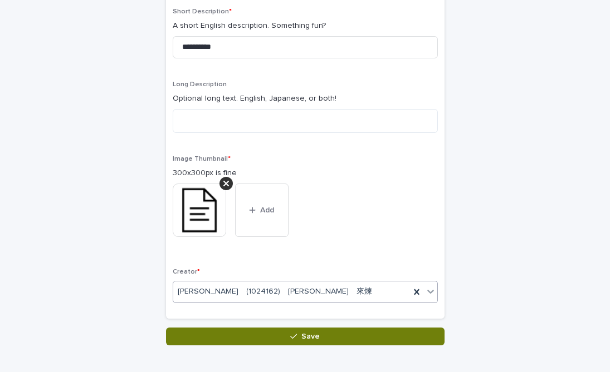
click at [313, 333] on span "Save" at bounding box center [310, 337] width 18 height 8
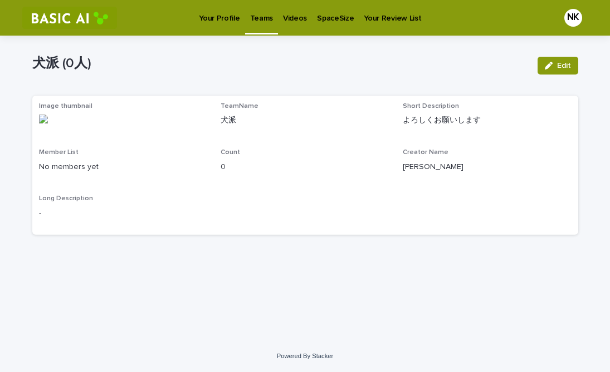
click at [219, 11] on p "Your Profile" at bounding box center [219, 11] width 41 height 23
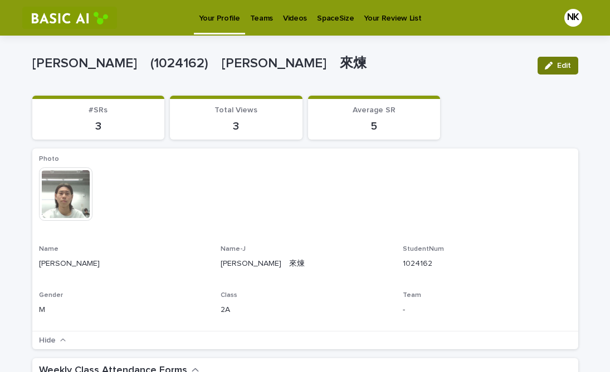
click at [554, 70] on button "Edit" at bounding box center [557, 66] width 41 height 18
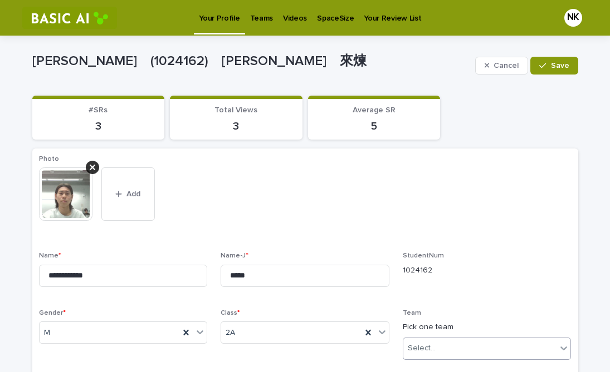
click at [421, 356] on div "Select..." at bounding box center [480, 349] width 154 height 18
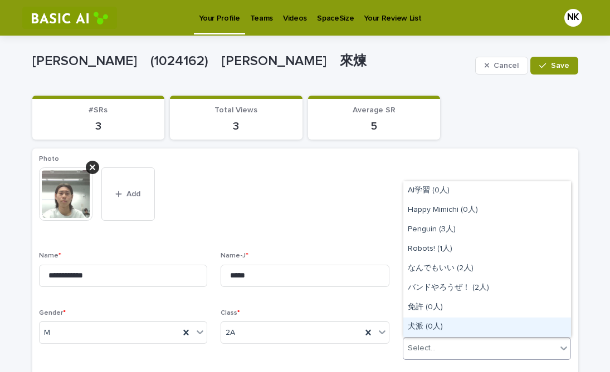
click at [436, 326] on div "犬派 (0人)" at bounding box center [487, 327] width 168 height 19
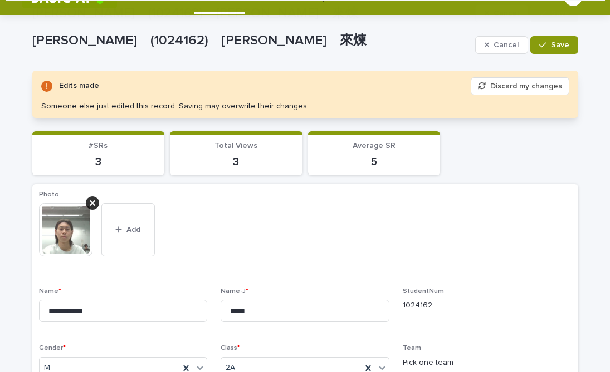
scroll to position [107, 0]
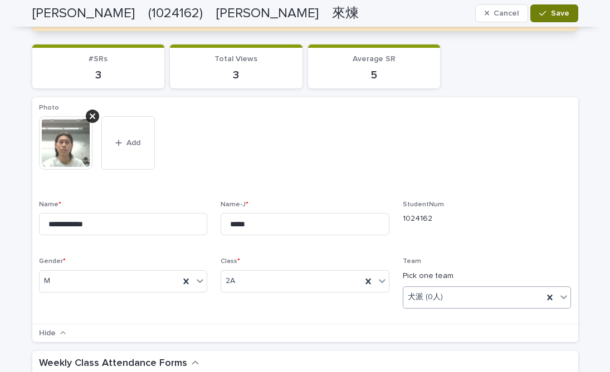
click at [556, 17] on span "Save" at bounding box center [560, 13] width 18 height 8
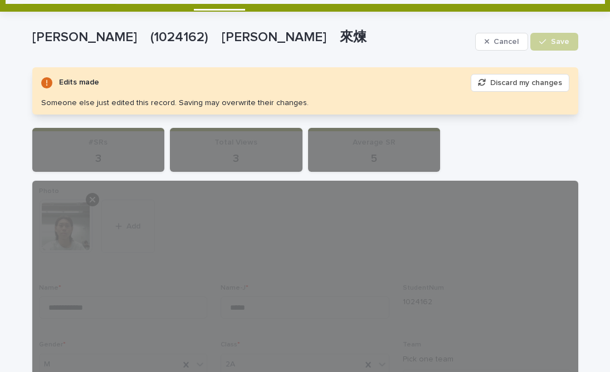
scroll to position [8, 0]
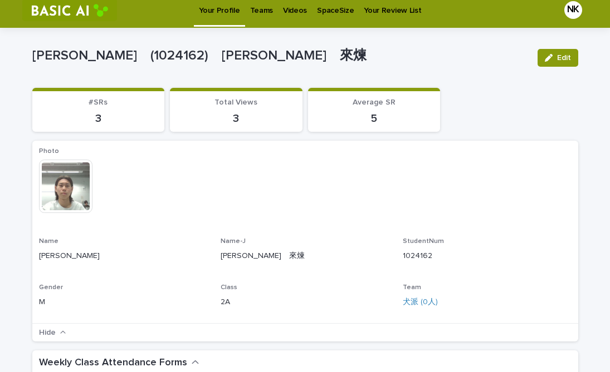
click at [267, 19] on link "Teams" at bounding box center [261, 9] width 33 height 35
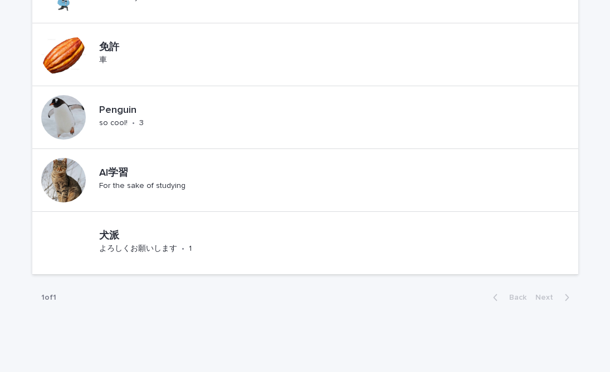
scroll to position [347, 0]
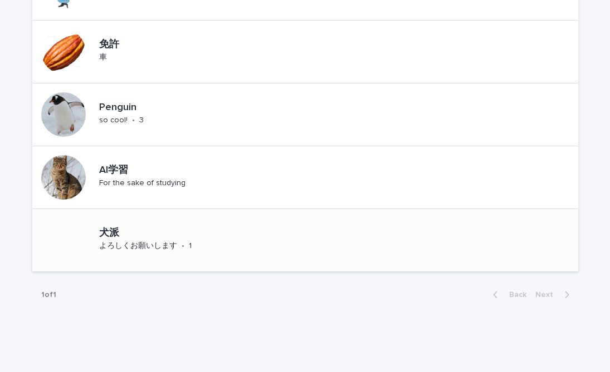
click at [67, 235] on div at bounding box center [63, 240] width 45 height 45
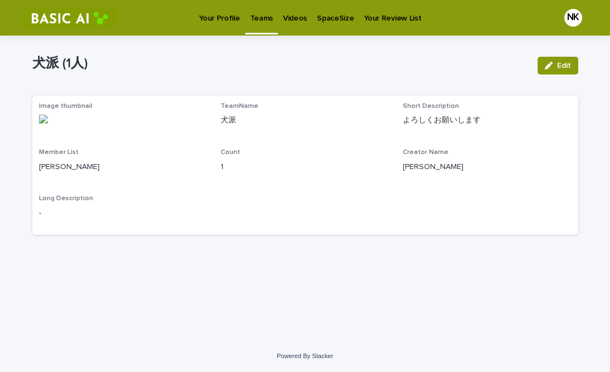
click at [47, 118] on img at bounding box center [43, 119] width 9 height 9
click at [552, 71] on button "Edit" at bounding box center [557, 66] width 41 height 18
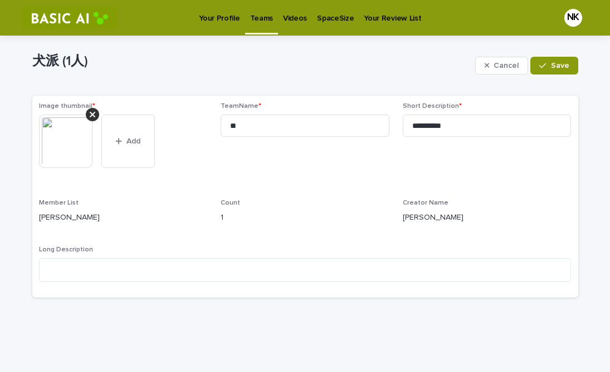
click at [93, 146] on div at bounding box center [70, 141] width 62 height 53
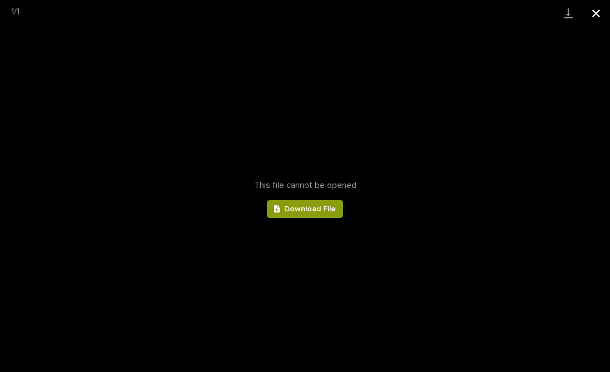
click at [600, 13] on button "Close gallery" at bounding box center [596, 13] width 28 height 26
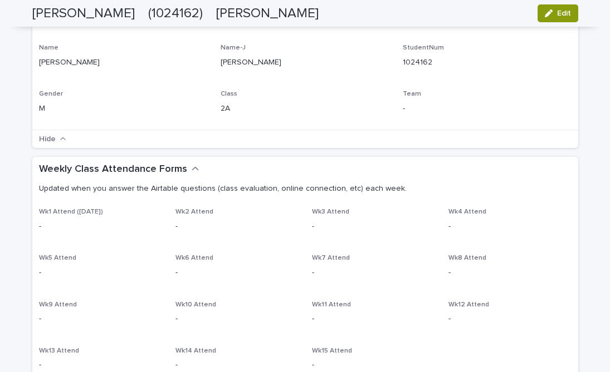
scroll to position [199, 0]
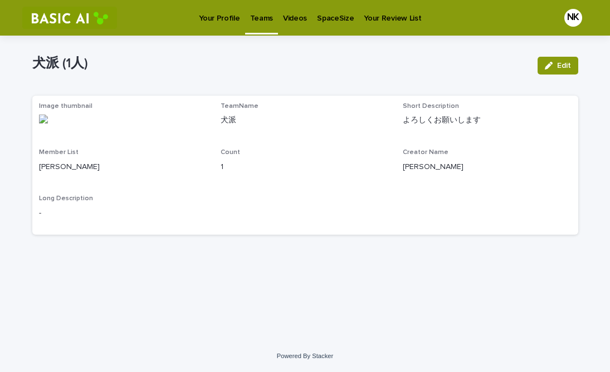
click at [203, 14] on p "Your Profile" at bounding box center [219, 11] width 41 height 23
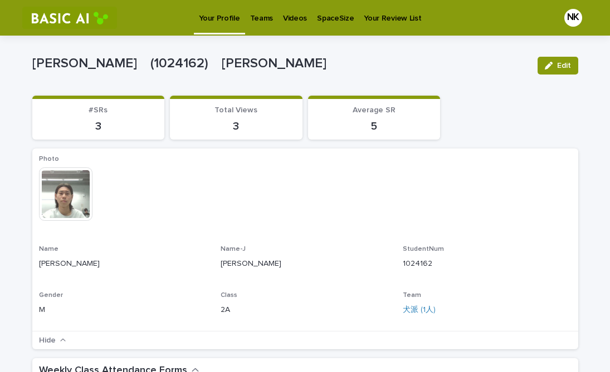
click at [265, 21] on p "Teams" at bounding box center [261, 11] width 23 height 23
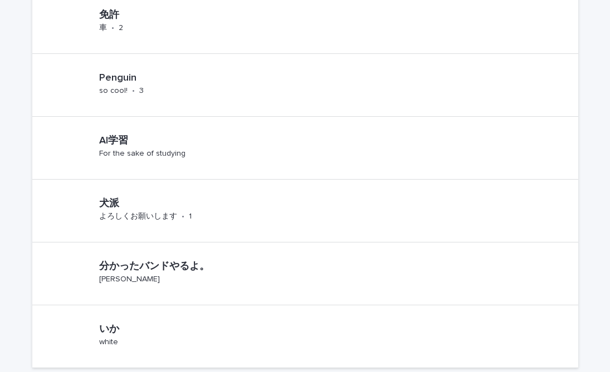
scroll to position [497, 0]
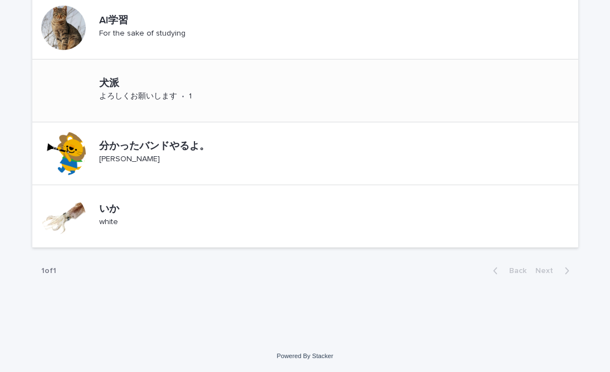
click at [78, 76] on div at bounding box center [63, 90] width 45 height 45
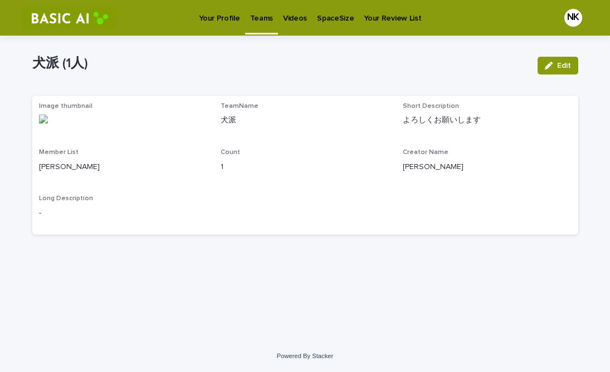
click at [61, 109] on span "Image thumbnail" at bounding box center [65, 106] width 53 height 7
click at [53, 112] on div "Image thumbnail" at bounding box center [123, 117] width 169 height 30
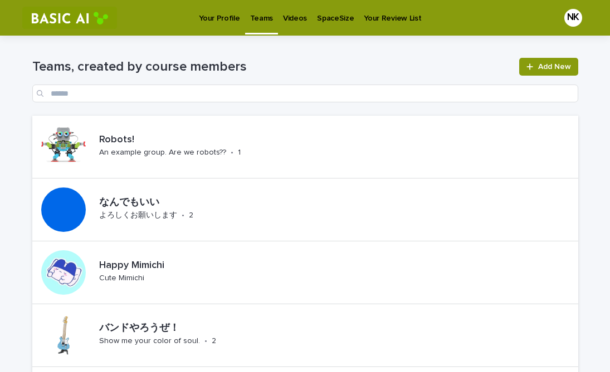
click at [197, 14] on div "Your Profile" at bounding box center [219, 11] width 51 height 23
